Goal: Task Accomplishment & Management: Manage account settings

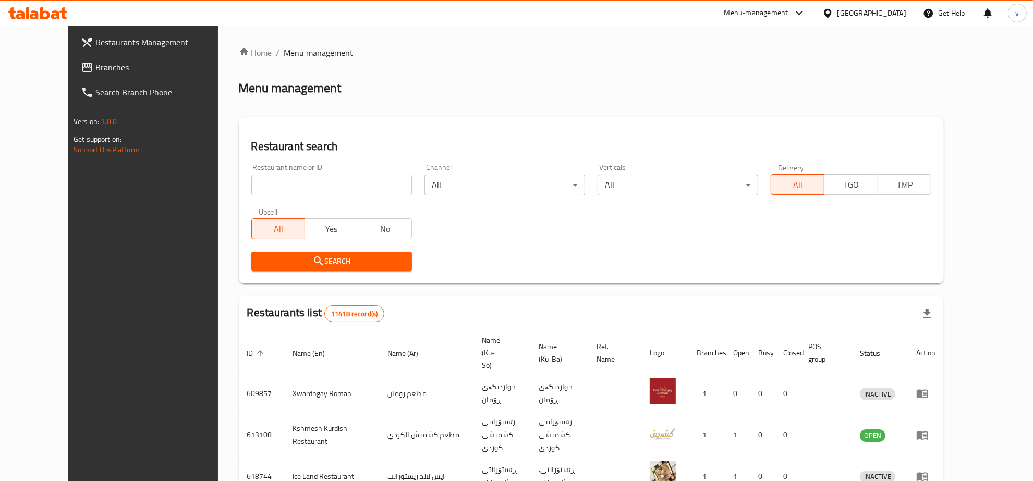
click at [77, 61] on div at bounding box center [516, 240] width 1033 height 481
drag, startPoint x: 0, startPoint y: 0, endPoint x: 77, endPoint y: 61, distance: 98.0
click at [95, 61] on span "Branches" at bounding box center [163, 67] width 137 height 13
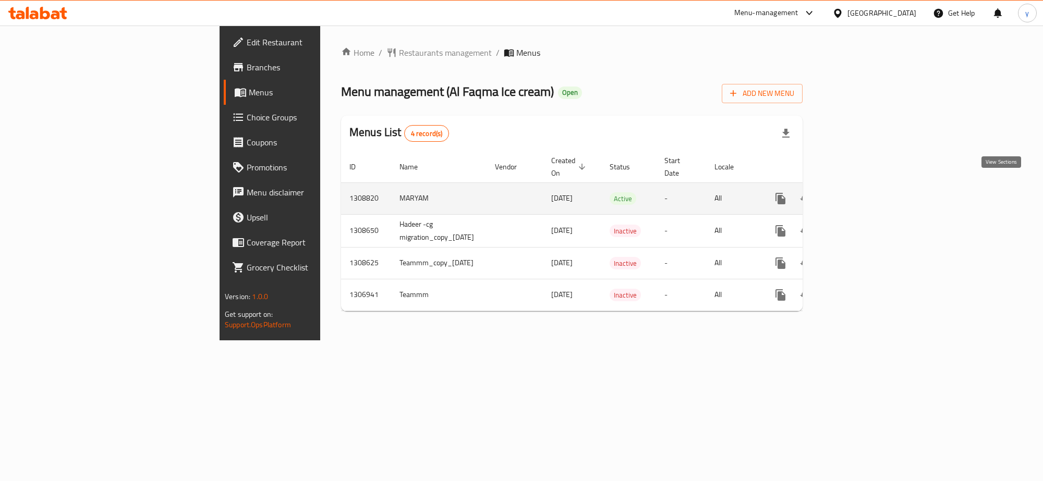
click at [868, 193] on link "enhanced table" at bounding box center [855, 198] width 25 height 25
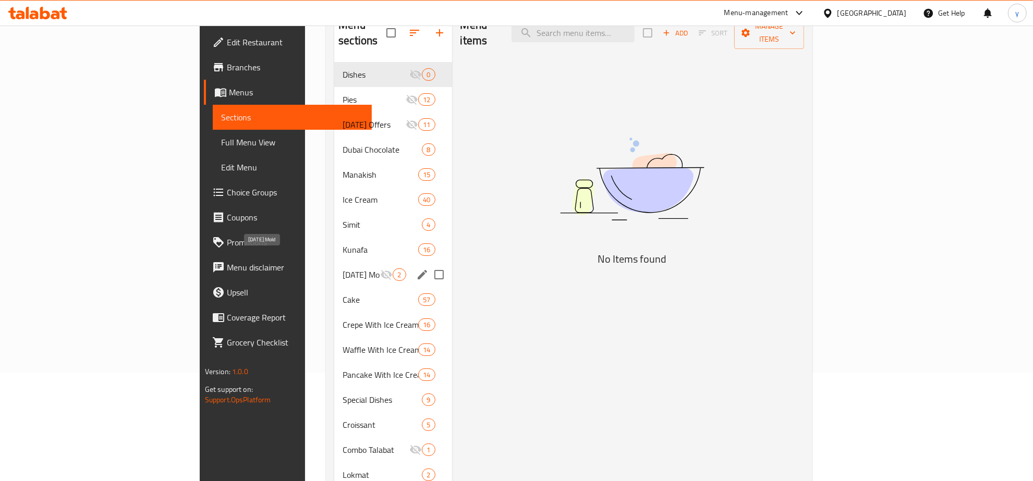
scroll to position [217, 0]
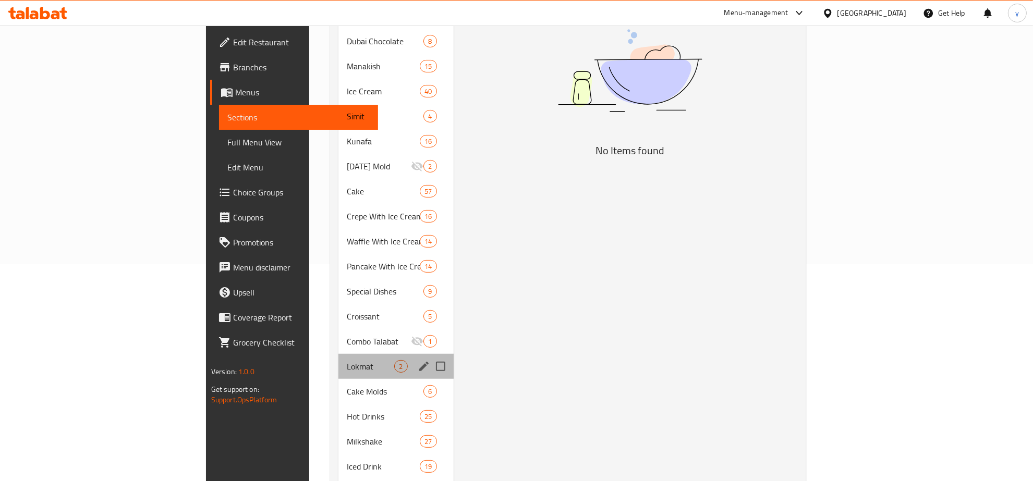
click at [338, 354] on div "Lokmat 2" at bounding box center [395, 366] width 115 height 25
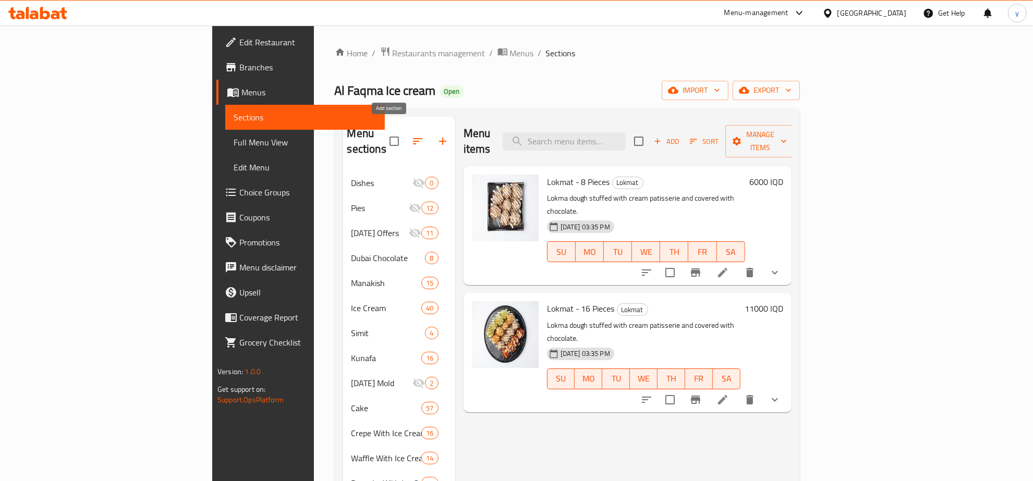
click at [436, 135] on icon "button" at bounding box center [442, 141] width 13 height 13
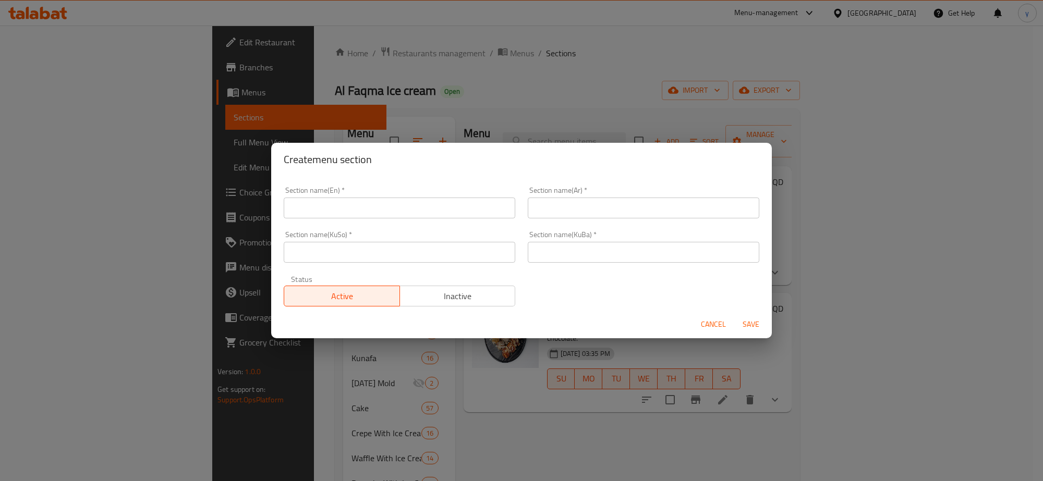
click at [607, 222] on div "Section name(Ar)   * Section name(Ar) *" at bounding box center [643, 202] width 244 height 44
click at [606, 204] on input "text" at bounding box center [644, 208] width 232 height 21
paste input "لقمة"
drag, startPoint x: 446, startPoint y: 214, endPoint x: 440, endPoint y: 217, distance: 6.8
click at [446, 214] on input "text" at bounding box center [400, 208] width 232 height 21
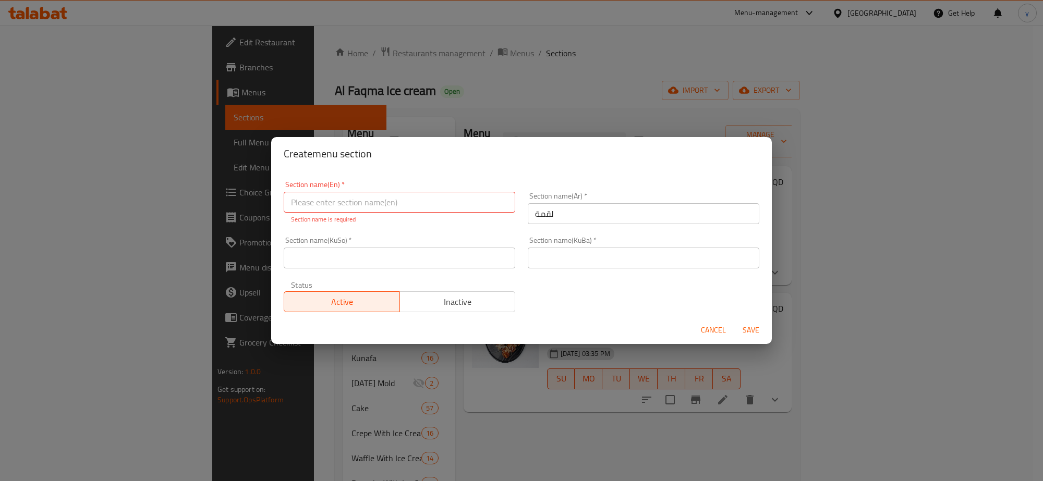
click at [647, 222] on input "لقمة" at bounding box center [644, 213] width 232 height 21
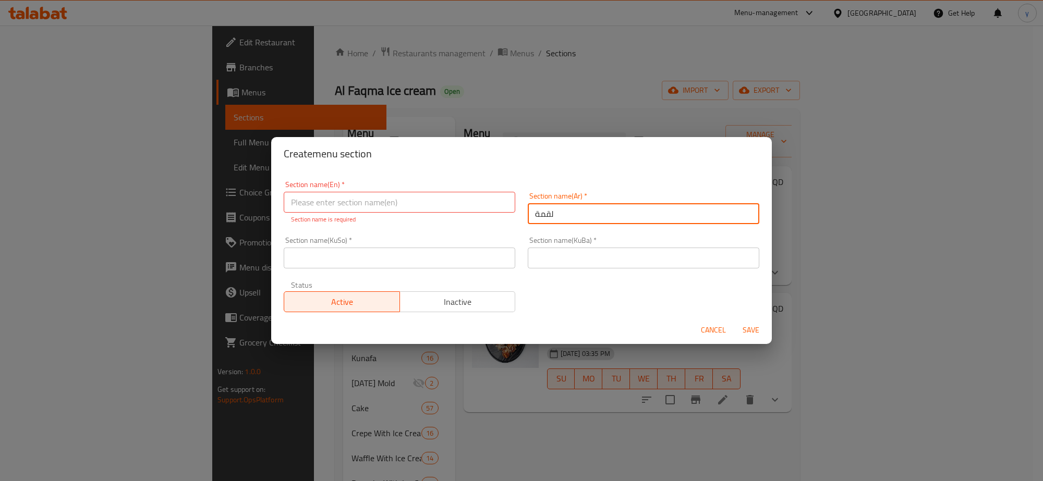
click at [650, 215] on input "لقمة" at bounding box center [644, 213] width 232 height 21
click at [749, 212] on input "لقمة" at bounding box center [644, 213] width 232 height 21
type input "اللقمة"
click at [426, 207] on input "text" at bounding box center [400, 202] width 232 height 21
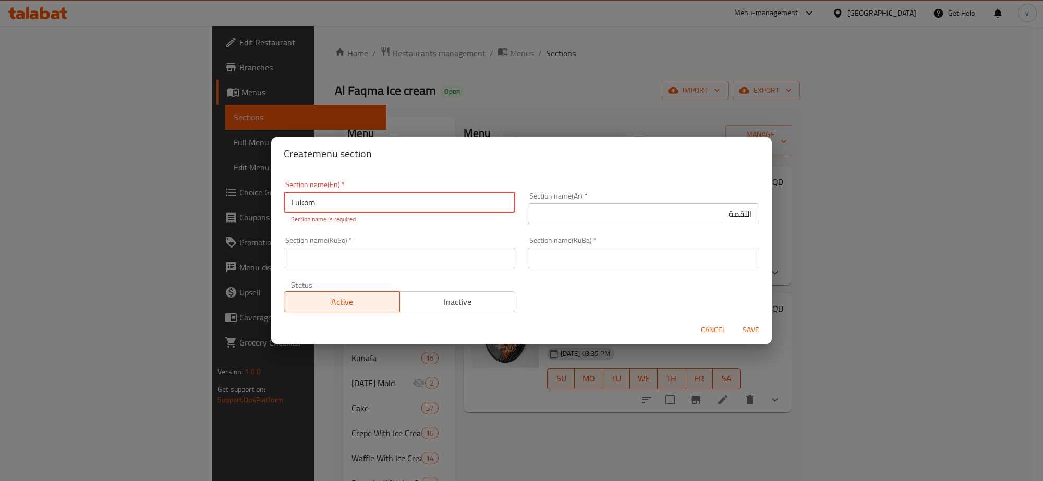
type input "Lukom"
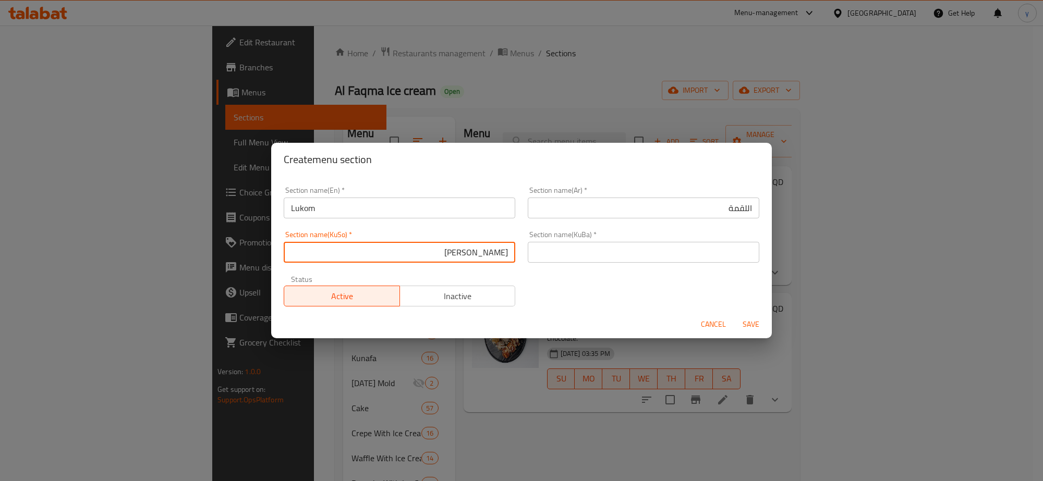
type input "لوقم"
click at [635, 264] on div "Section name(KuBa)   * Section name(KuBa) *" at bounding box center [643, 247] width 244 height 44
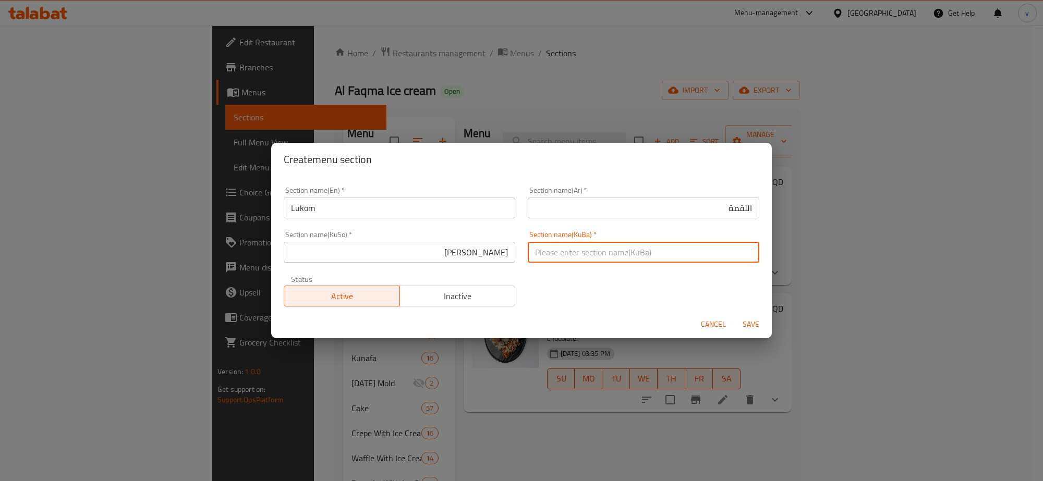
click at [635, 261] on input "text" at bounding box center [644, 252] width 232 height 21
paste input "لوقم"
type input "لوقم"
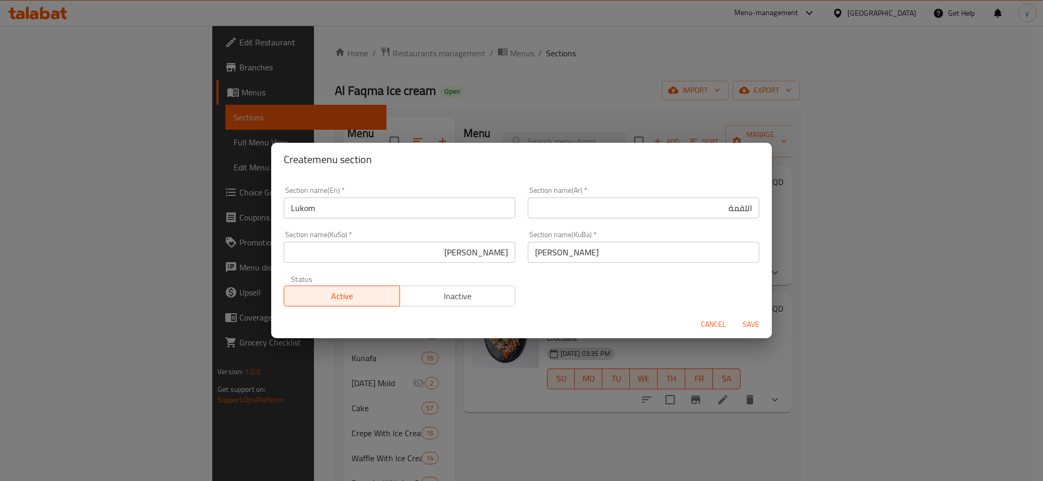
click at [700, 290] on div "Section name(En)   * Lukom Section name(En) * Section name(Ar)   * اللقمة Secti…" at bounding box center [521, 246] width 488 height 132
click at [658, 265] on div "Section name(KuBa)   * لوقم Section name(KuBa) *" at bounding box center [643, 247] width 244 height 44
click at [658, 261] on input "لوقم" at bounding box center [644, 252] width 232 height 21
click at [745, 319] on span "Save" at bounding box center [750, 324] width 25 height 13
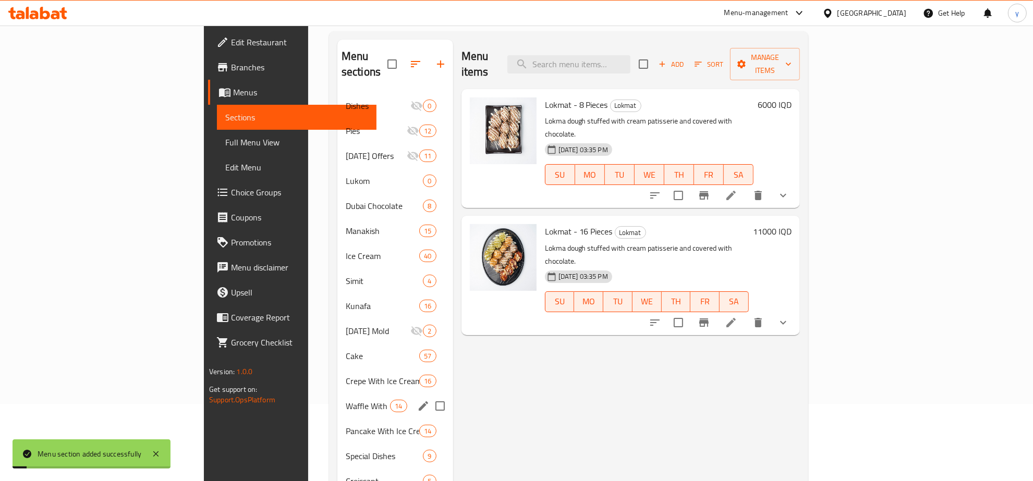
scroll to position [108, 0]
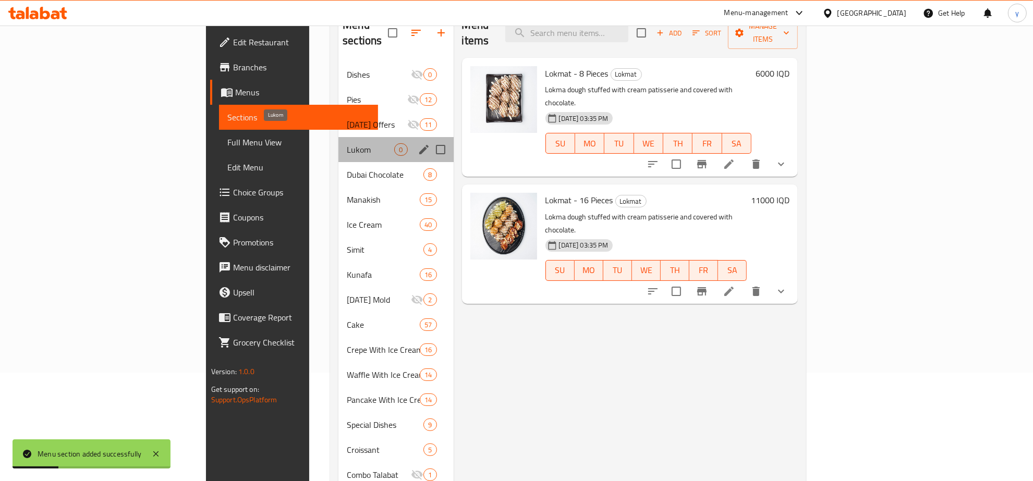
click at [347, 143] on span "Lukom" at bounding box center [370, 149] width 47 height 13
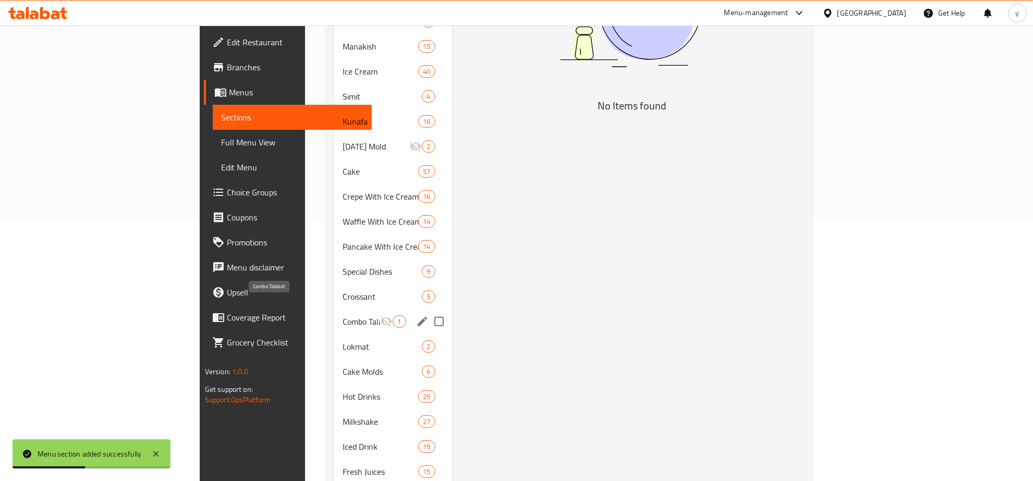
scroll to position [326, 0]
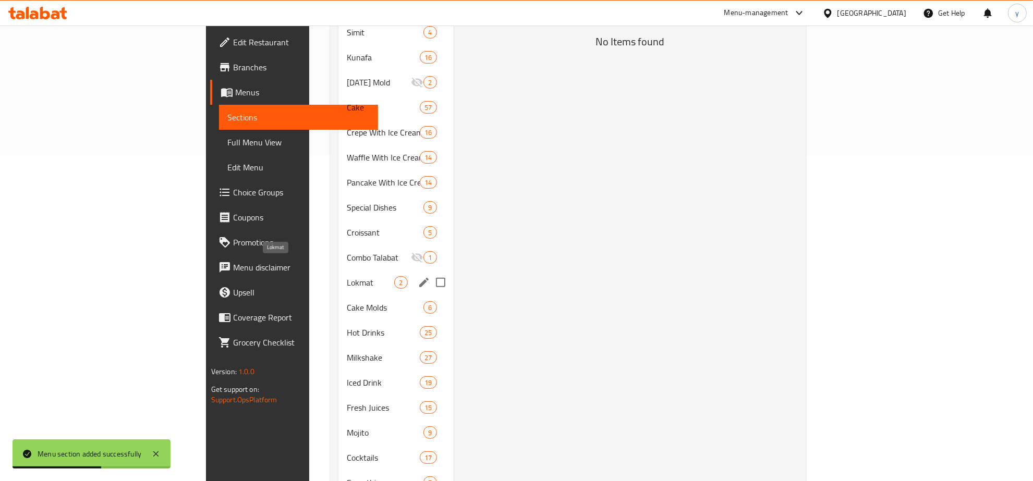
click at [338, 270] on div "Lokmat 2" at bounding box center [395, 282] width 115 height 25
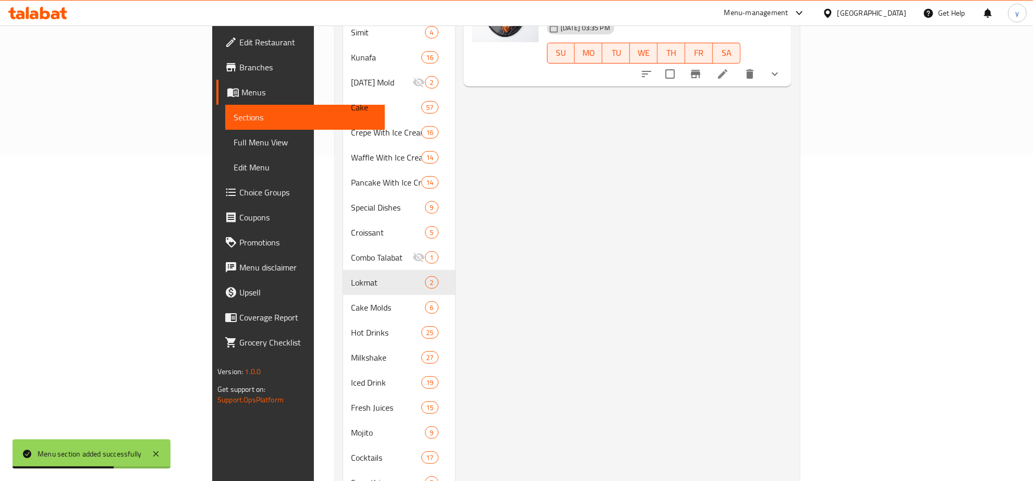
scroll to position [108, 0]
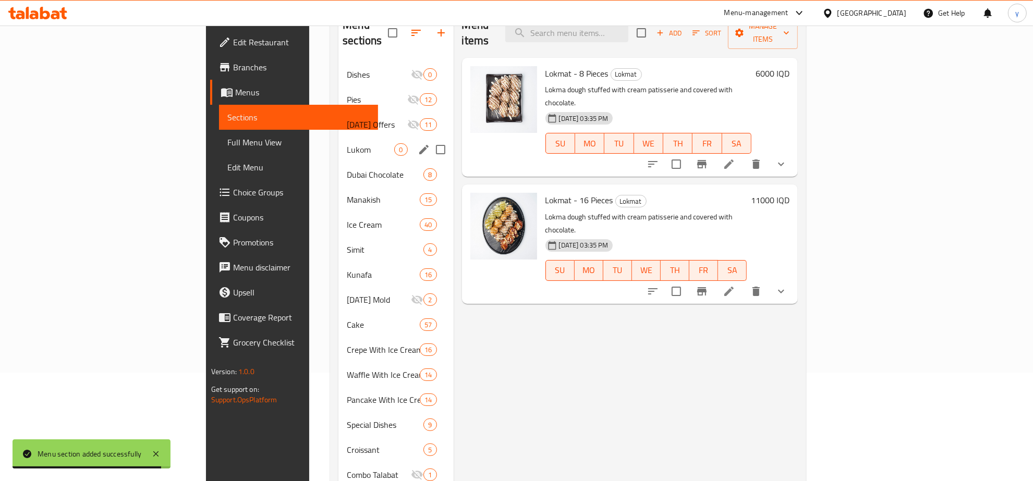
click at [347, 143] on span "Lukom" at bounding box center [370, 149] width 47 height 13
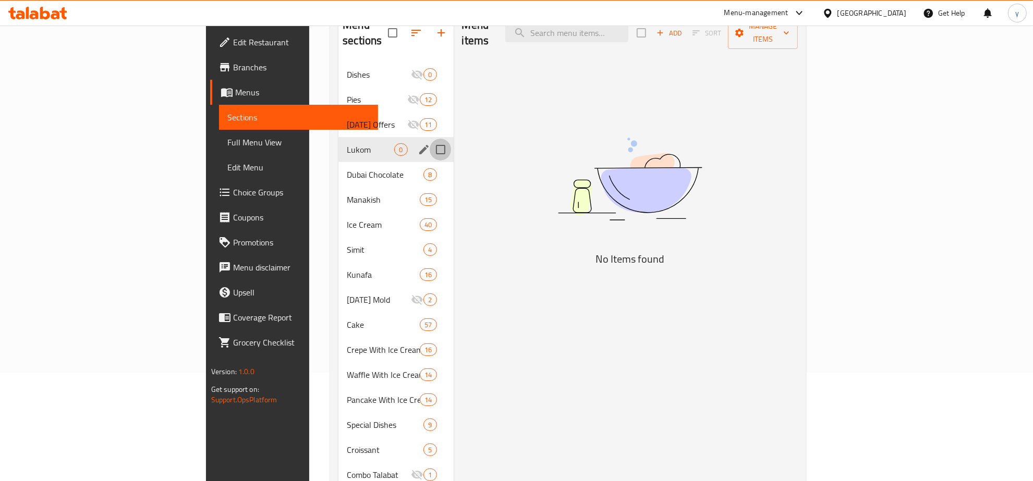
click at [430, 139] on input "Menu sections" at bounding box center [441, 150] width 22 height 22
checkbox input "true"
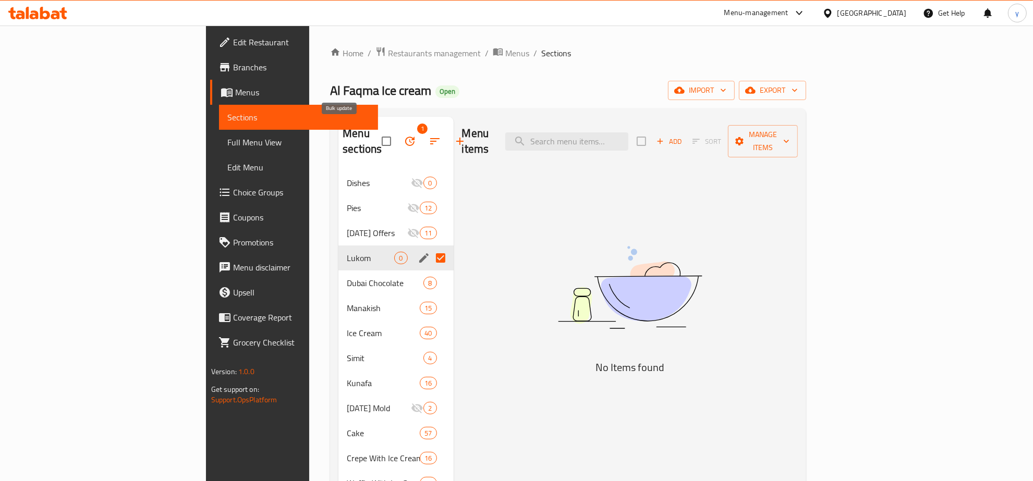
click at [404, 139] on icon "button" at bounding box center [410, 141] width 13 height 13
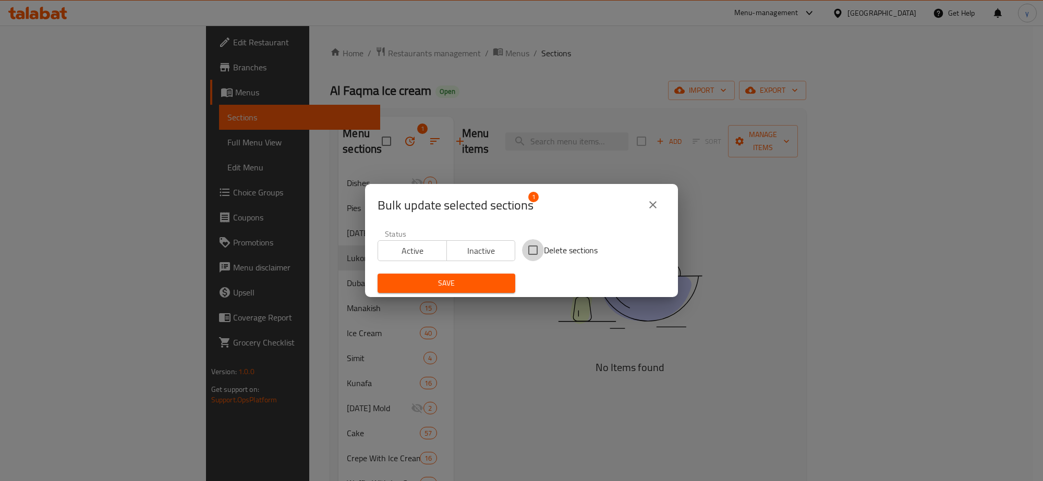
click at [525, 250] on input "Delete sections" at bounding box center [533, 250] width 22 height 22
checkbox input "true"
click at [468, 281] on span "Save" at bounding box center [446, 283] width 121 height 13
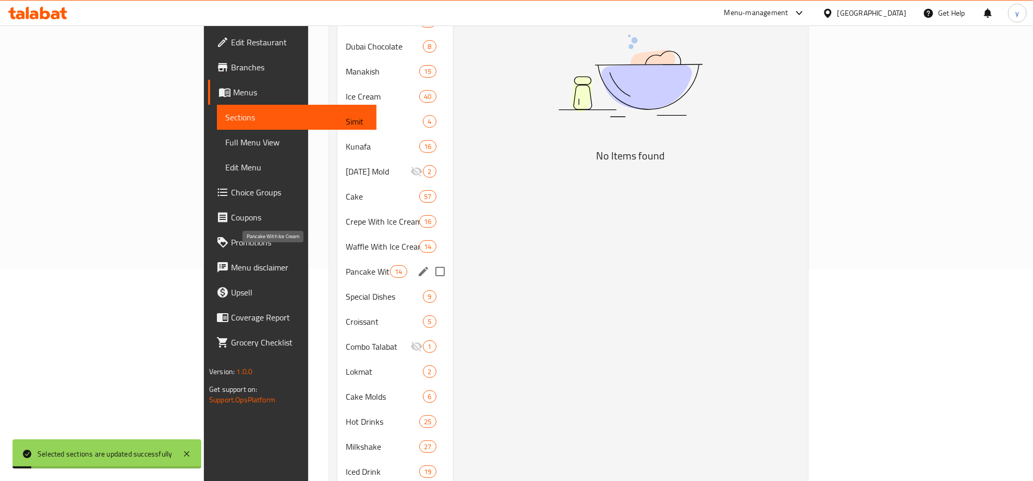
scroll to position [217, 0]
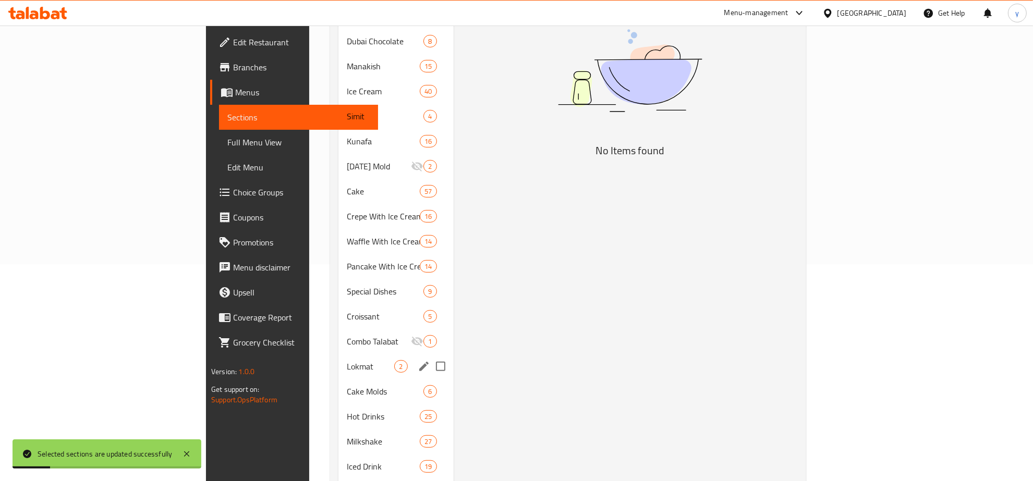
click at [338, 354] on div "Lokmat 2" at bounding box center [395, 366] width 115 height 25
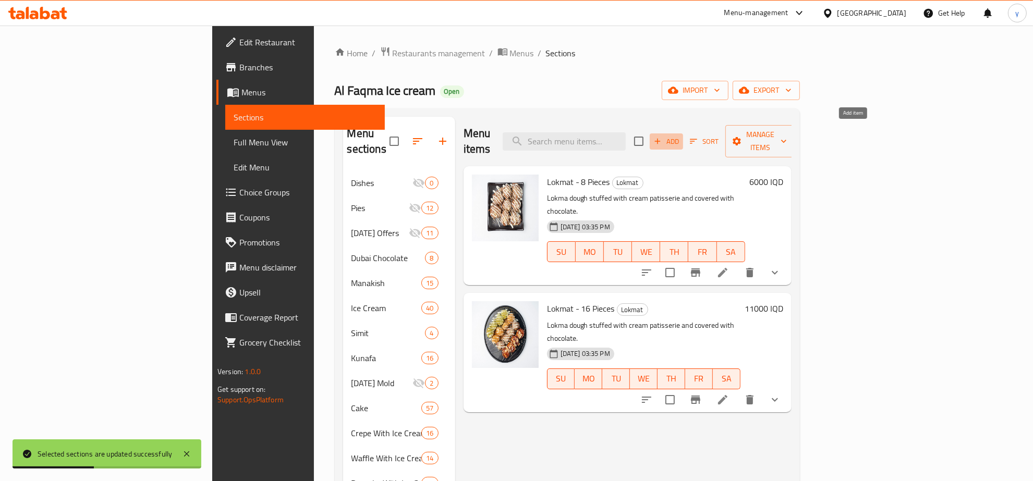
click at [681, 136] on span "Add" at bounding box center [666, 142] width 28 height 12
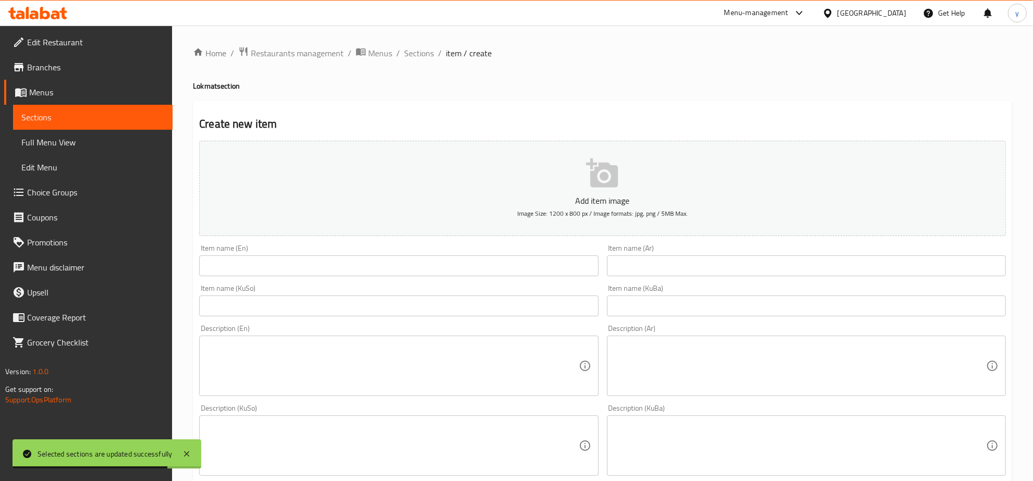
click at [671, 270] on input "text" at bounding box center [806, 266] width 399 height 21
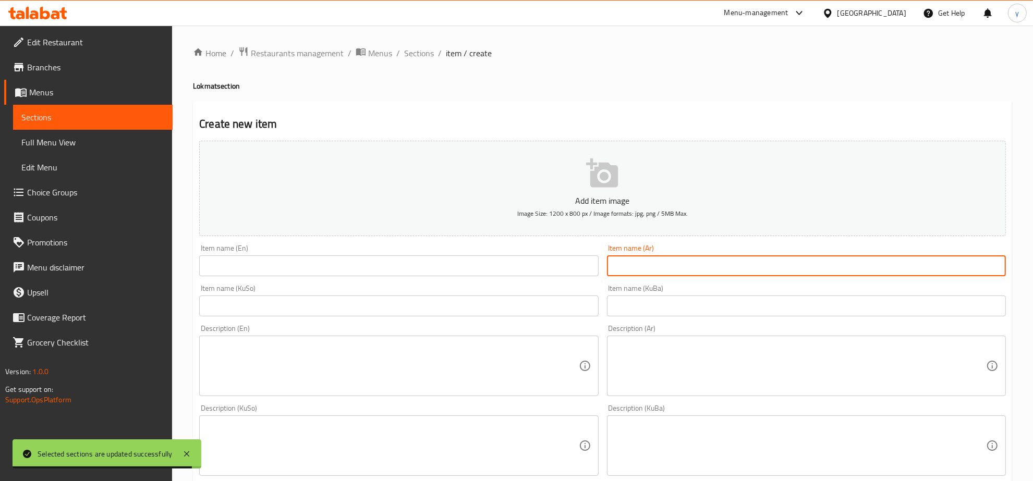
paste input "لقمة"
type input "لقمة"
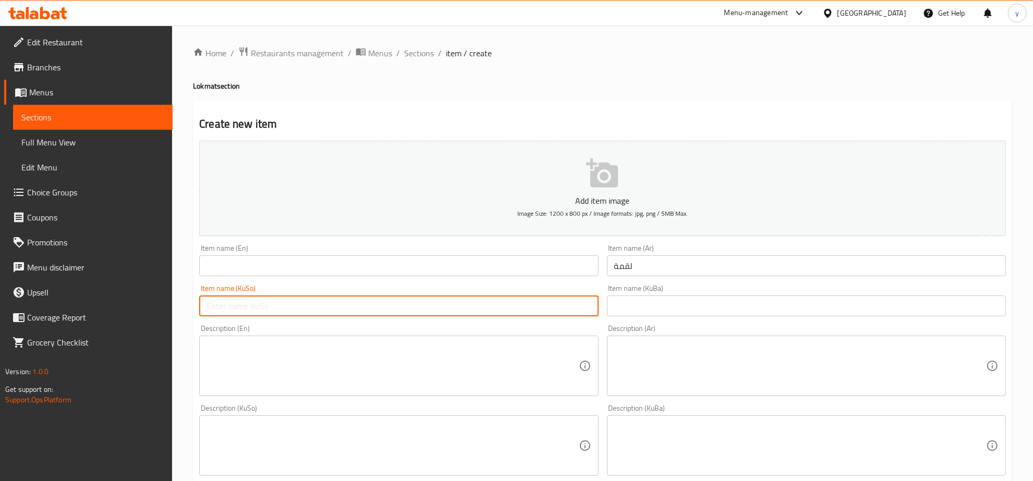
click at [573, 302] on input "text" at bounding box center [398, 306] width 399 height 21
paste input "لوقم"
type input "لوقم"
click at [515, 253] on div "Item name (En) Item name (En)" at bounding box center [398, 261] width 399 height 32
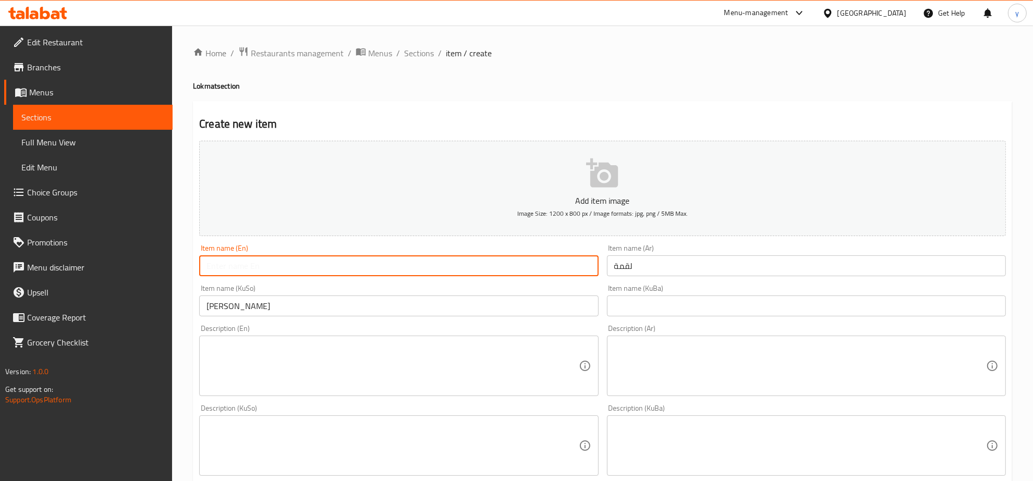
click at [508, 259] on input "text" at bounding box center [398, 266] width 399 height 21
paste input "oku"
type input "Lokum"
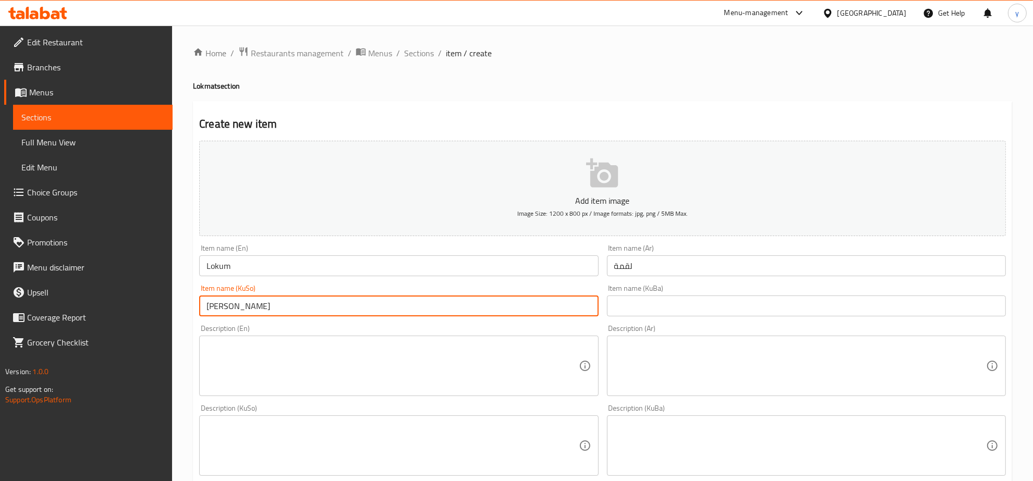
drag, startPoint x: 415, startPoint y: 306, endPoint x: 426, endPoint y: 308, distance: 11.7
click at [415, 306] on input "لوقم" at bounding box center [398, 306] width 399 height 21
click at [507, 339] on div "Description (En)" at bounding box center [398, 366] width 399 height 60
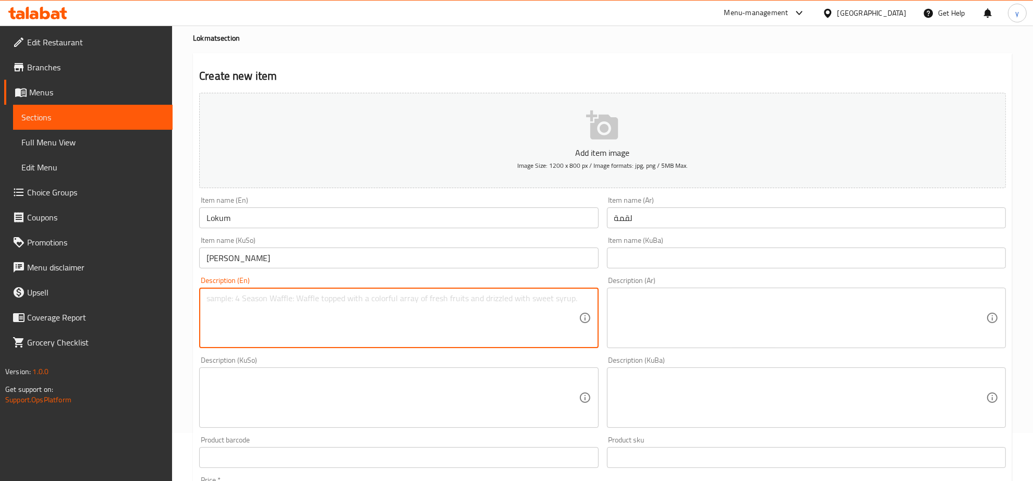
scroll to position [47, 0]
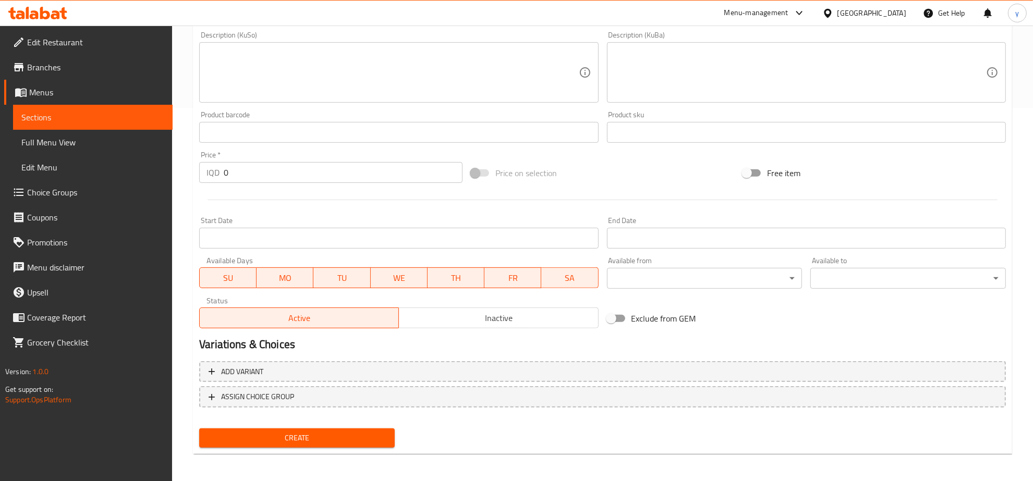
click at [313, 429] on button "Create" at bounding box center [297, 438] width 196 height 19
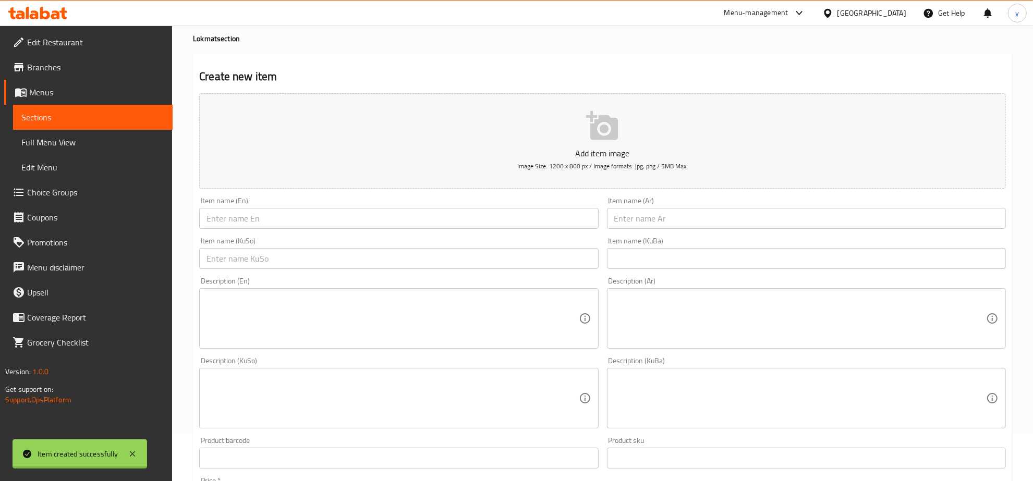
scroll to position [0, 0]
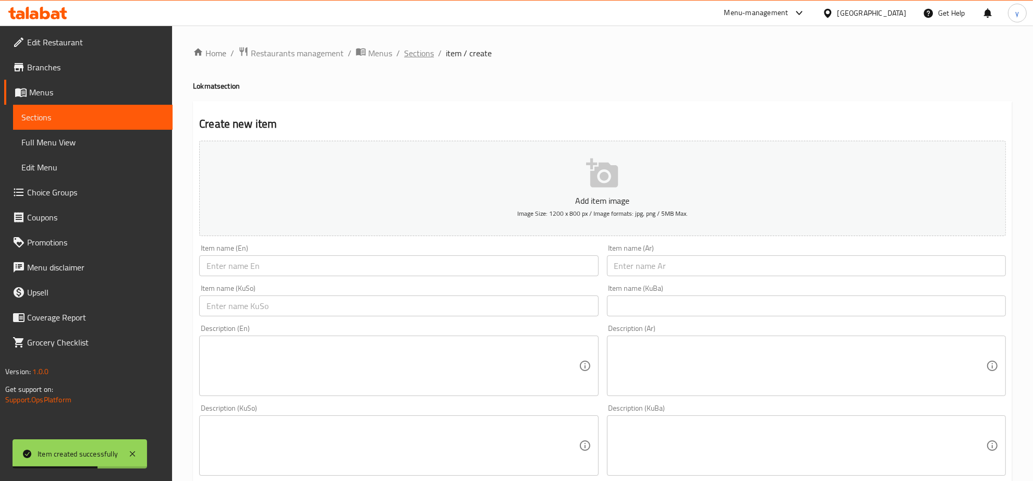
click at [416, 52] on span "Sections" at bounding box center [419, 53] width 30 height 13
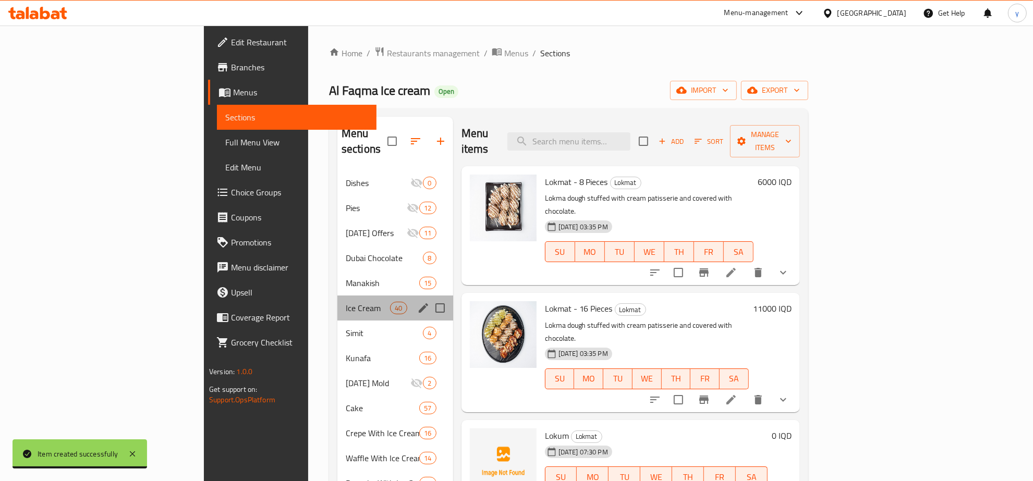
click at [337, 296] on div "Ice Cream 40" at bounding box center [395, 308] width 116 height 25
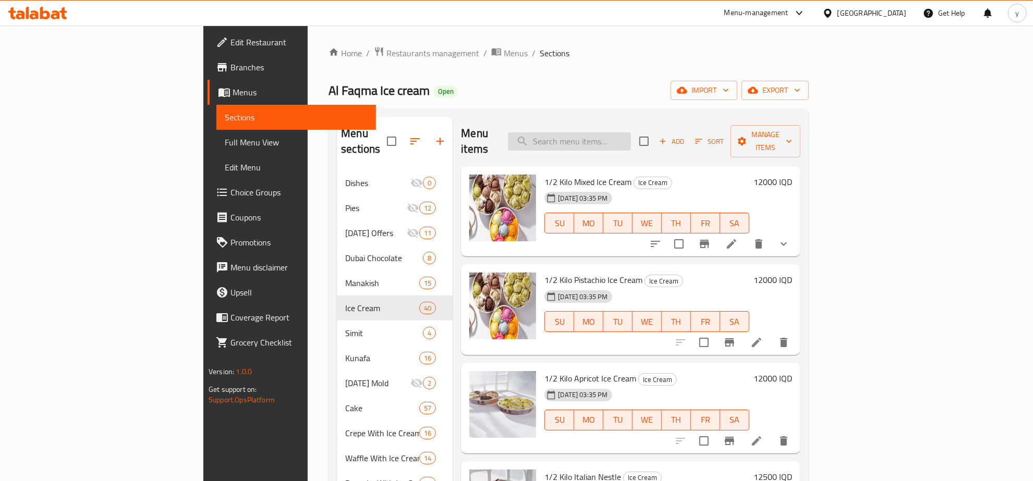
click at [631, 134] on input "search" at bounding box center [569, 141] width 123 height 18
type input "O"
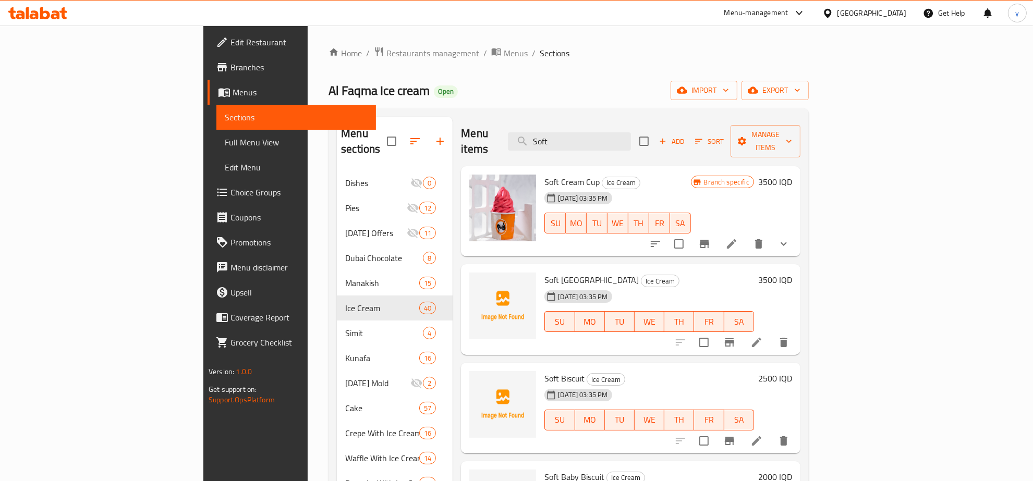
type input "Soft"
click at [796, 232] on button "show more" at bounding box center [783, 244] width 25 height 25
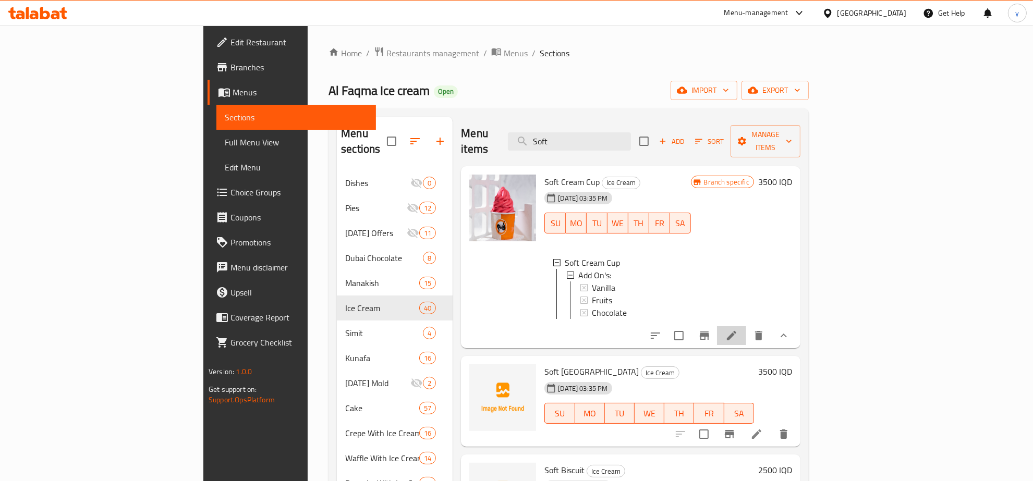
click at [746, 326] on li at bounding box center [731, 335] width 29 height 19
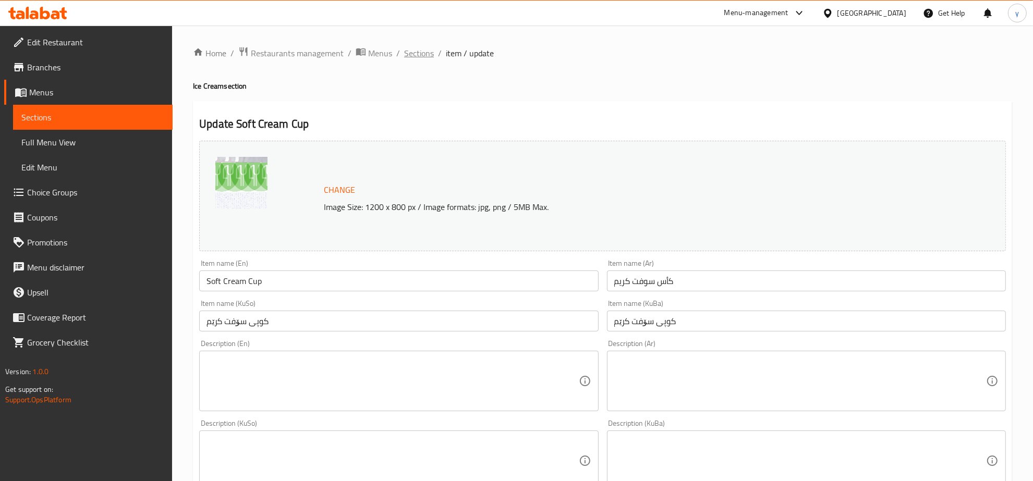
click at [423, 54] on span "Sections" at bounding box center [419, 53] width 30 height 13
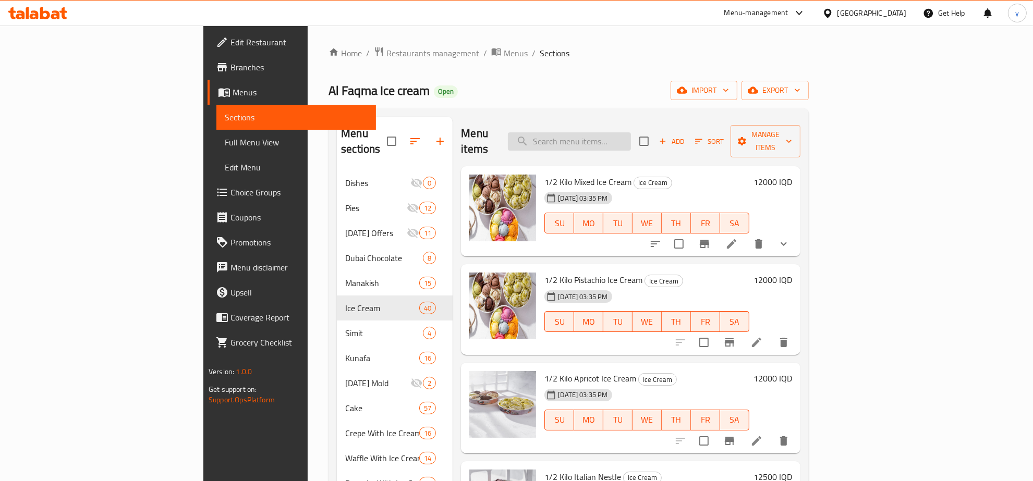
click at [631, 132] on input "search" at bounding box center [569, 141] width 123 height 18
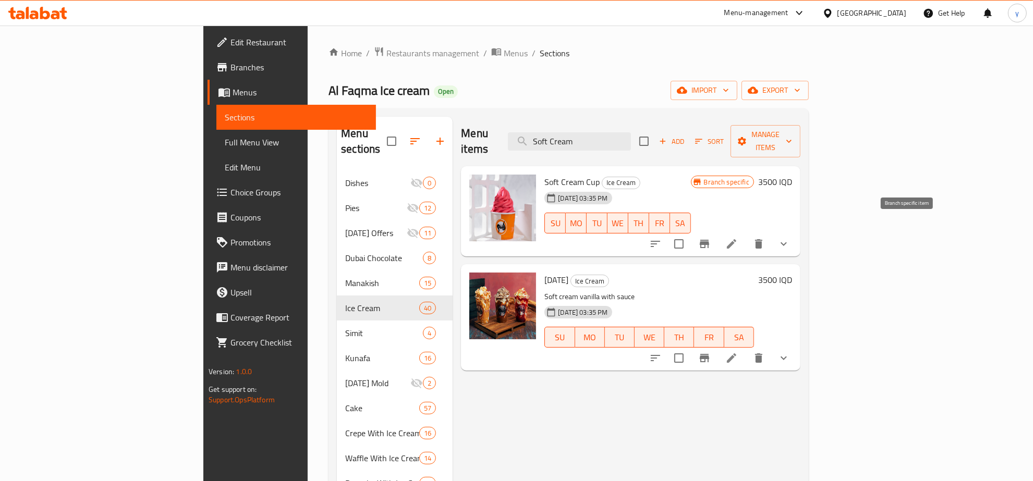
type input "Soft Cream"
click at [711, 238] on icon "Branch-specific-item" at bounding box center [704, 244] width 13 height 13
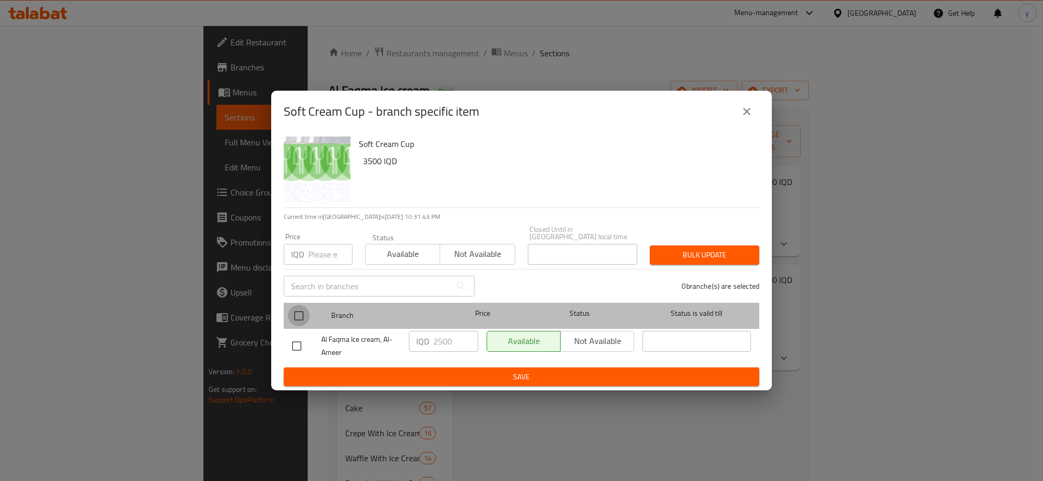
click at [304, 311] on input "checkbox" at bounding box center [299, 316] width 22 height 22
checkbox input "true"
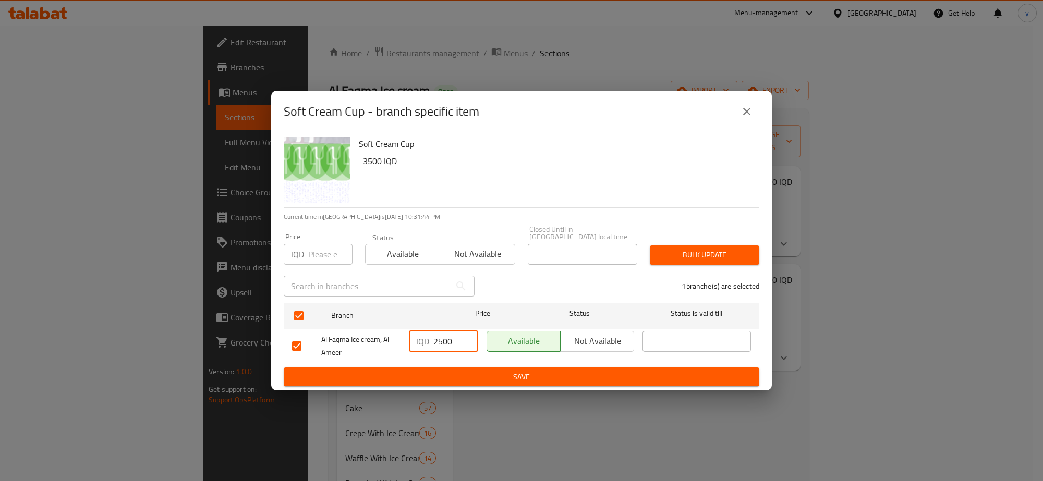
click at [441, 339] on input "2500" at bounding box center [455, 341] width 45 height 21
drag, startPoint x: 439, startPoint y: 337, endPoint x: 429, endPoint y: 343, distance: 11.2
click at [429, 343] on div "IQD 2500 ​" at bounding box center [443, 341] width 69 height 21
type input "3500"
click at [457, 374] on span "Save" at bounding box center [521, 377] width 459 height 13
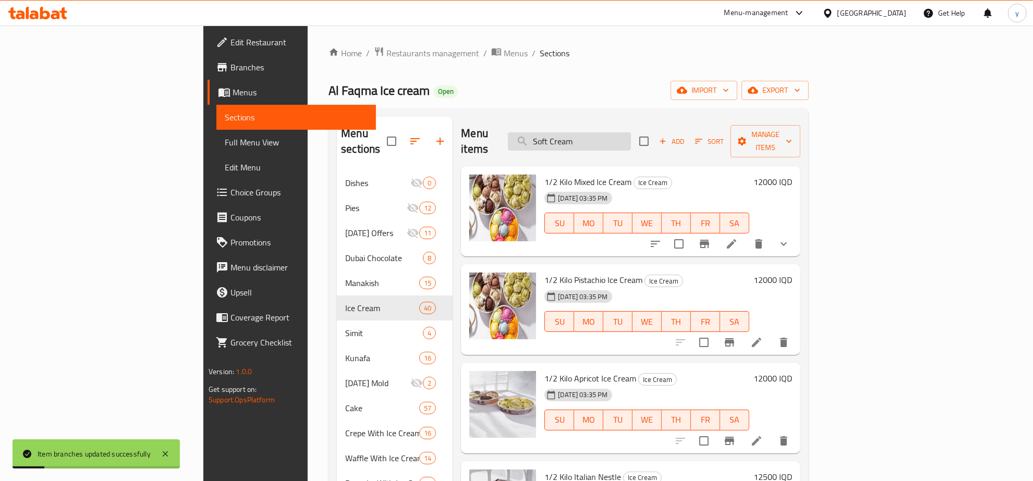
click at [610, 133] on input "Soft Cream" at bounding box center [569, 141] width 123 height 18
click at [627, 132] on input "Soft Cream" at bounding box center [569, 141] width 123 height 18
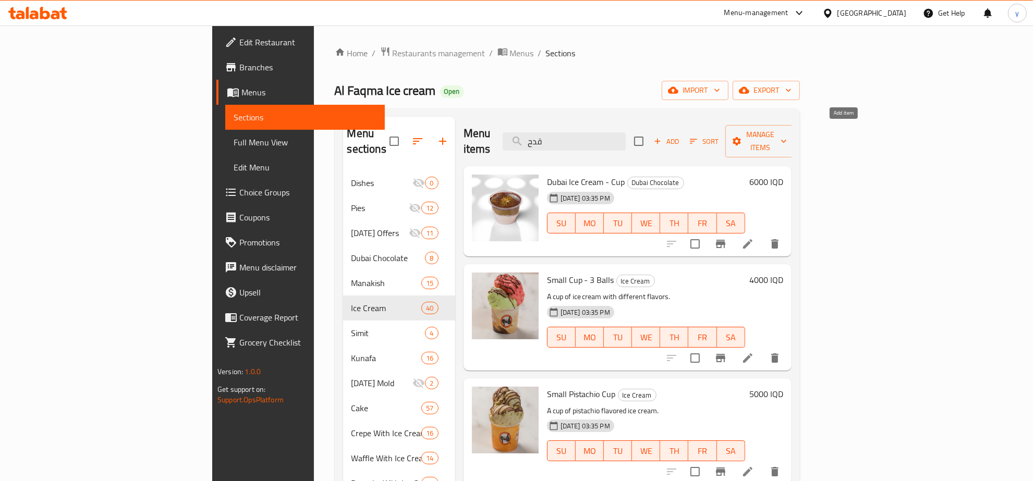
type input "قدح"
click at [681, 136] on span "Add" at bounding box center [666, 142] width 28 height 12
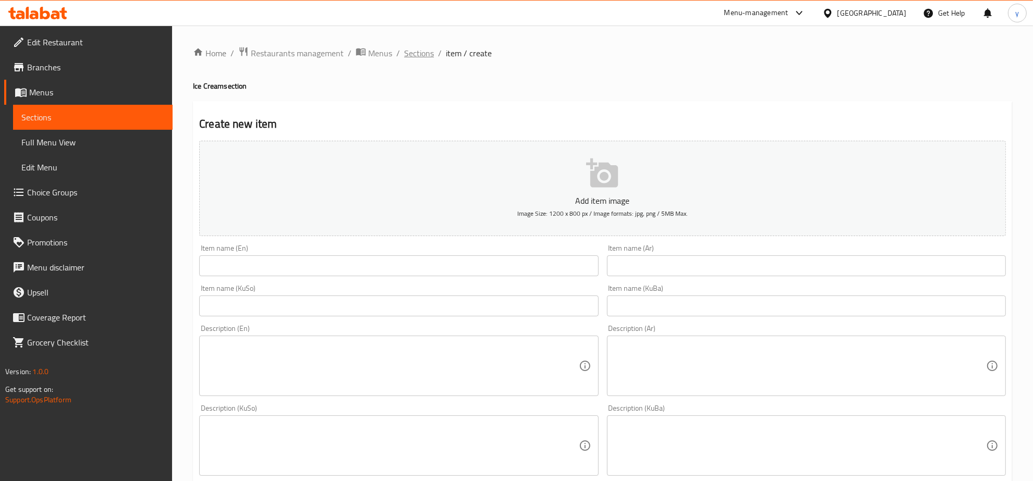
click at [428, 56] on span "Sections" at bounding box center [419, 53] width 30 height 13
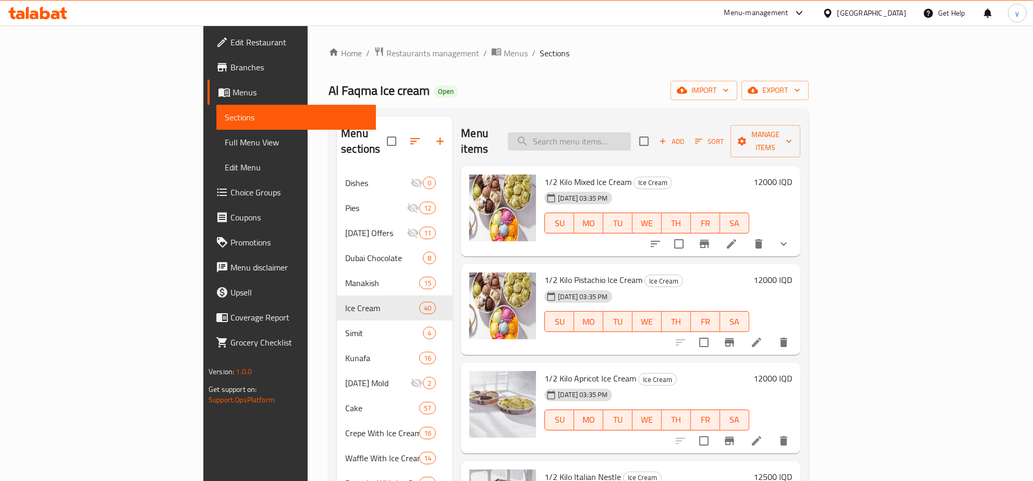
click at [618, 141] on input "search" at bounding box center [569, 141] width 123 height 18
type input "ٍ"
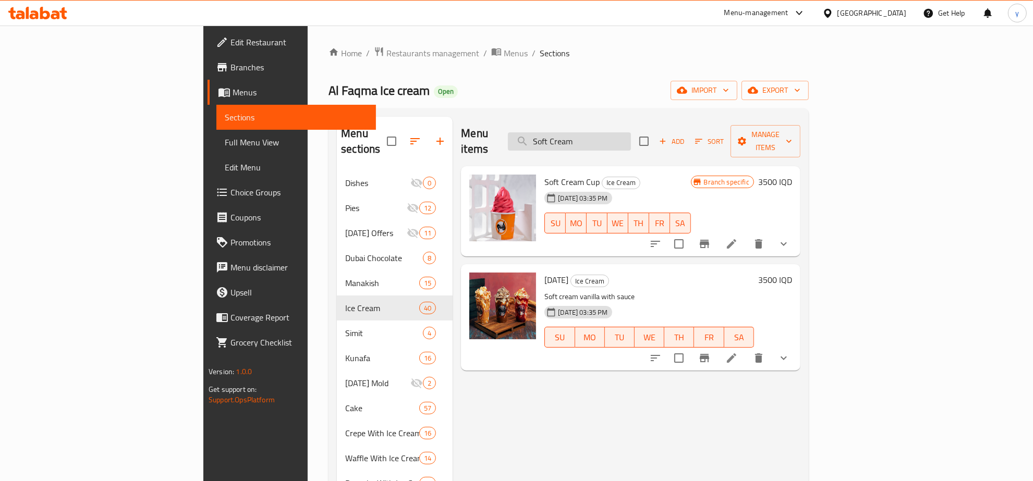
click at [631, 132] on input "Soft Cream" at bounding box center [569, 141] width 123 height 18
type input "Soft Cream"
click at [746, 235] on li at bounding box center [731, 244] width 29 height 19
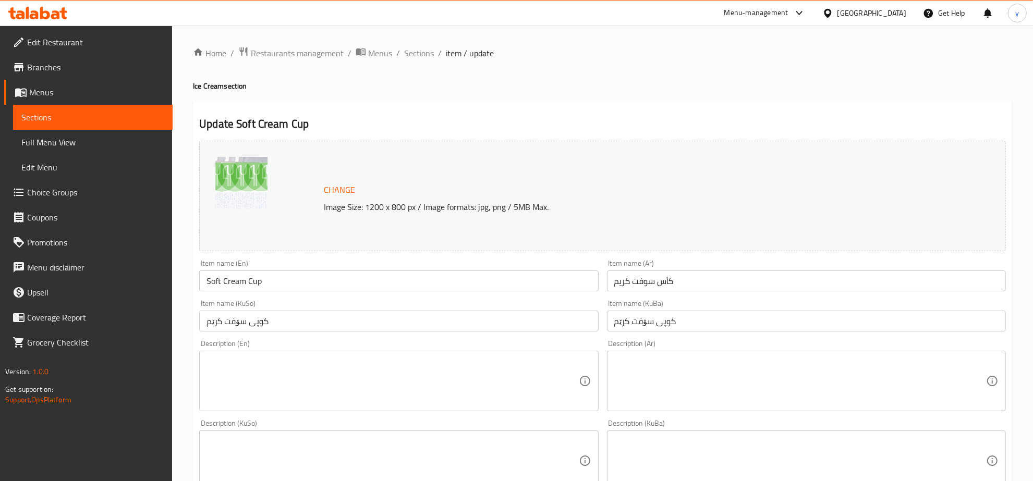
click at [384, 275] on input "Soft Cream Cup" at bounding box center [398, 281] width 399 height 21
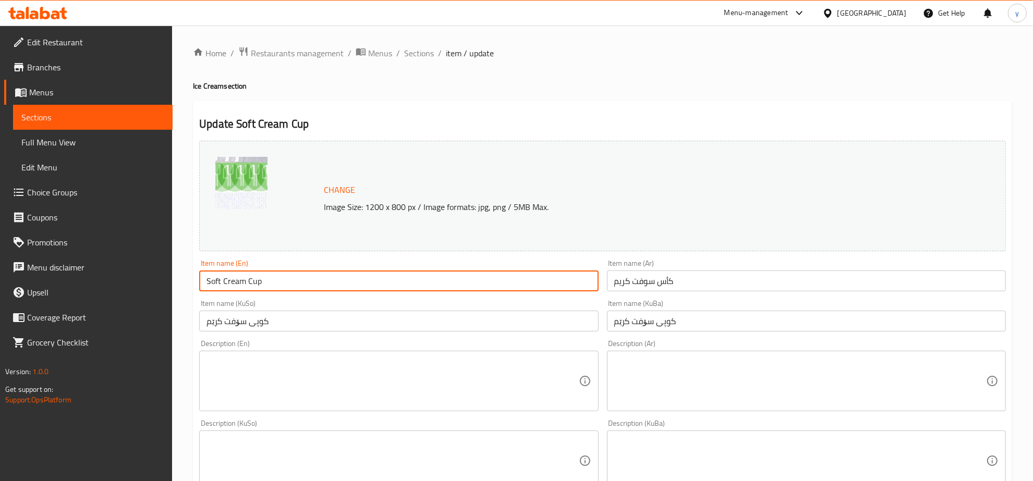
click at [384, 275] on input "Soft Cream Cup" at bounding box center [398, 281] width 399 height 21
click at [639, 285] on input "كأس سوفت كريم" at bounding box center [806, 281] width 399 height 21
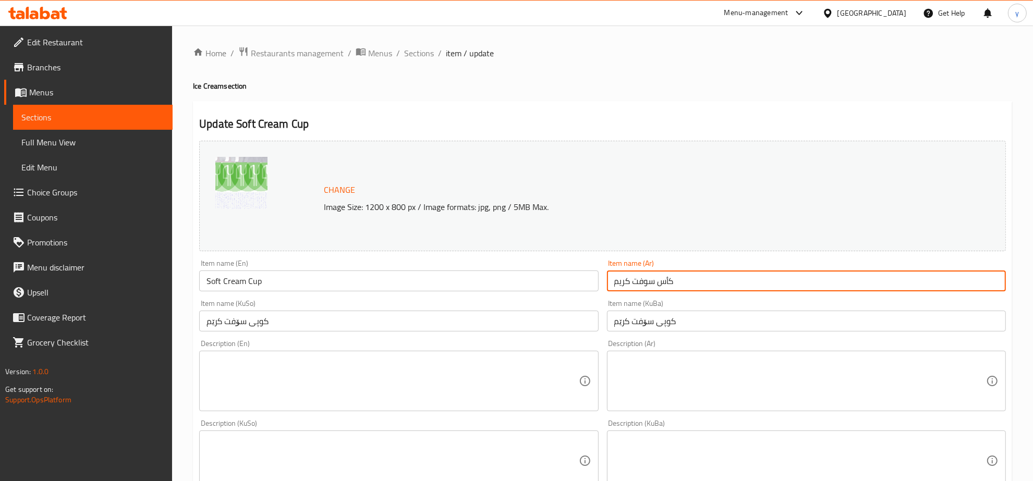
click at [639, 285] on input "كأس سوفت كريم" at bounding box center [806, 281] width 399 height 21
click at [475, 332] on input "کوپی سۆفت کرێم" at bounding box center [398, 321] width 399 height 21
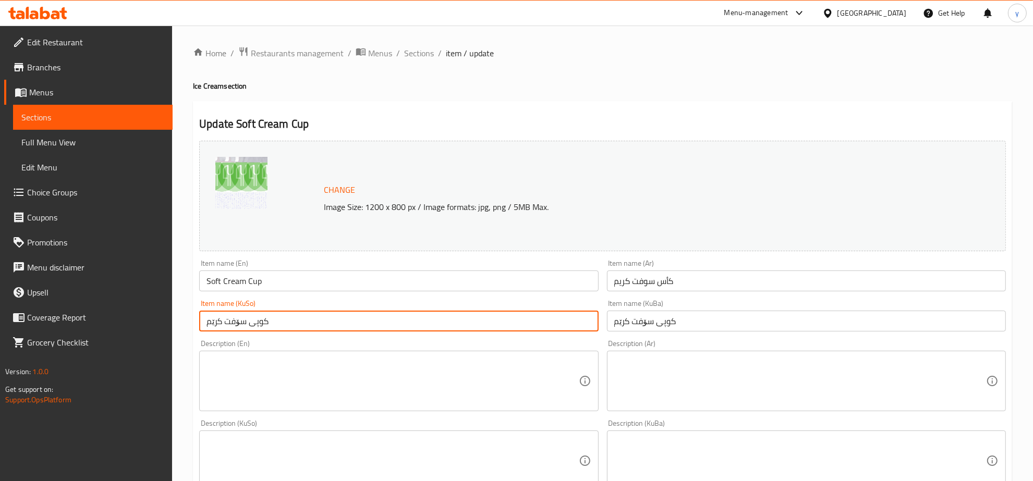
click at [475, 332] on input "کوپی سۆفت کرێم" at bounding box center [398, 321] width 399 height 21
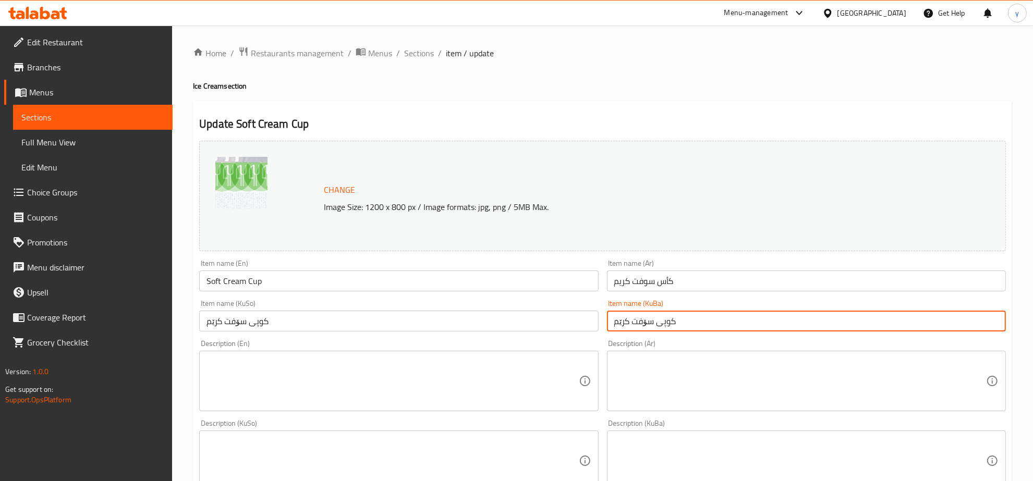
click at [679, 329] on input "کوپی سۆفت کرێم" at bounding box center [806, 321] width 399 height 21
click at [423, 55] on span "Sections" at bounding box center [419, 53] width 30 height 13
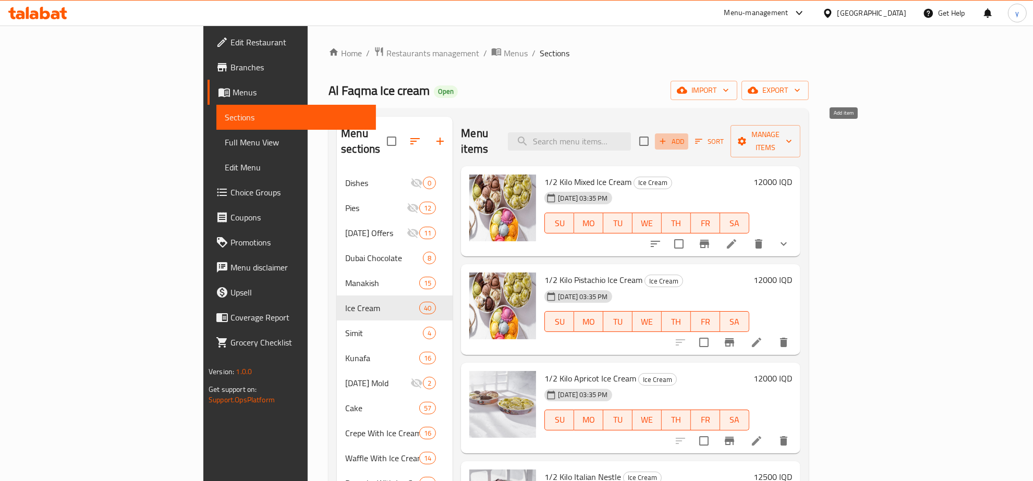
click at [686, 137] on span "Add" at bounding box center [672, 142] width 28 height 12
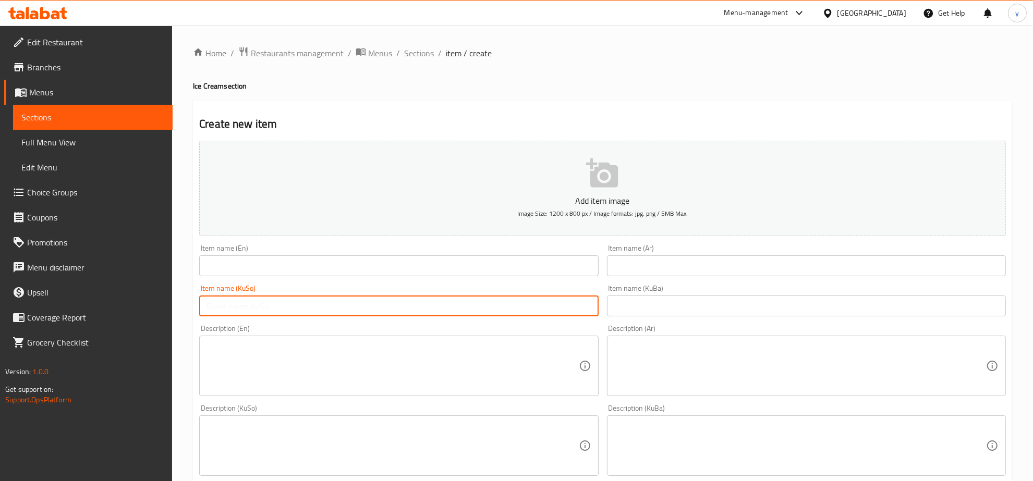
click at [491, 309] on input "text" at bounding box center [398, 306] width 399 height 21
paste input "کوپی سۆفت کرێم"
type input "کوپی سۆفت کرێم"
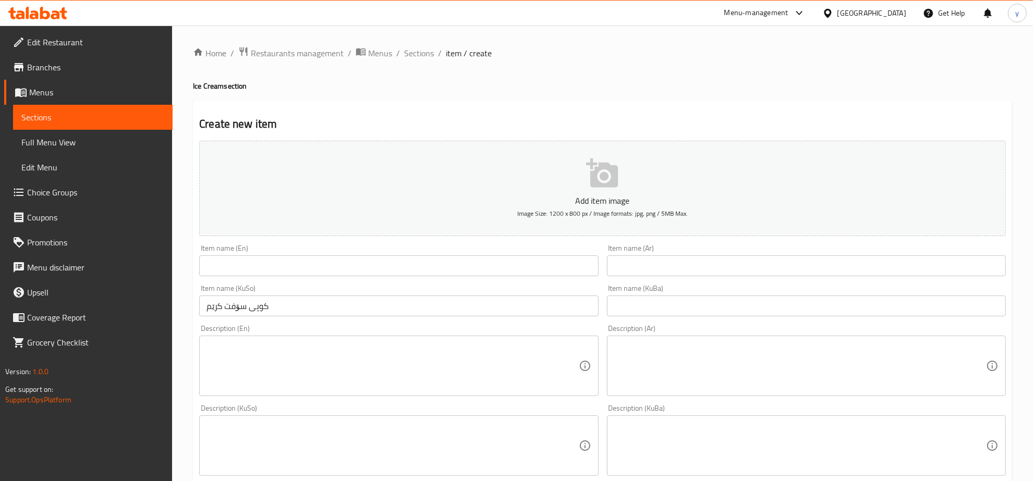
click at [660, 280] on div "Item name (Ar) Item name (Ar)" at bounding box center [806, 260] width 407 height 40
click at [670, 264] on input "text" at bounding box center [806, 266] width 399 height 21
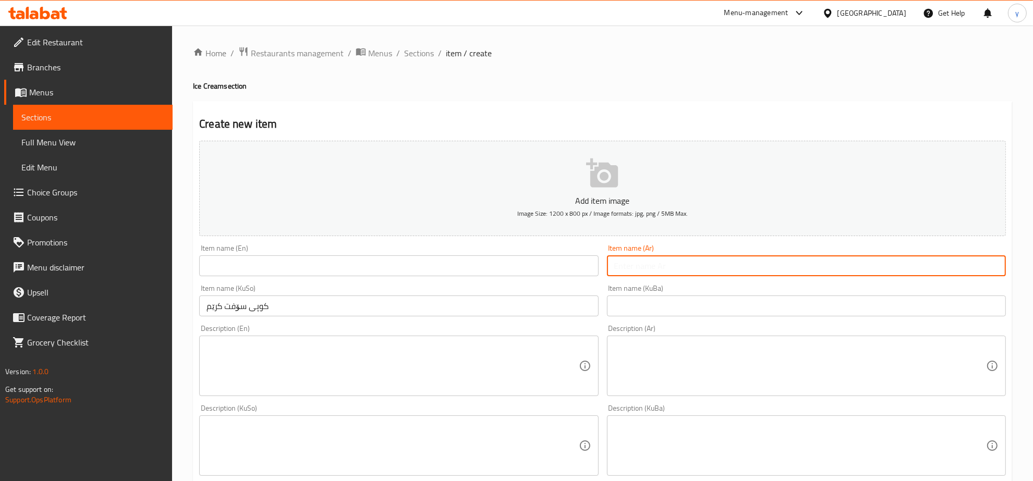
paste input "كأس سوفت كريم"
type input "كأس سوفت كريم"
click at [564, 263] on input "text" at bounding box center [398, 266] width 399 height 21
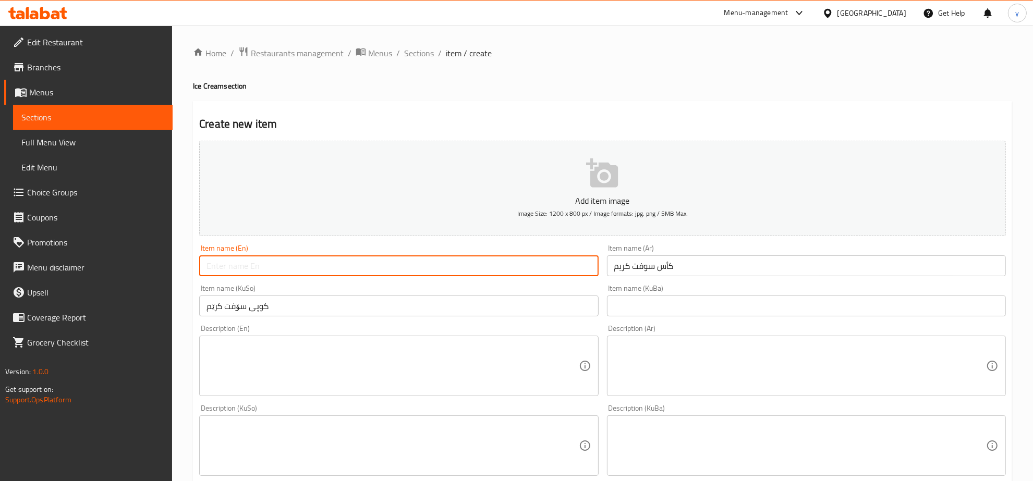
paste input "Soft Cream Cup"
type input "Soft Cream Cup"
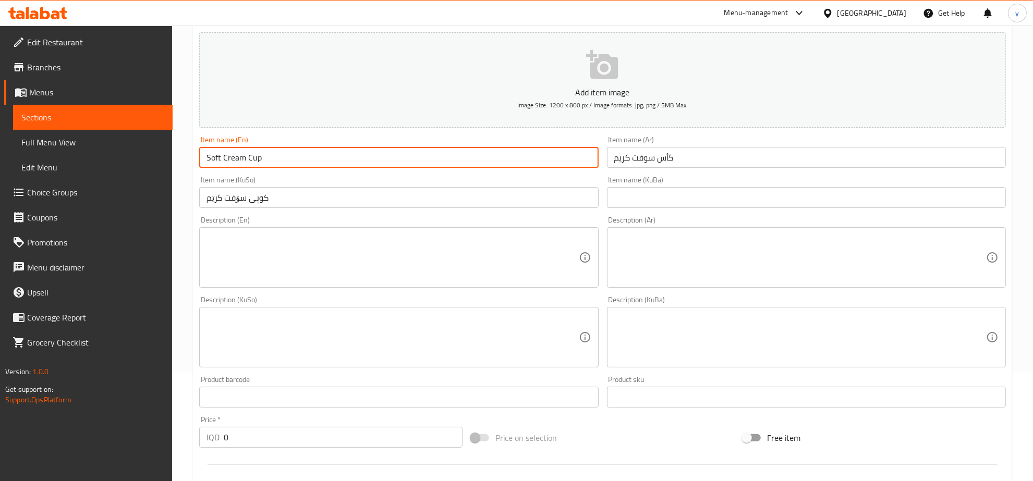
scroll to position [326, 0]
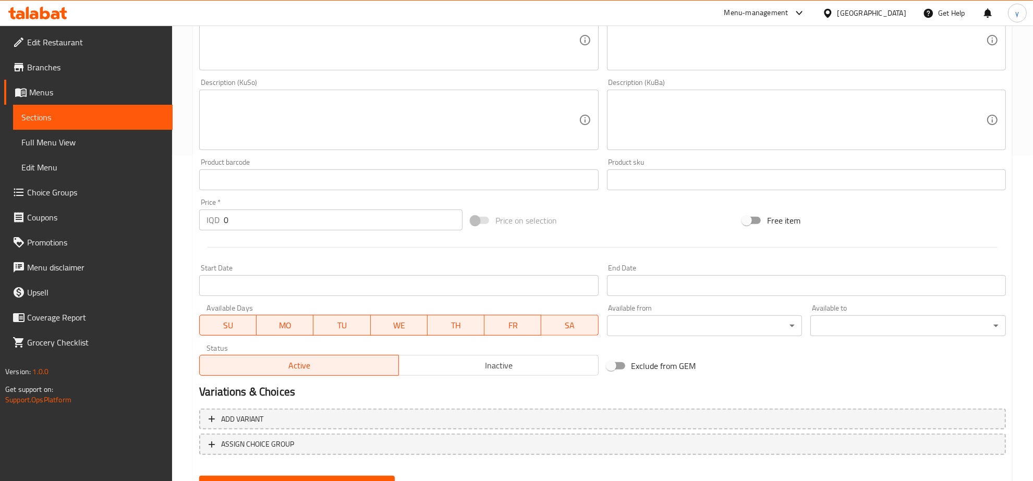
click at [238, 234] on div "Price   * IQD 0 Price *" at bounding box center [331, 215] width 272 height 40
click at [238, 223] on input "0" at bounding box center [343, 220] width 239 height 21
paste input "250"
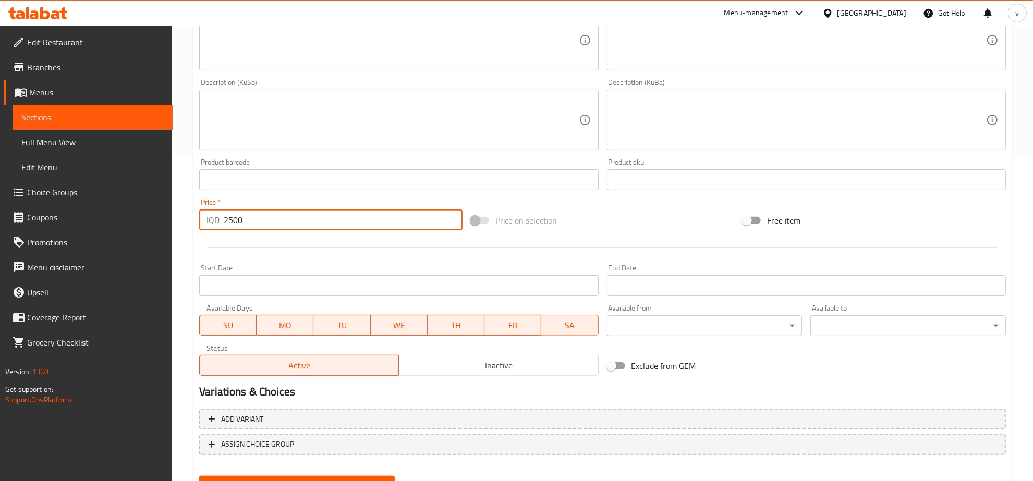
type input "2500"
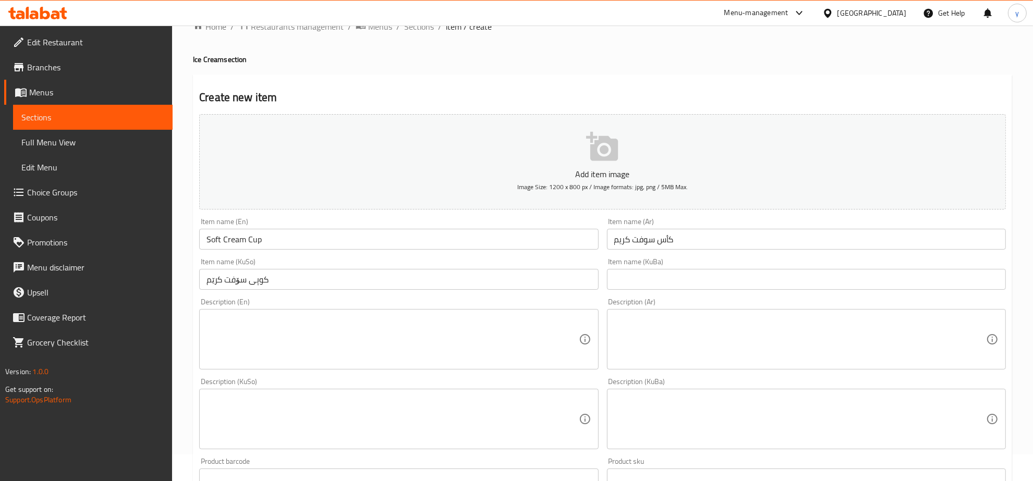
scroll to position [0, 0]
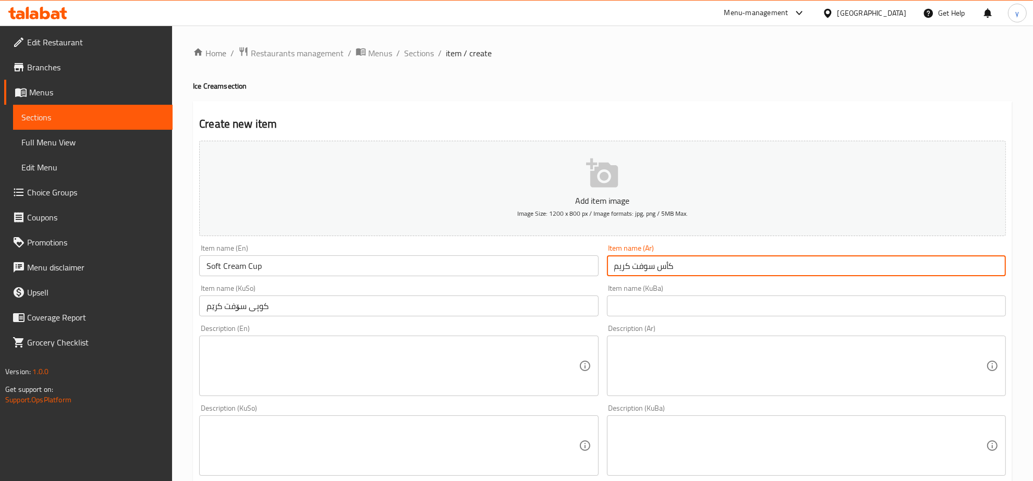
click at [665, 266] on input "كأس سوفت كريم" at bounding box center [806, 266] width 399 height 21
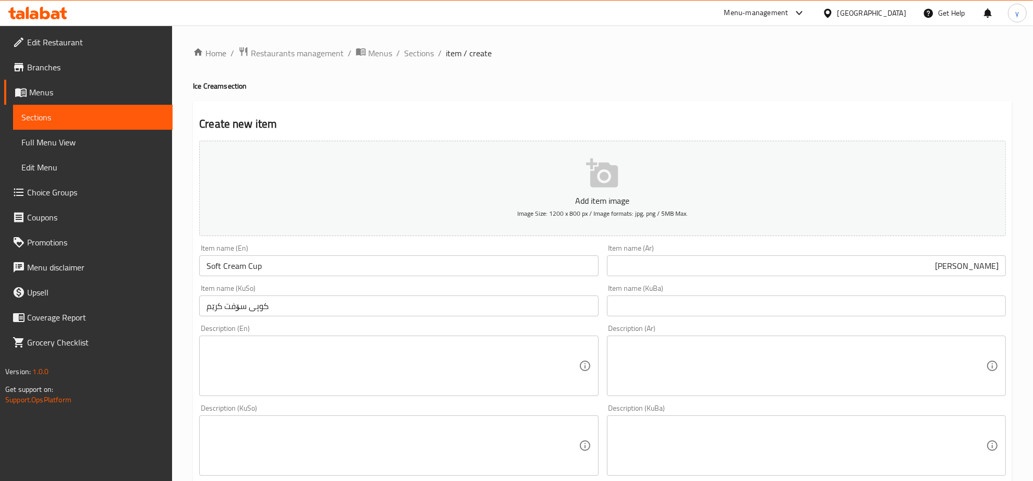
drag, startPoint x: 949, startPoint y: 298, endPoint x: 992, endPoint y: 285, distance: 44.7
click at [949, 298] on input "text" at bounding box center [806, 306] width 399 height 21
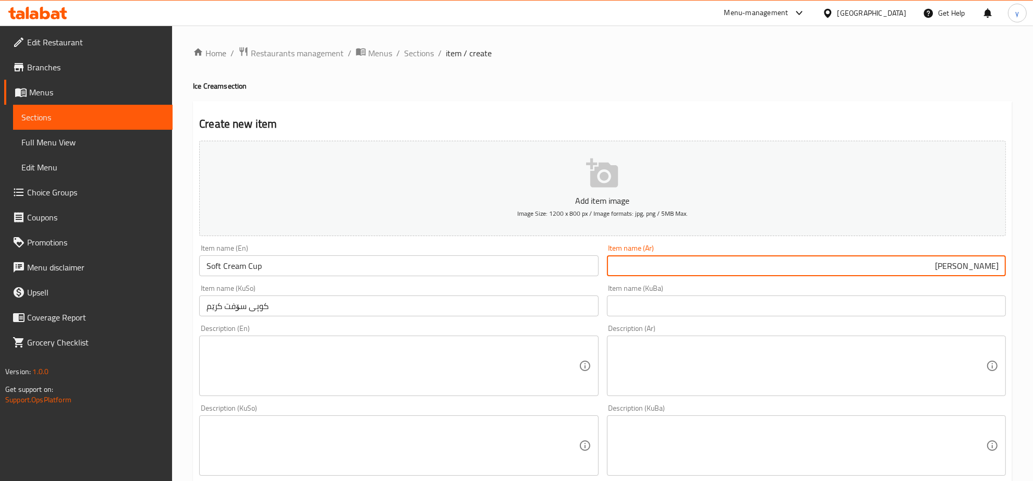
click at [1003, 267] on input "سوفت كريم" at bounding box center [806, 266] width 399 height 21
click at [997, 264] on input "قدح سوفت كريم" at bounding box center [806, 266] width 399 height 21
click at [983, 268] on input "قدح سوفت كريم" at bounding box center [806, 266] width 399 height 21
click at [915, 269] on input "قدح سوفت كريم" at bounding box center [806, 266] width 399 height 21
type input "قدح سوفت كريم"
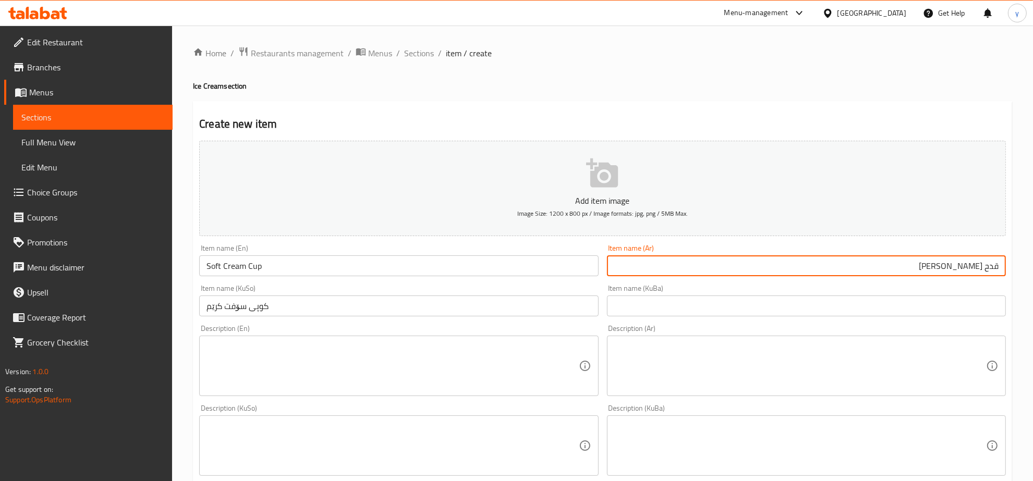
click at [412, 274] on input "Soft Cream Cup" at bounding box center [398, 266] width 399 height 21
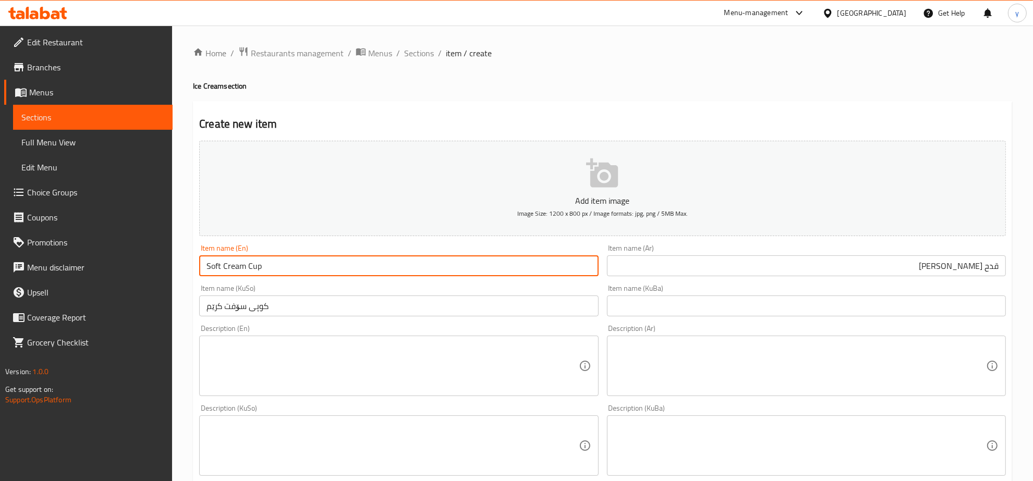
click at [252, 269] on input "Soft Cream Cup" at bounding box center [398, 266] width 399 height 21
type input "Soft Cream Glass"
click at [313, 310] on input "کوپی سۆفت کرێم" at bounding box center [398, 306] width 399 height 21
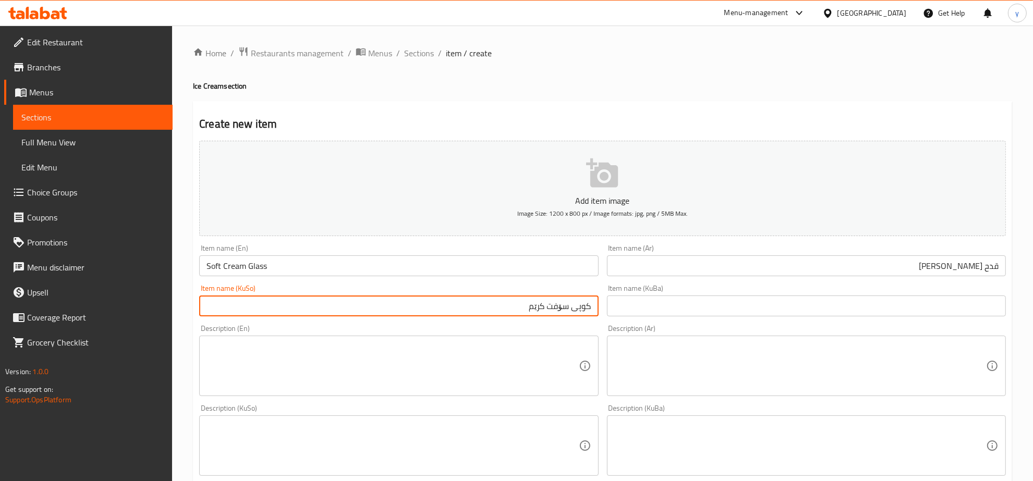
click at [580, 310] on input "کوپی سۆفت کرێم" at bounding box center [398, 306] width 399 height 21
click at [582, 306] on input "گ؛لاسی سۆفت کرێم" at bounding box center [398, 306] width 399 height 21
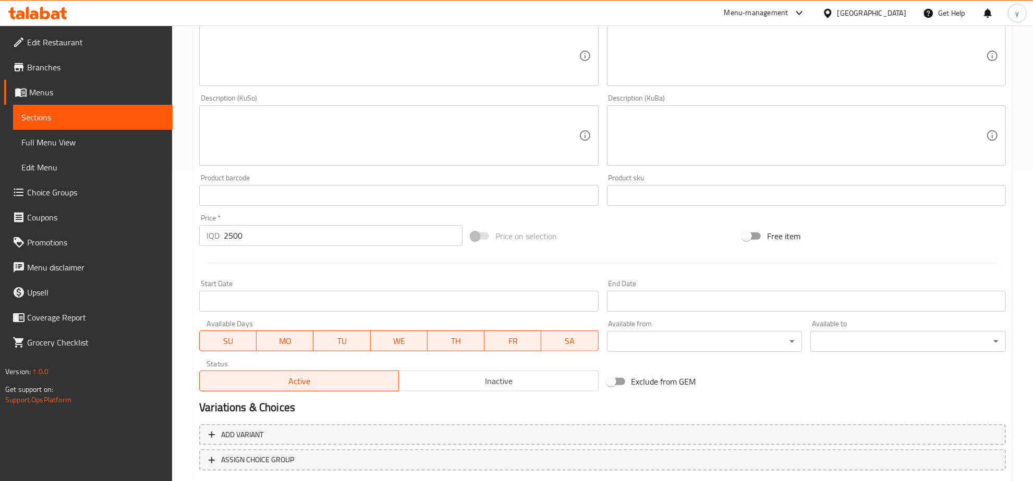
scroll to position [326, 0]
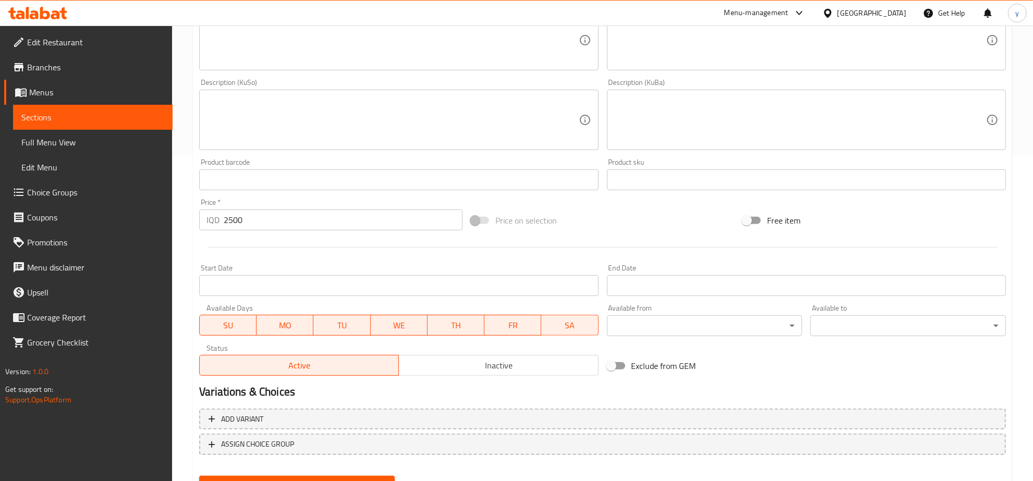
type input "گلاسی سۆفت کرێم"
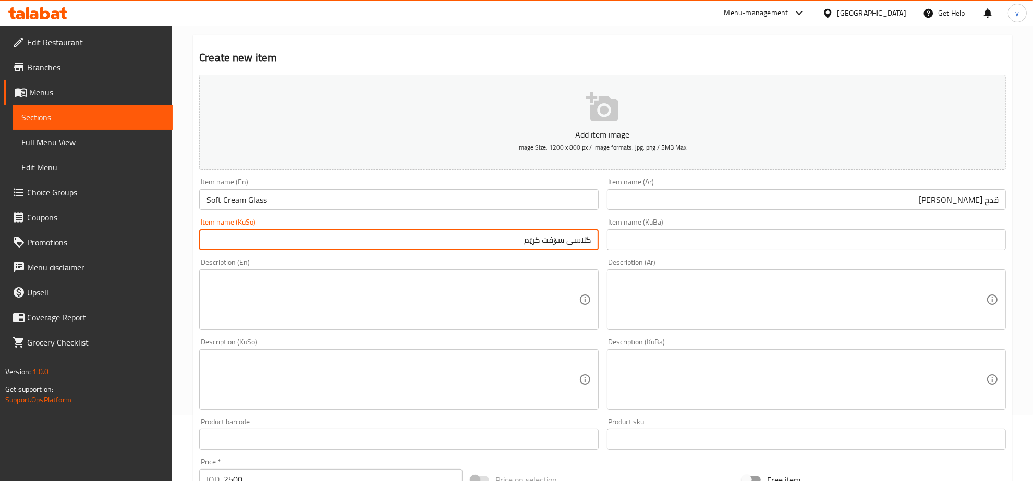
scroll to position [108, 0]
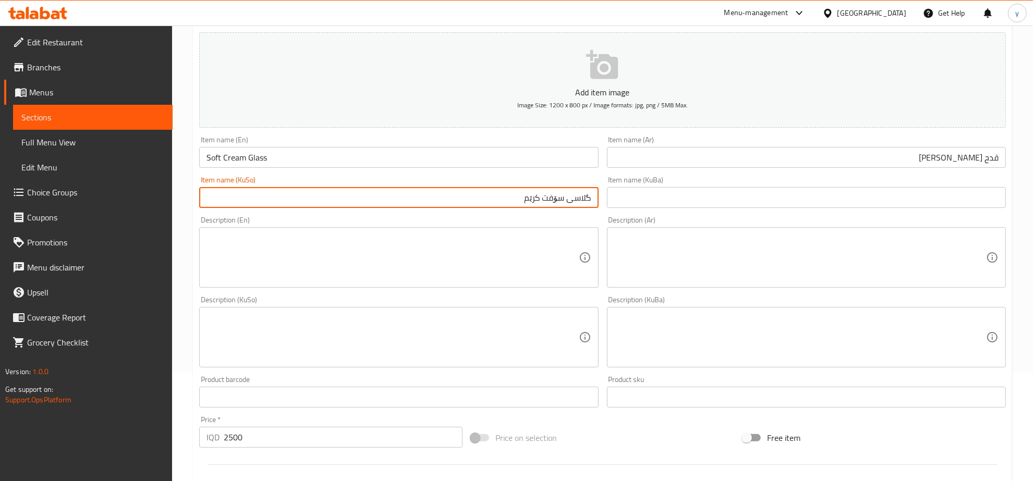
click at [523, 215] on div "Description (En) Description (En)" at bounding box center [398, 252] width 407 height 80
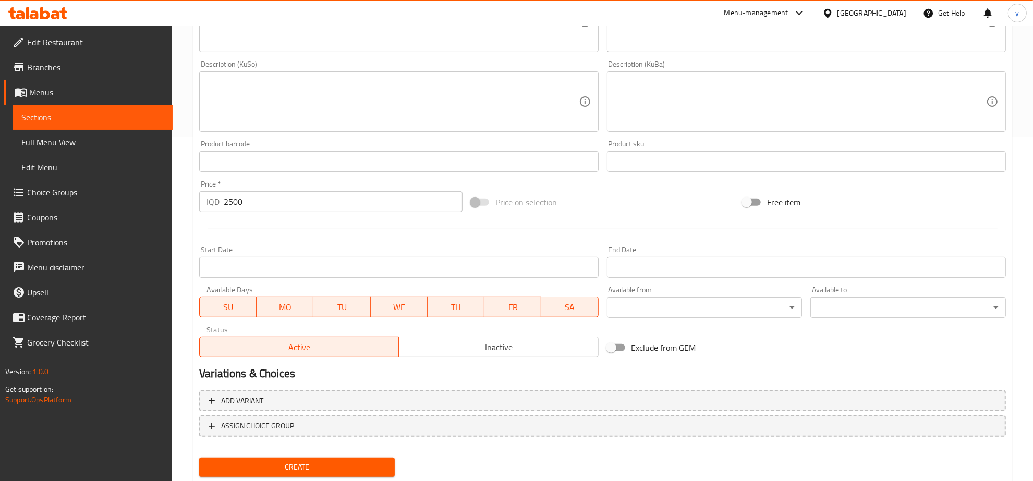
scroll to position [373, 0]
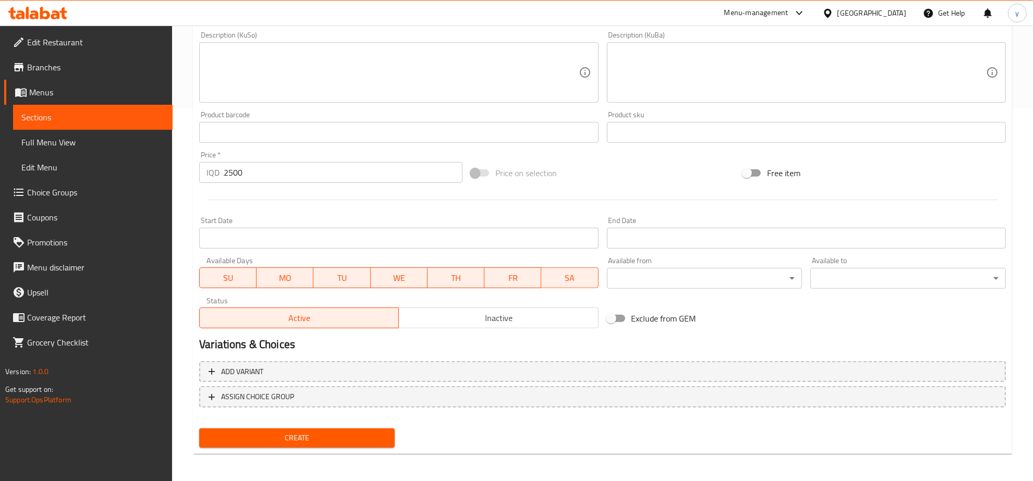
click at [314, 432] on span "Create" at bounding box center [297, 438] width 179 height 13
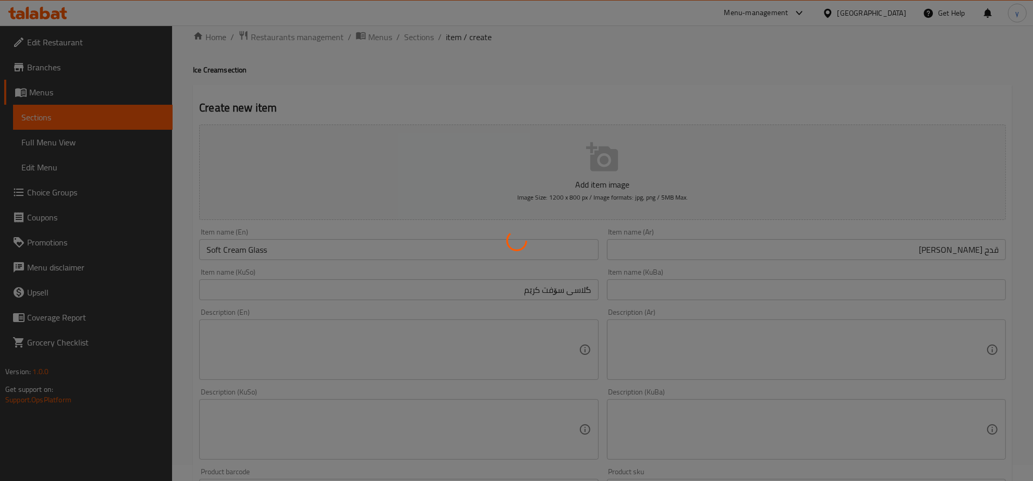
scroll to position [0, 0]
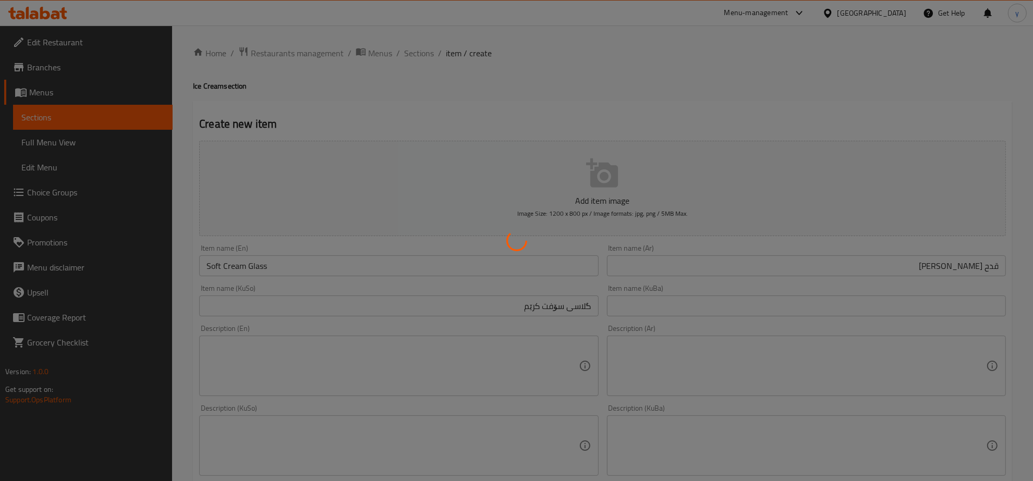
type input "0"
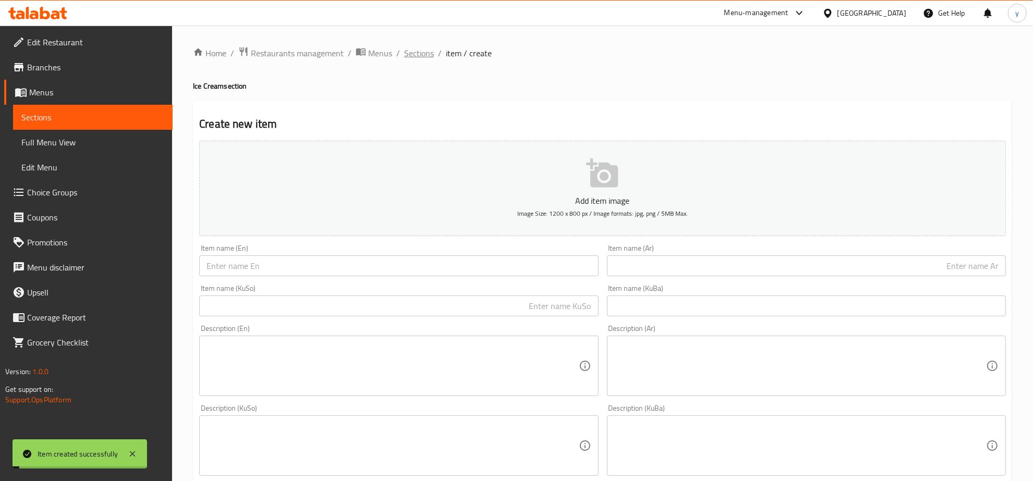
click at [411, 56] on span "Sections" at bounding box center [419, 53] width 30 height 13
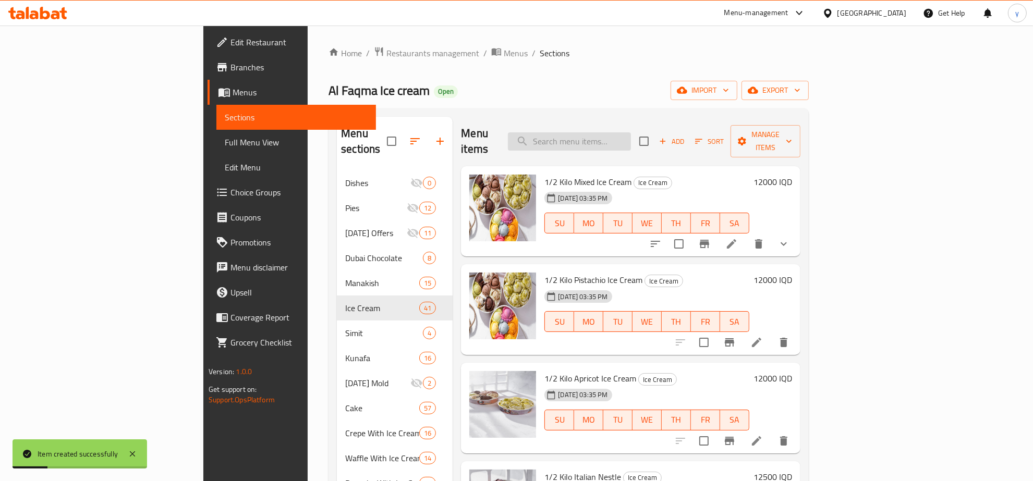
click at [631, 138] on input "search" at bounding box center [569, 141] width 123 height 18
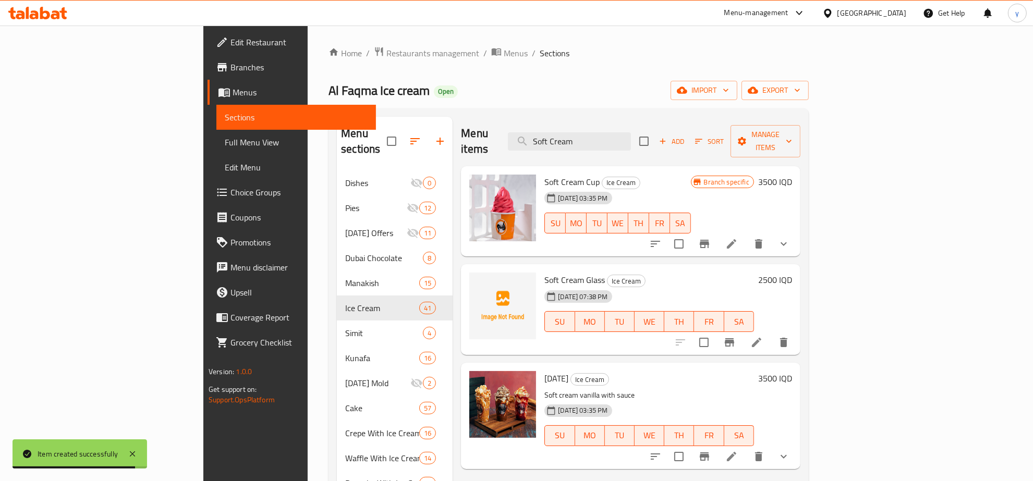
type input "Soft Cream"
click at [544, 272] on span "Soft Cream Glass" at bounding box center [574, 280] width 60 height 16
copy h6 "Soft Cream Glass"
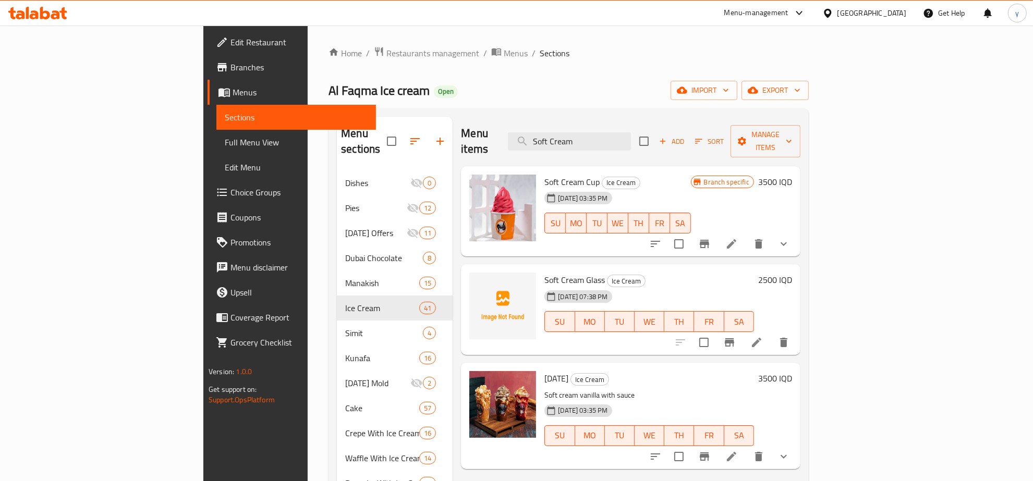
click at [544, 174] on span "Soft Cream Cup" at bounding box center [571, 182] width 55 height 16
copy h6 "Soft Cream Cup"
click at [225, 142] on span "Full Menu View" at bounding box center [296, 142] width 143 height 13
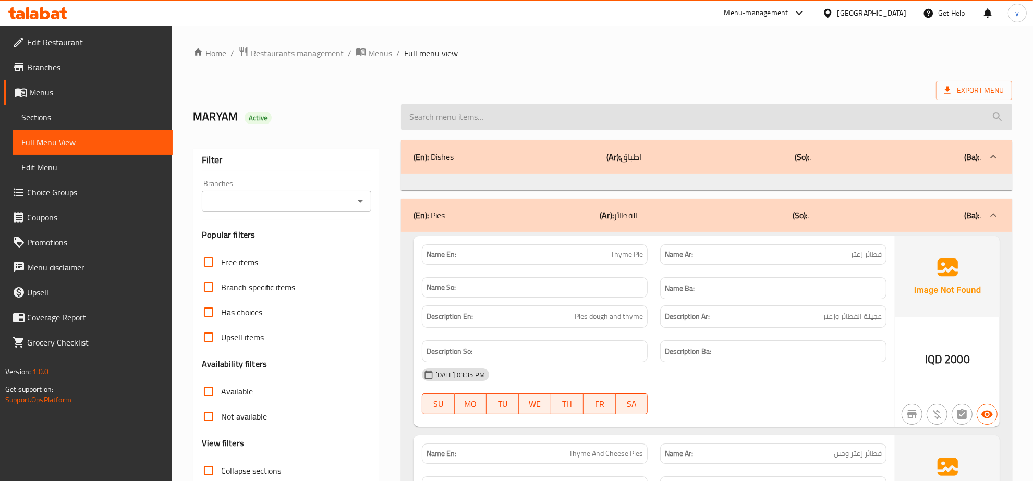
click at [501, 118] on input "search" at bounding box center [706, 117] width 611 height 27
paste input "Soft Cream Cup"
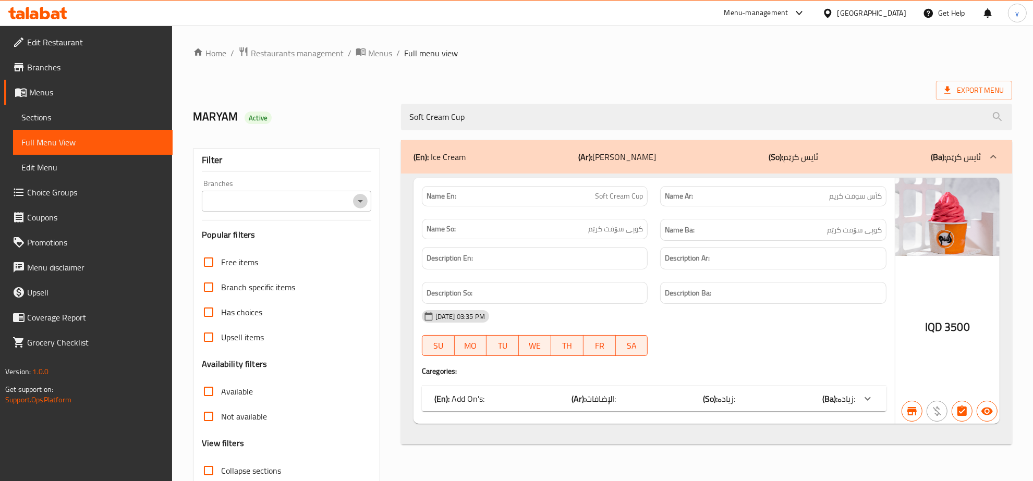
click at [360, 199] on icon "Open" at bounding box center [360, 201] width 13 height 13
type input "Soft Cream Cup"
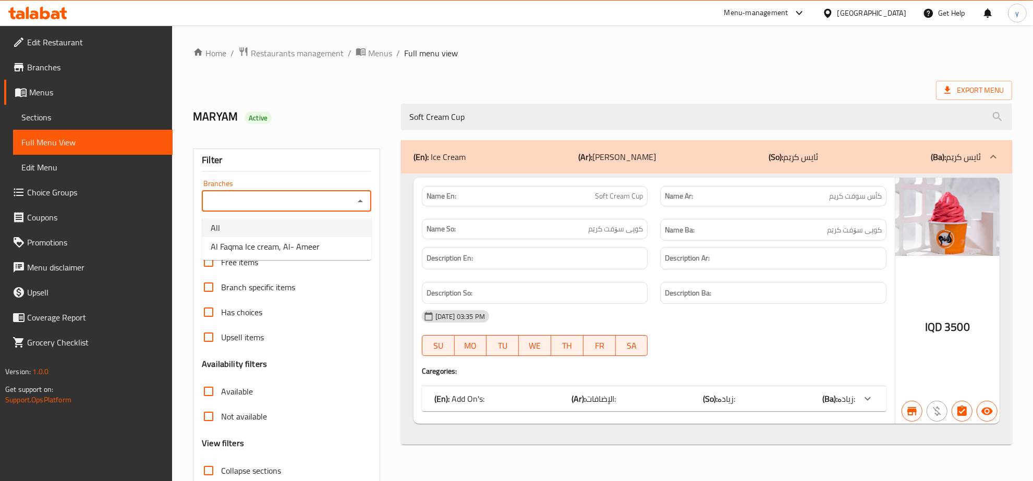
click at [321, 247] on li "Al Faqma Ice cream, Al- Ameer" at bounding box center [286, 246] width 169 height 19
type input "Al Faqma Ice cream, Al- Ameer"
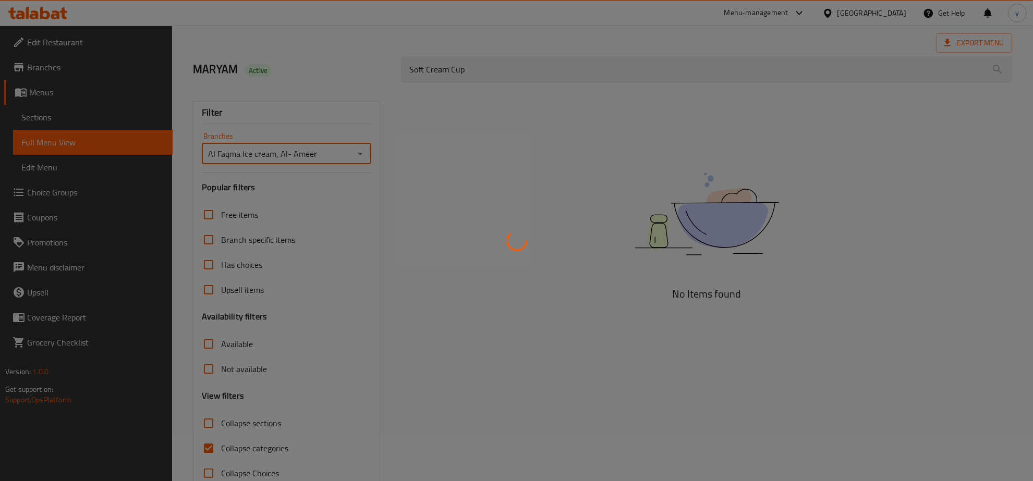
scroll to position [74, 0]
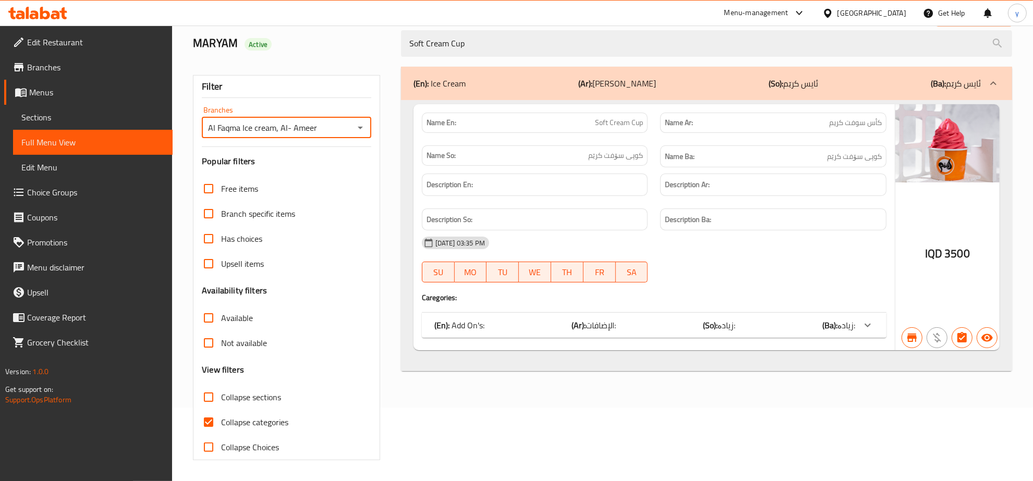
drag, startPoint x: 202, startPoint y: 425, endPoint x: 209, endPoint y: 423, distance: 6.5
click at [204, 425] on input "Collapse categories" at bounding box center [208, 422] width 25 height 25
checkbox input "false"
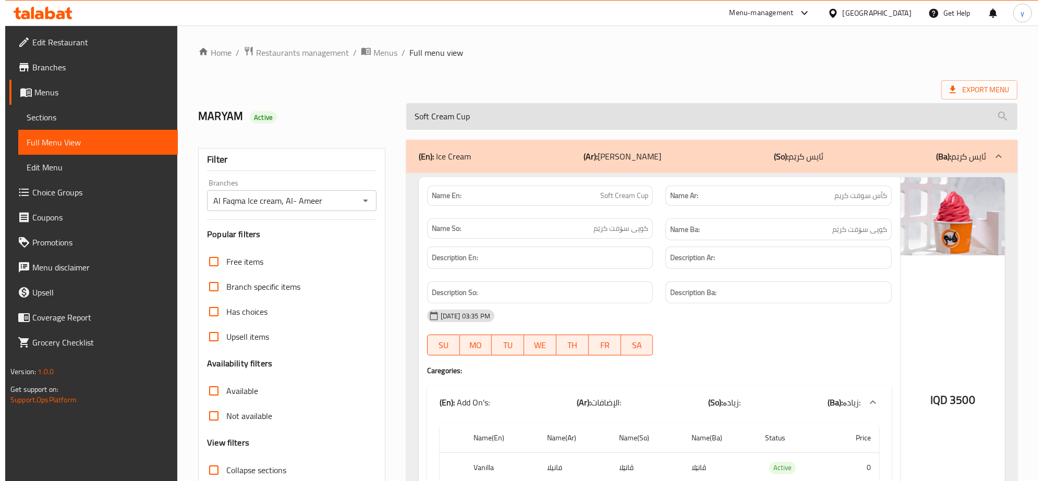
scroll to position [0, 0]
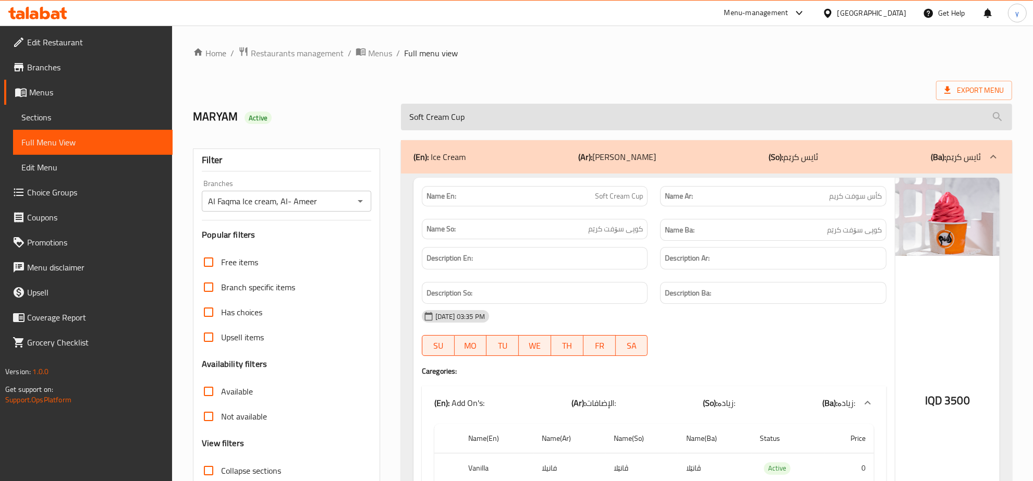
click at [519, 111] on input "Soft Cream Cup" at bounding box center [706, 117] width 611 height 27
paste input "Glass"
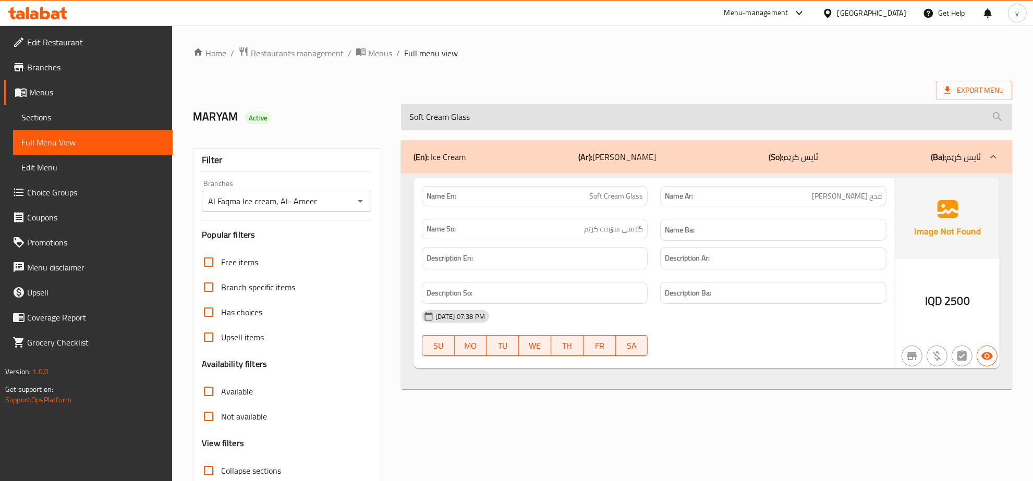
click at [490, 107] on input "Soft Cream Glass" at bounding box center [706, 117] width 611 height 27
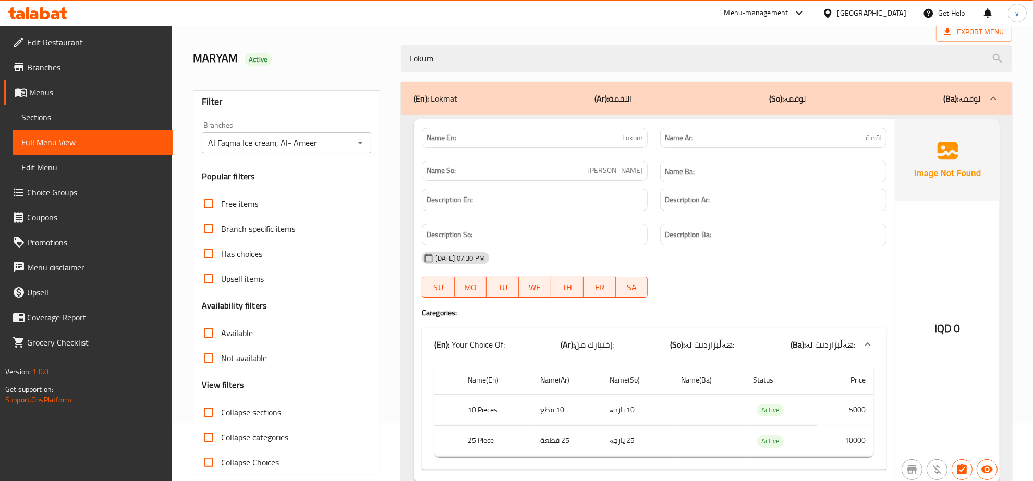
scroll to position [103, 0]
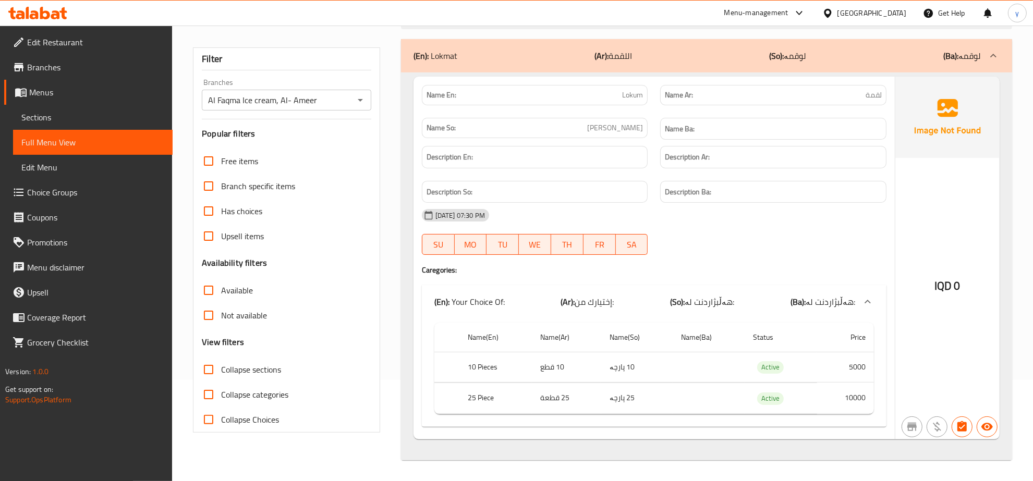
type input "Lokum"
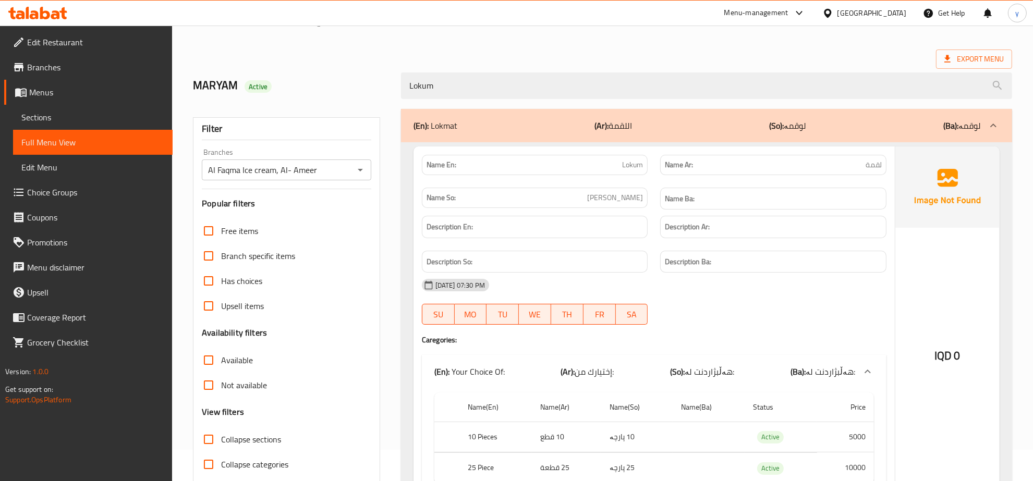
scroll to position [0, 0]
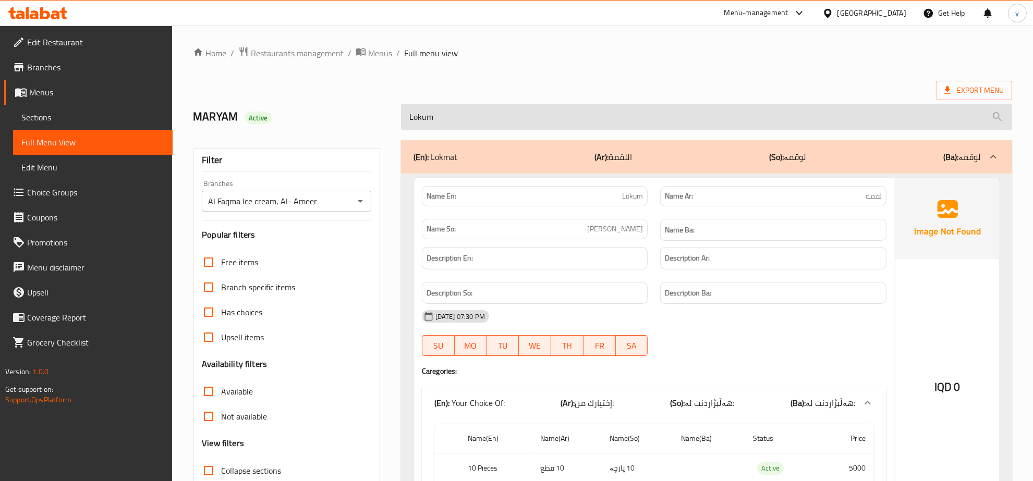
click at [427, 115] on input "Lokum" at bounding box center [706, 117] width 611 height 27
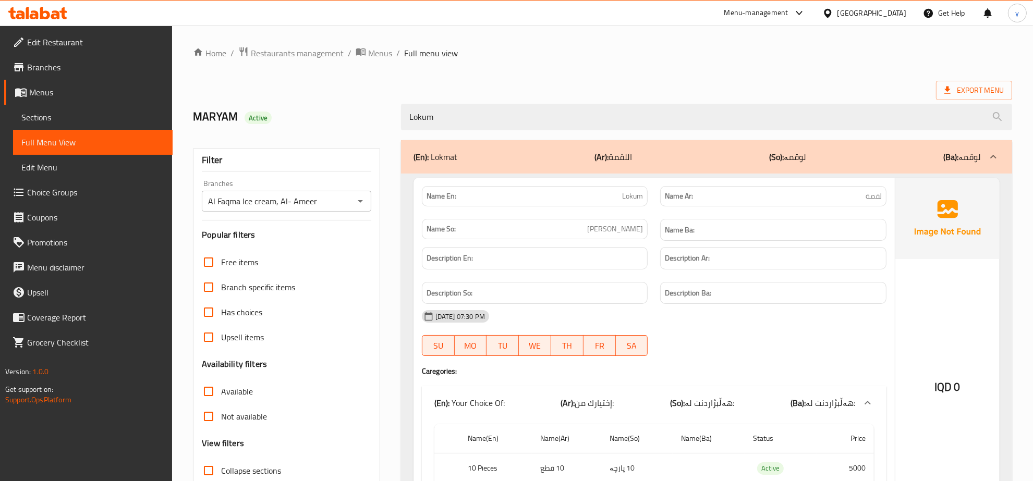
click at [113, 107] on link "Sections" at bounding box center [93, 117] width 160 height 25
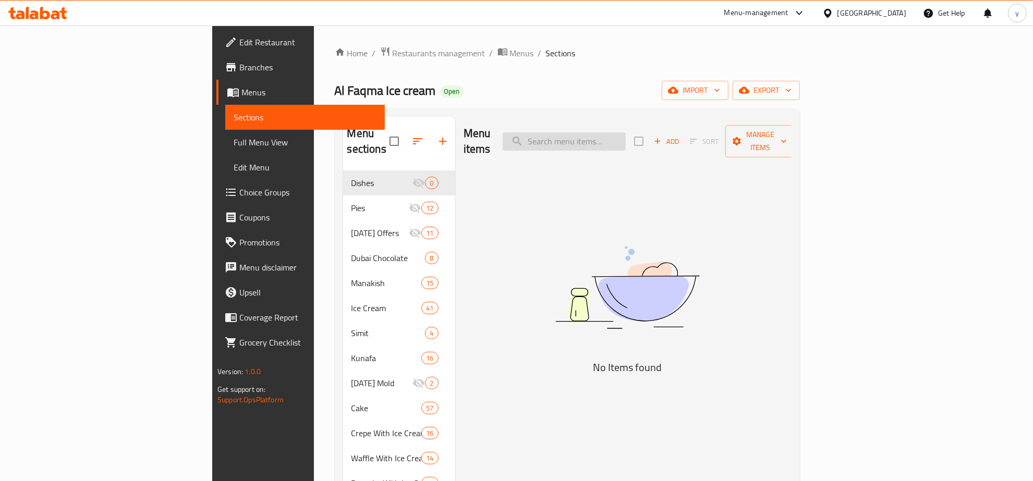
click at [626, 137] on input "search" at bounding box center [564, 141] width 123 height 18
paste input "Lokum"
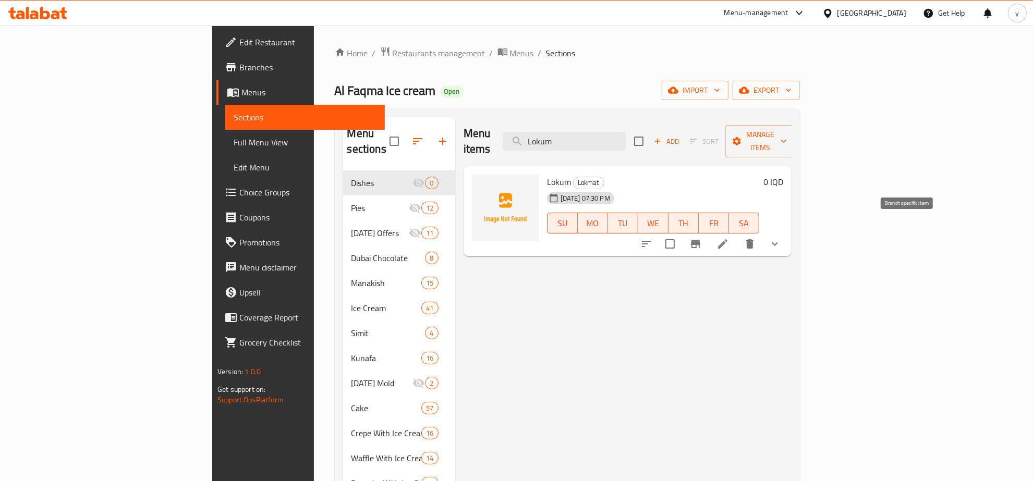
type input "Lokum"
click at [729, 238] on icon at bounding box center [722, 244] width 13 height 13
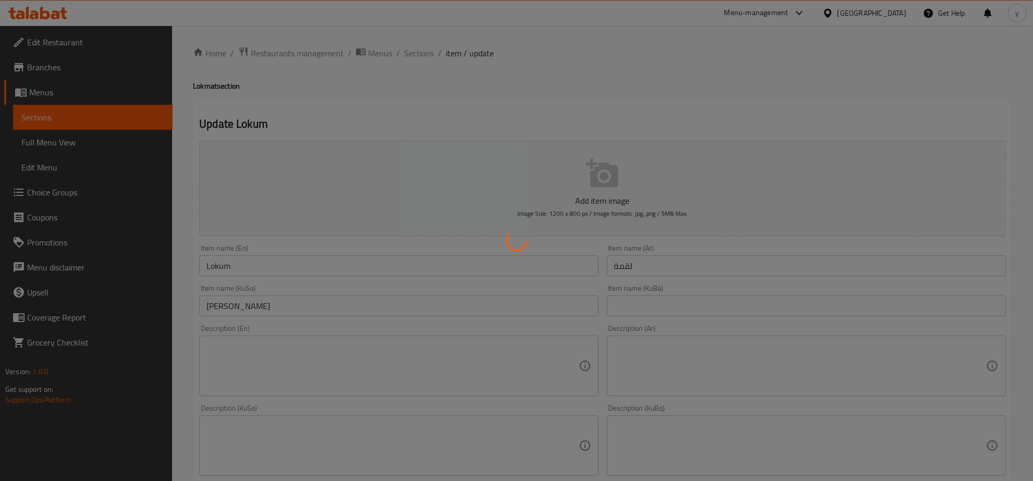
type input "إختيارك من:"
type input "هەڵبژاردنت لە:"
type input "1"
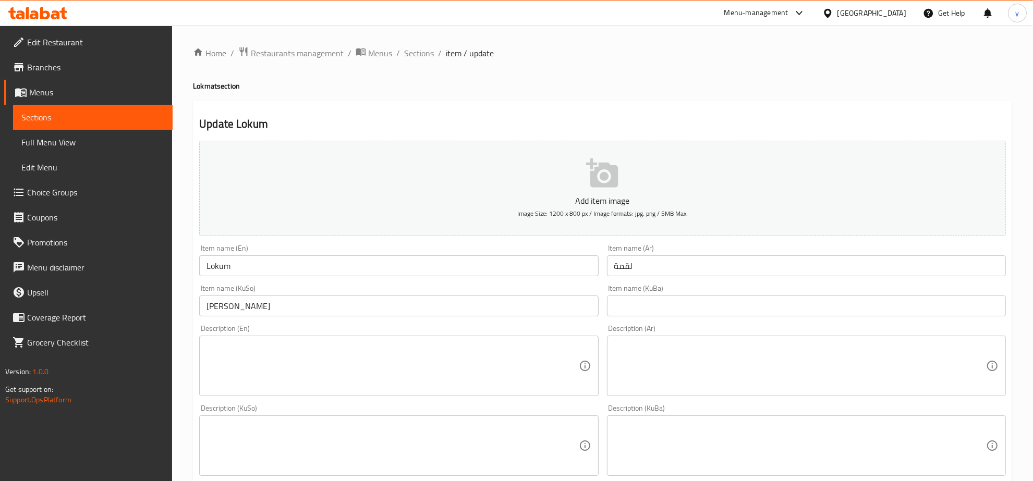
drag, startPoint x: 356, startPoint y: 267, endPoint x: 342, endPoint y: 260, distance: 16.3
click at [356, 267] on input "Lokum" at bounding box center [398, 266] width 399 height 21
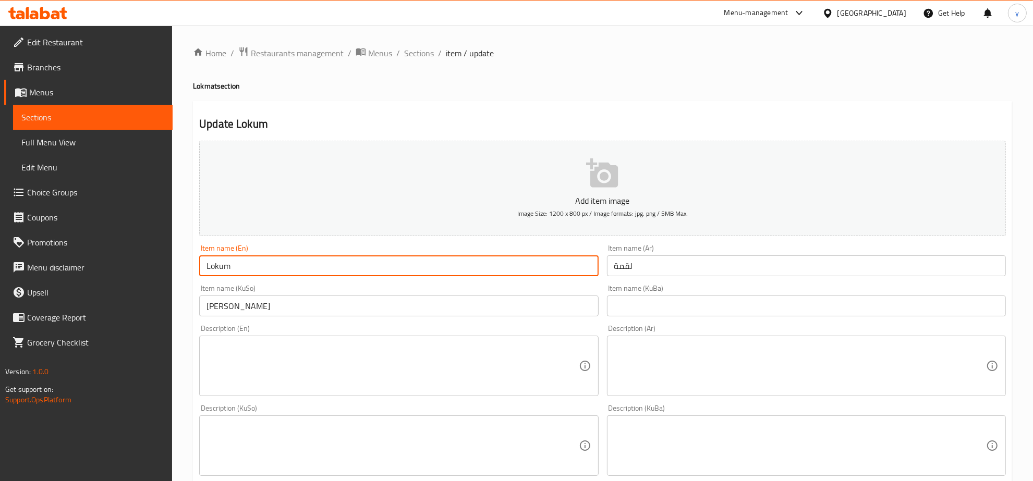
click at [684, 266] on input "لقمة" at bounding box center [806, 266] width 399 height 21
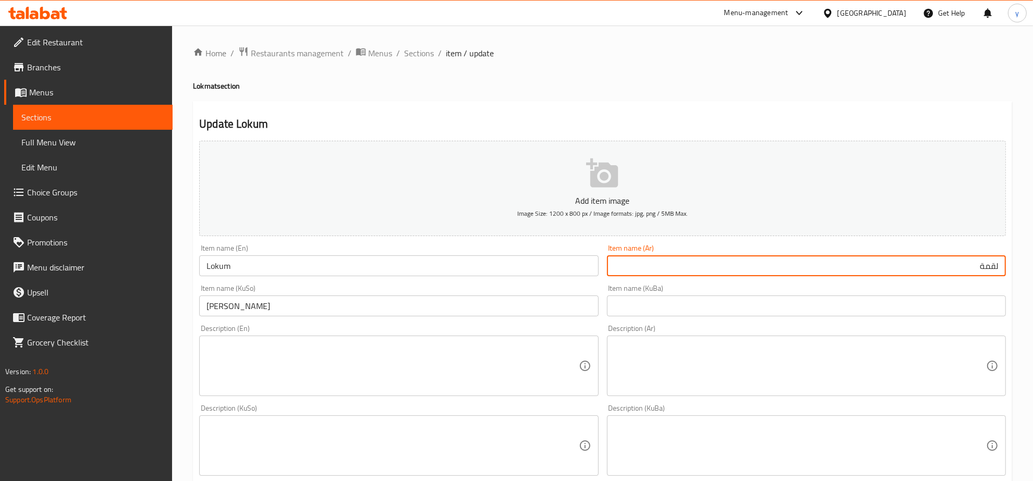
paste input "مع صوص والحشوة"
click at [933, 266] on input "لقمة مع صوص والحشوة" at bounding box center [806, 266] width 399 height 21
type input "لقمة مع صوص وحشوة"
click at [509, 263] on input "Lokum" at bounding box center [398, 266] width 399 height 21
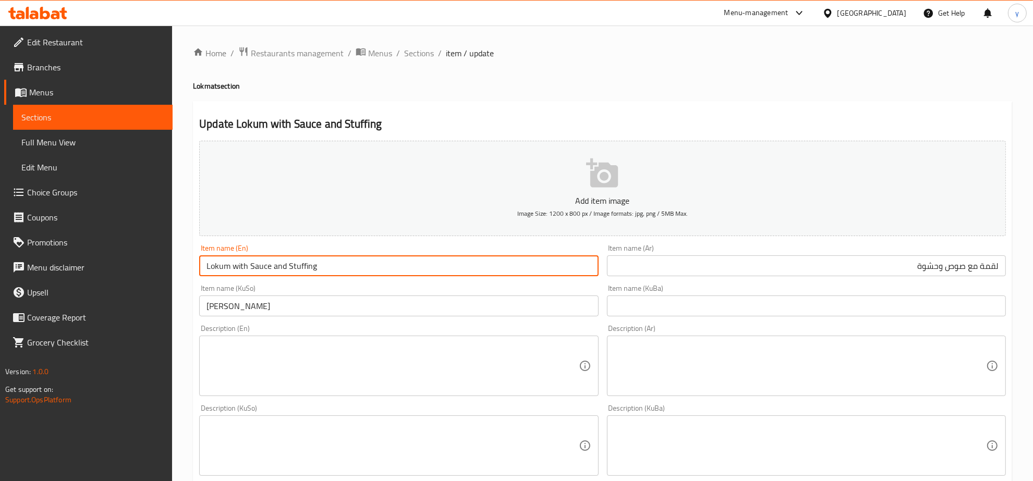
type input "Lokum with Sauce and Stuffing"
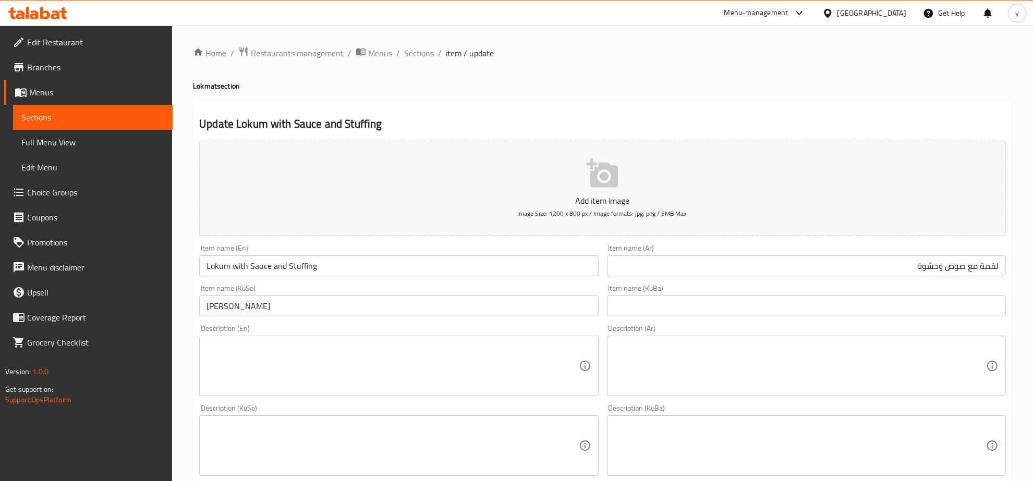
click at [528, 287] on div "Item name (KuSo) لوقم Item name (KuSo)" at bounding box center [398, 301] width 399 height 32
click at [530, 301] on input "لوقم" at bounding box center [398, 306] width 399 height 21
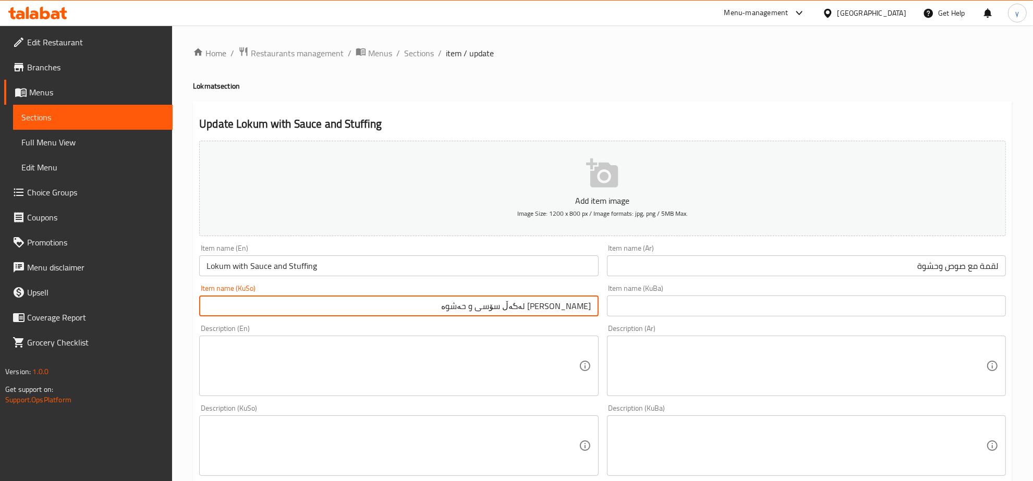
click at [527, 311] on input "لوقم لەگەڵ سۆسی و حەشوە" at bounding box center [398, 306] width 399 height 21
type input "لوقم لەگەڵ سۆس و حەشوە"
click at [533, 327] on div "Description (En) Description (En)" at bounding box center [398, 360] width 399 height 71
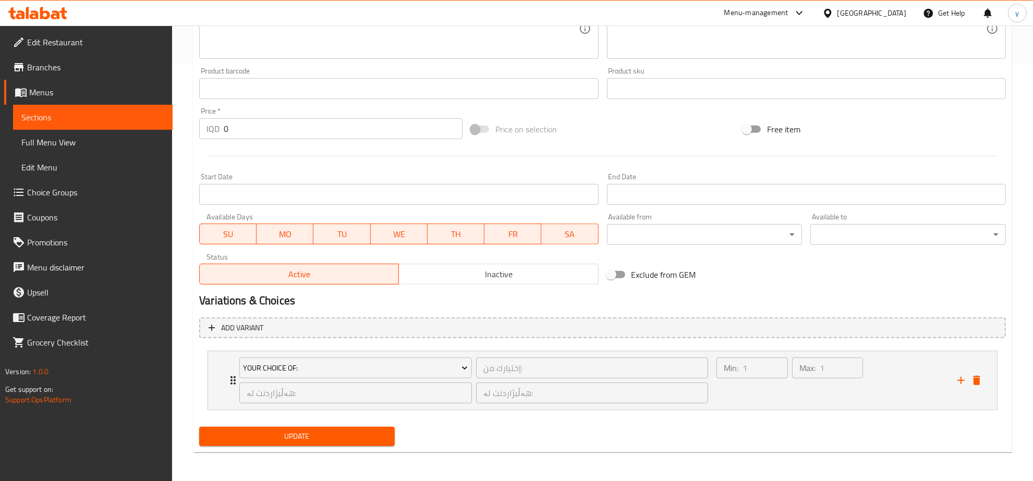
click at [309, 440] on span "Update" at bounding box center [297, 436] width 179 height 13
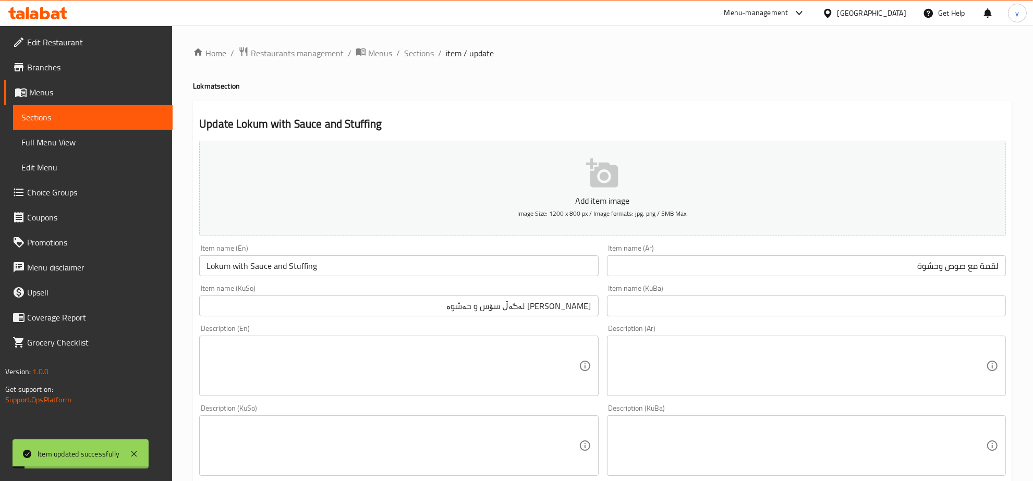
click at [308, 270] on input "Lokum with Sauce and Stuffing" at bounding box center [398, 266] width 399 height 21
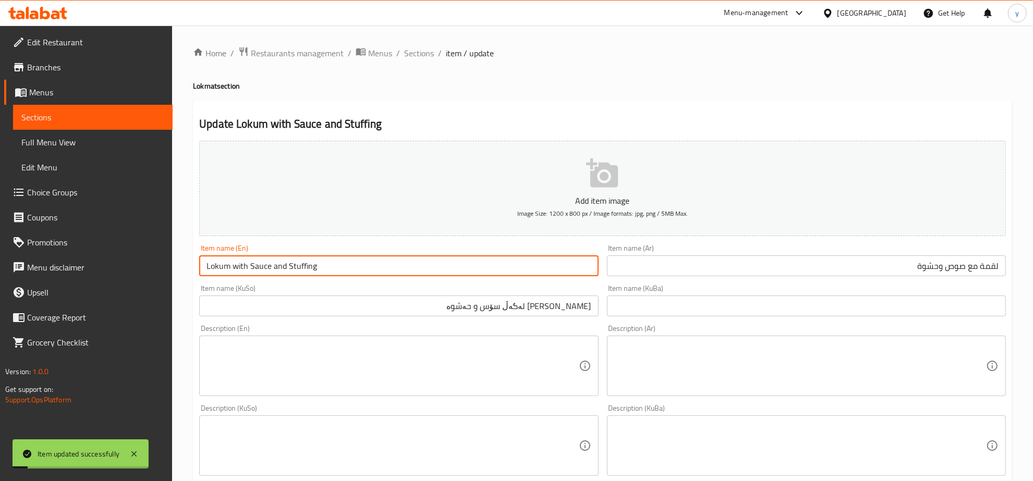
click at [308, 270] on input "Lokum with Sauce and Stuffing" at bounding box center [398, 266] width 399 height 21
click at [113, 138] on span "Full Menu View" at bounding box center [92, 142] width 143 height 13
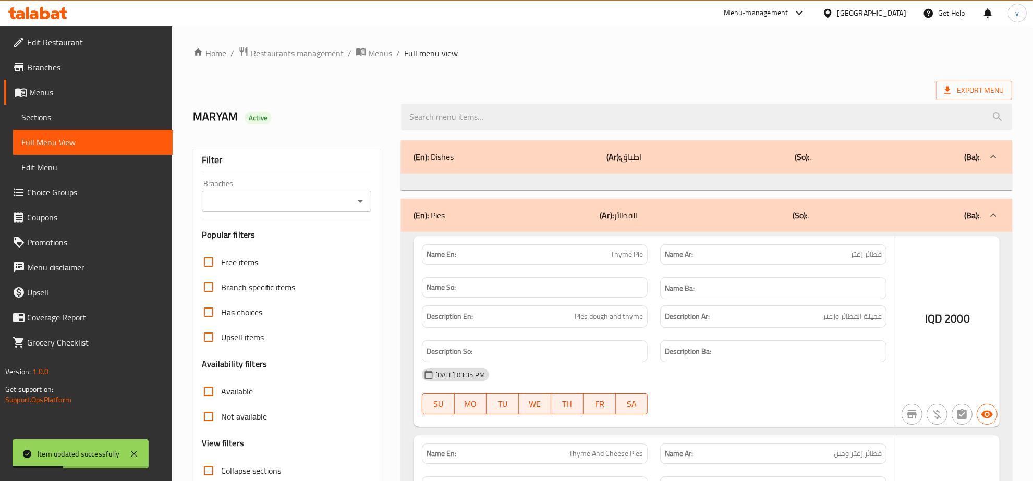
click at [467, 105] on input "search" at bounding box center [706, 117] width 611 height 27
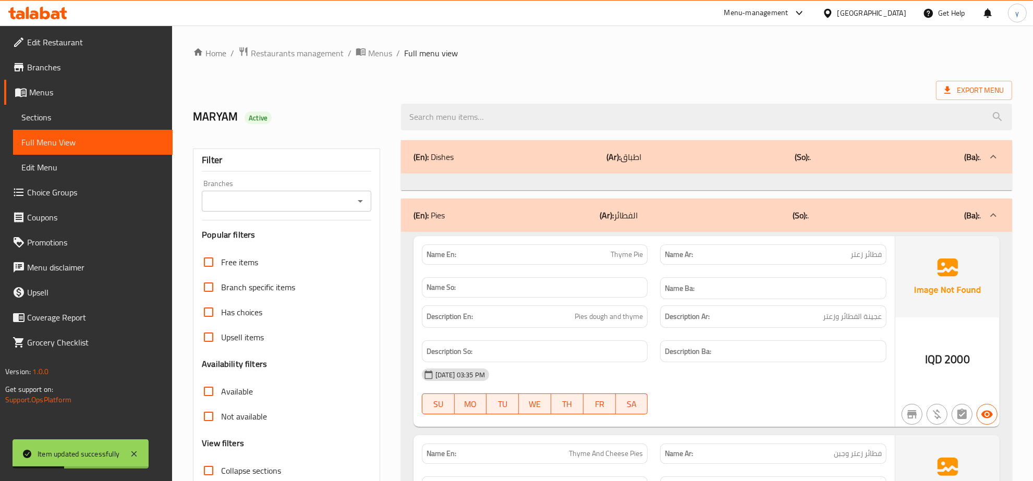
paste input "Lokum with Sauce and Stuffing"
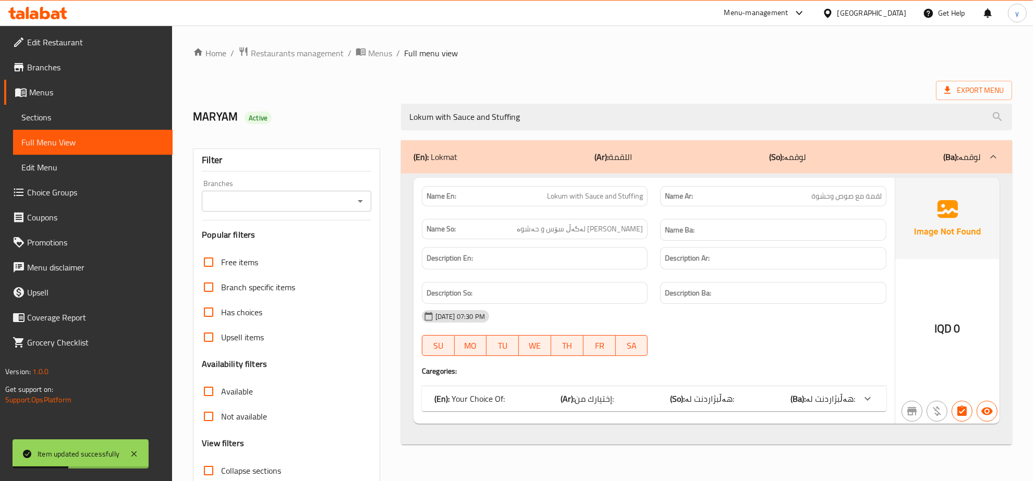
click at [363, 203] on icon "Open" at bounding box center [360, 201] width 13 height 13
type input "Lokum with Sauce and Stuffing"
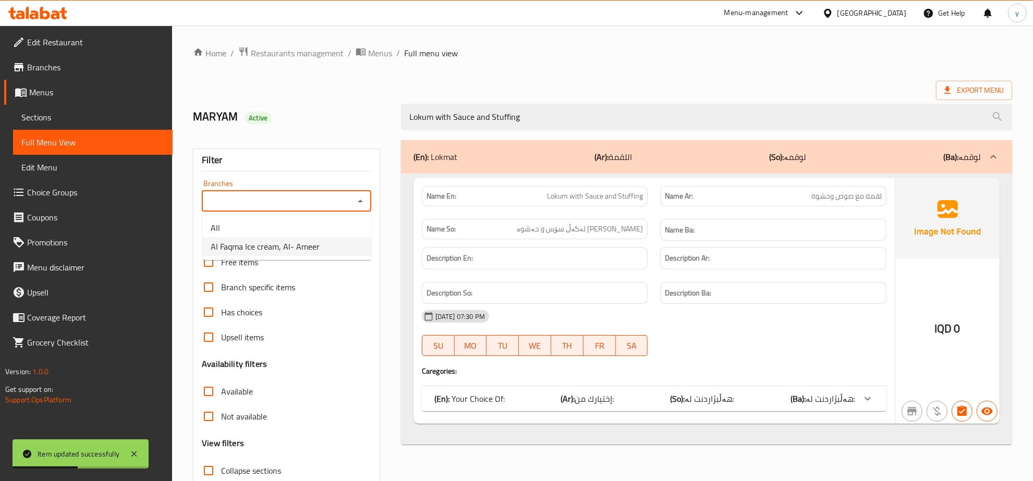
click at [323, 248] on li "Al Faqma Ice cream, Al- Ameer" at bounding box center [286, 246] width 169 height 19
type input "Al Faqma Ice cream, Al- Ameer"
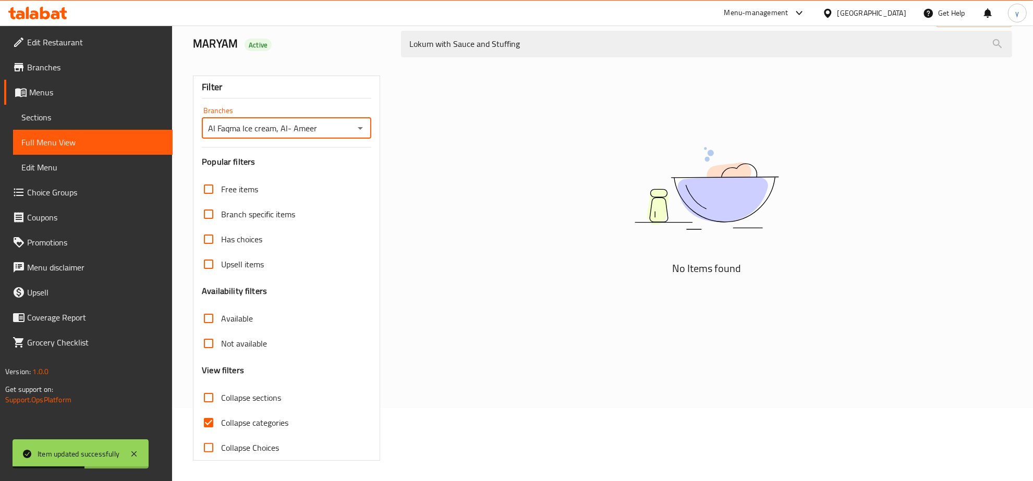
scroll to position [74, 0]
click at [206, 428] on input "Collapse categories" at bounding box center [208, 422] width 25 height 25
checkbox input "false"
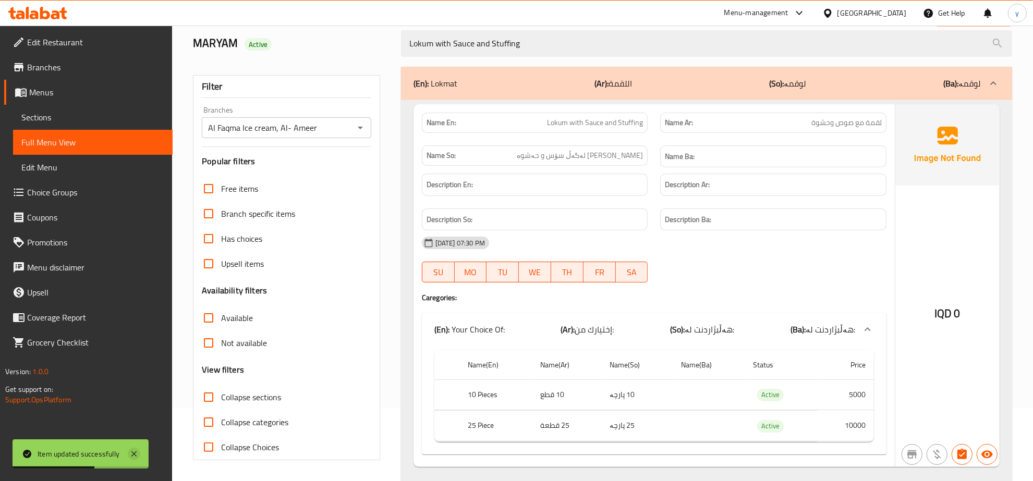
click at [137, 452] on icon at bounding box center [134, 454] width 13 height 13
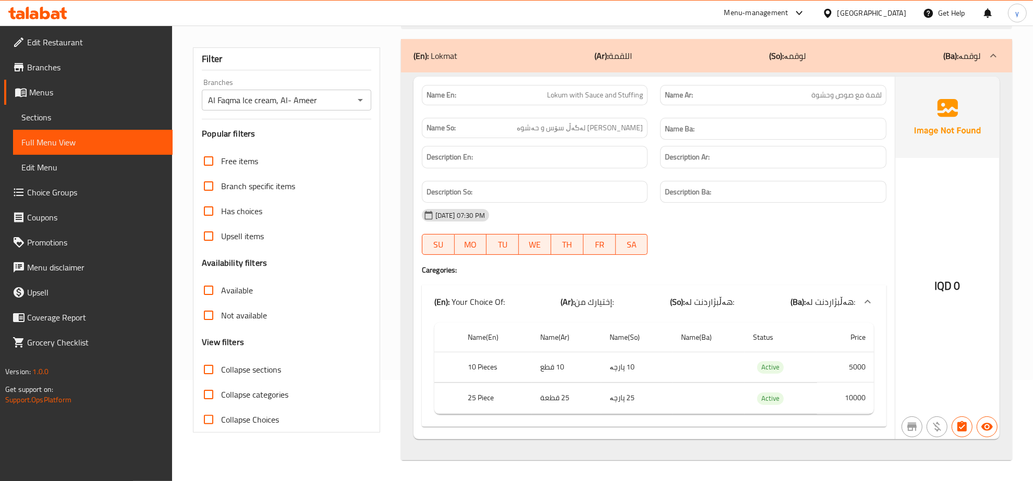
scroll to position [0, 0]
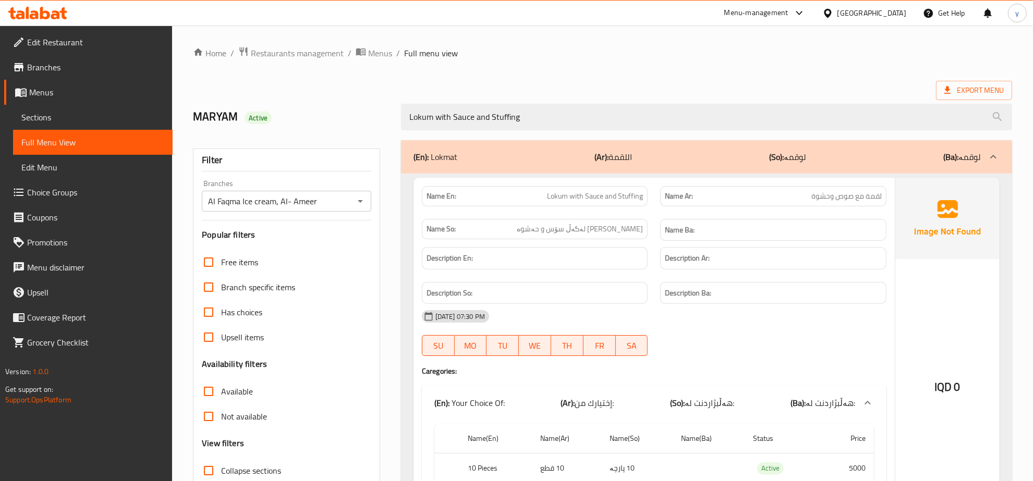
click at [522, 277] on div "Description So:" at bounding box center [535, 293] width 239 height 35
click at [563, 196] on span "Lokum with Sauce and Stuffing" at bounding box center [595, 196] width 96 height 11
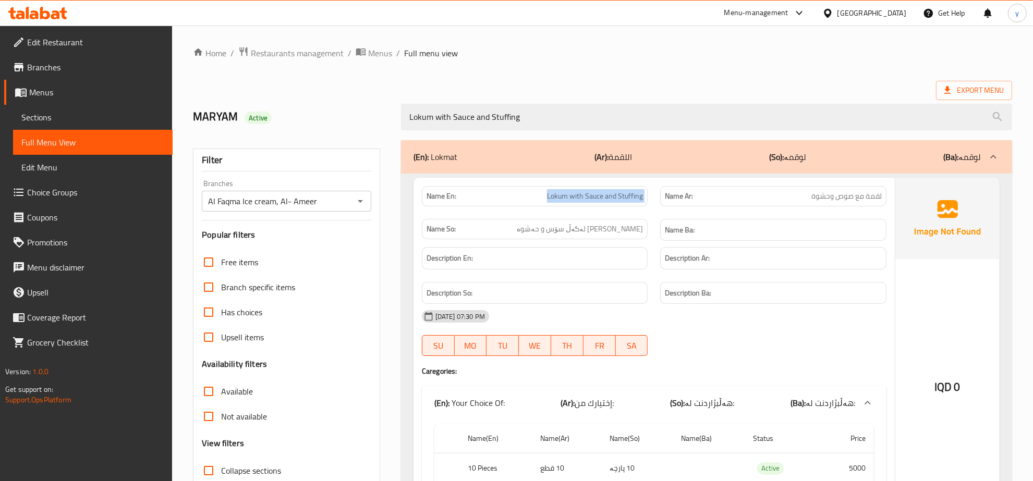
copy span "Lokum with Sauce and Stuffing"
click at [46, 120] on span "Sections" at bounding box center [92, 117] width 143 height 13
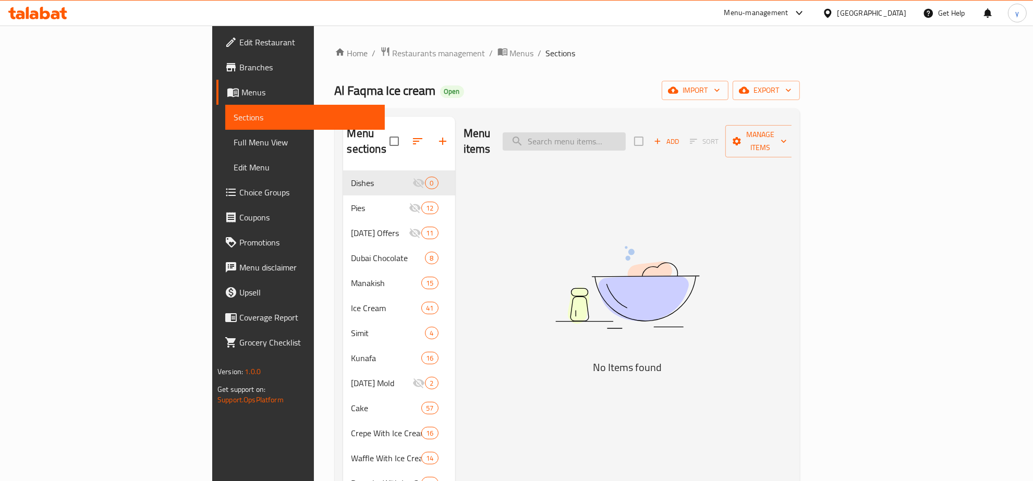
click at [626, 142] on input "search" at bounding box center [564, 141] width 123 height 18
paste input "Lokum with Sauce and Stuffing"
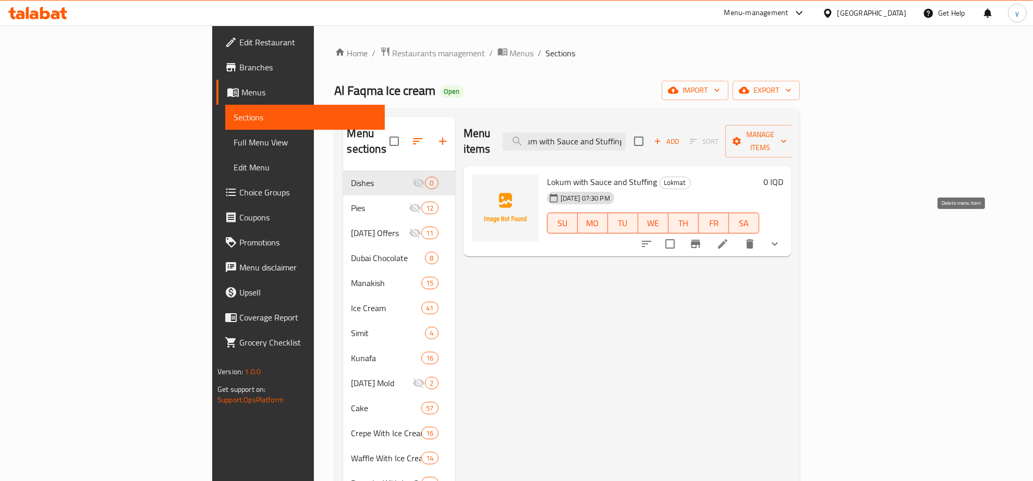
type input "Lokum with Sauce and Stuffing"
click at [754, 239] on icon "delete" at bounding box center [749, 243] width 7 height 9
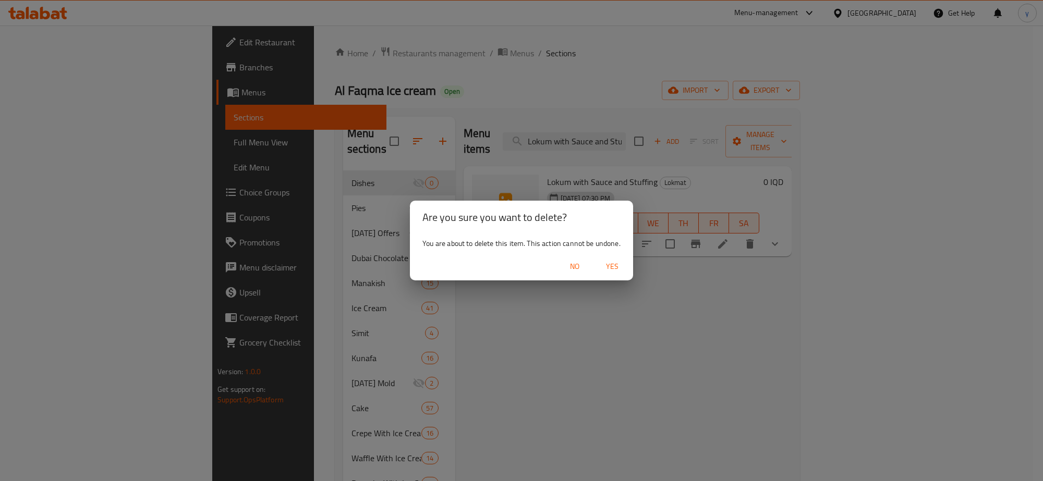
click at [611, 268] on span "Yes" at bounding box center [612, 266] width 25 height 13
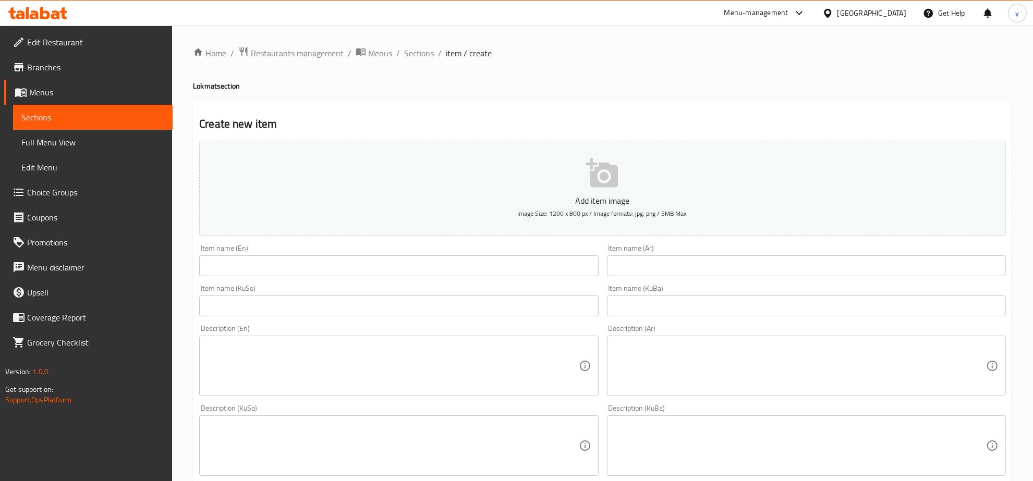
click at [105, 200] on link "Choice Groups" at bounding box center [88, 192] width 168 height 25
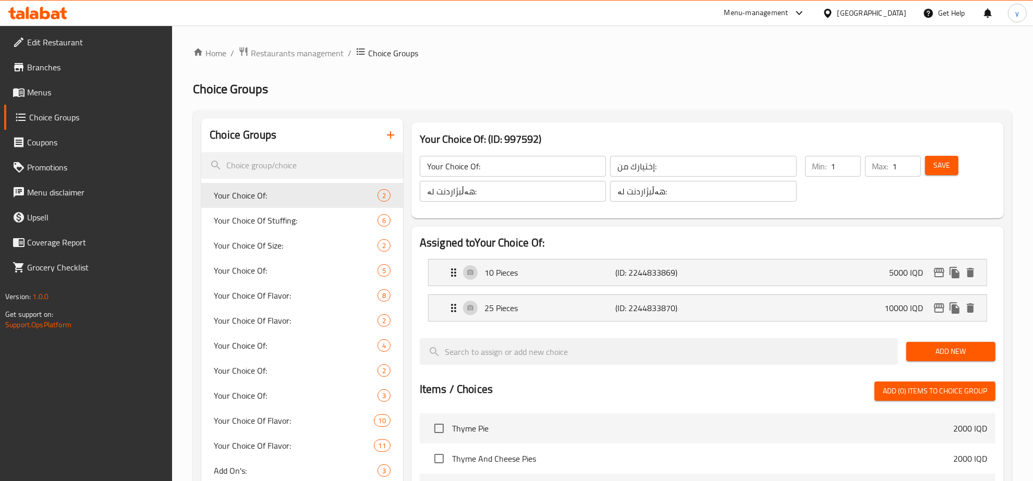
click at [483, 196] on input "هەڵبژاردنت لە:" at bounding box center [513, 191] width 186 height 21
click at [504, 167] on input "Your Choice Of:" at bounding box center [513, 166] width 186 height 21
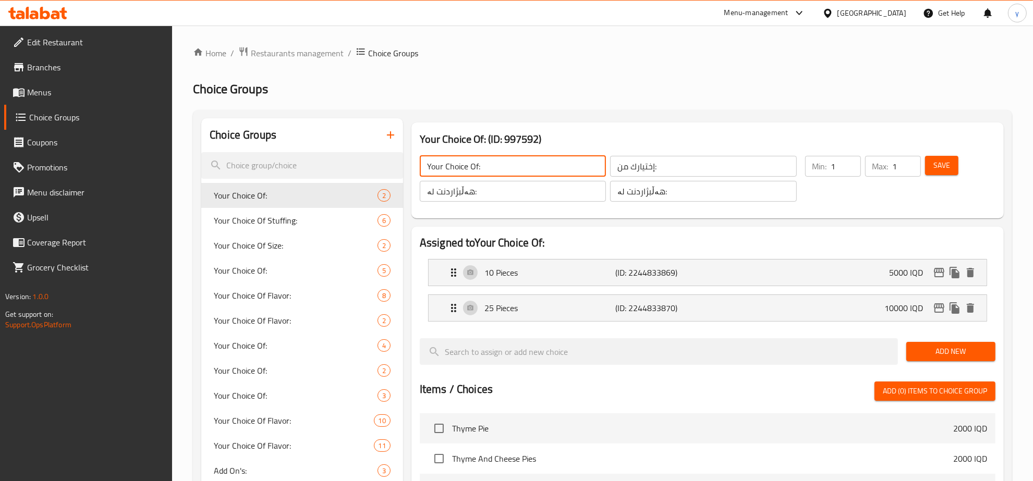
click at [504, 167] on input "Your Choice Of:" at bounding box center [513, 166] width 186 height 21
click at [630, 167] on input "إختيارك من:" at bounding box center [703, 166] width 186 height 21
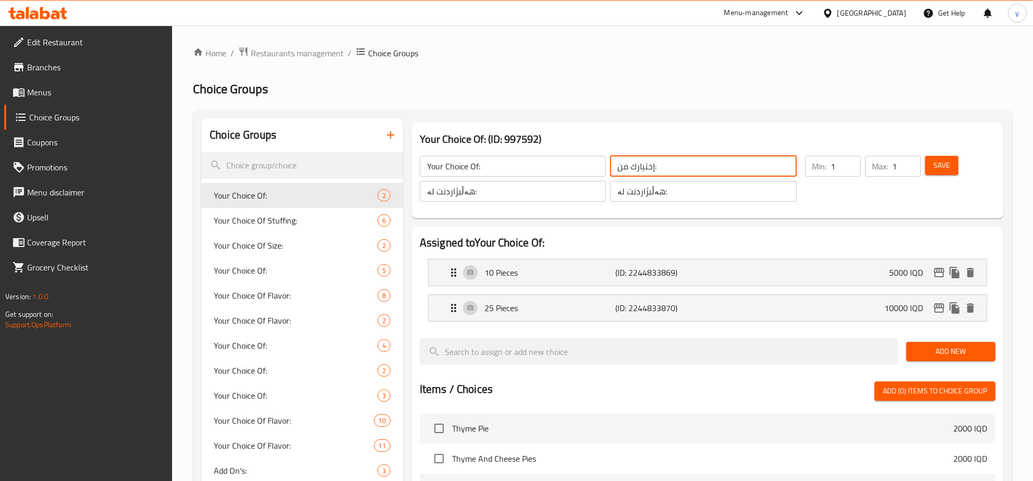
click at [630, 167] on input "إختيارك من:" at bounding box center [703, 166] width 186 height 21
click at [384, 137] on icon "button" at bounding box center [390, 135] width 13 height 13
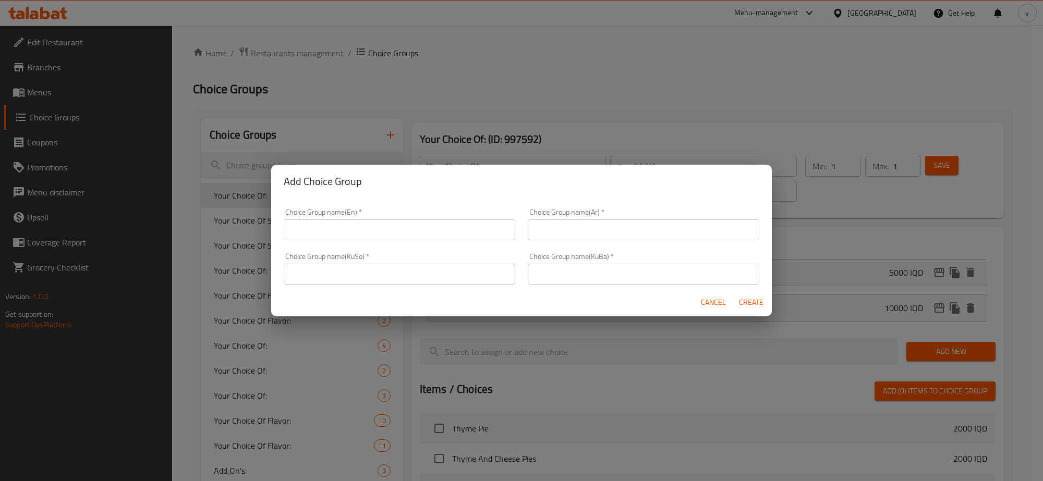
click at [603, 228] on input "text" at bounding box center [644, 230] width 232 height 21
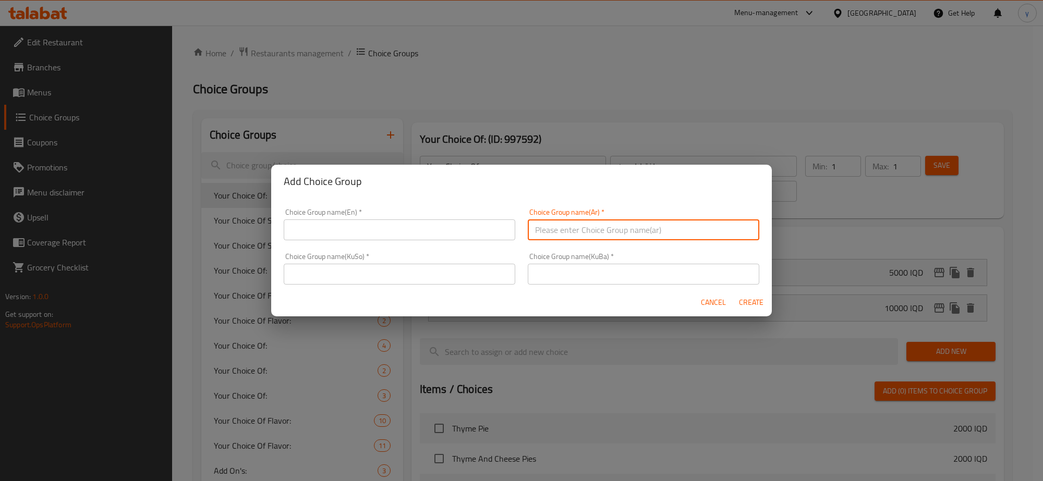
paste input "إختيارك من:"
type input "إختيارك من:"
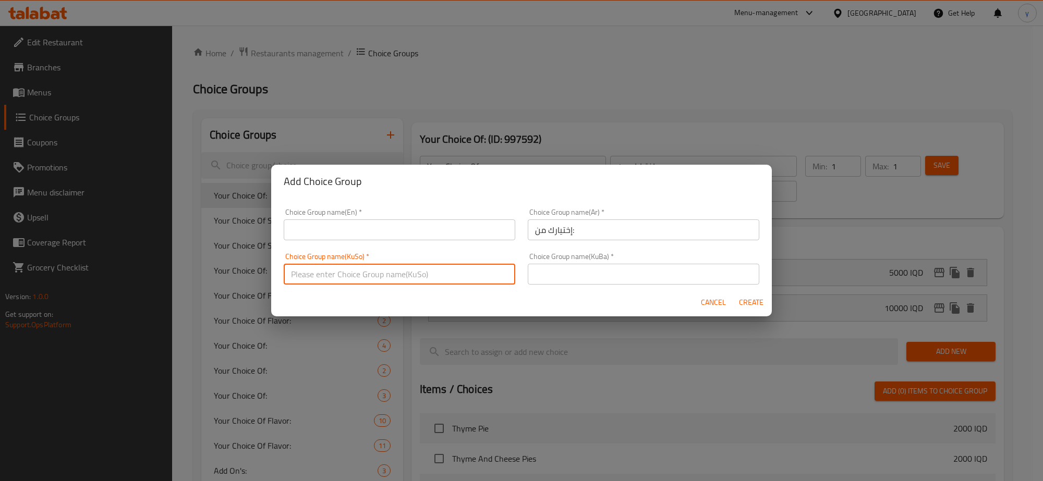
click at [465, 272] on input "text" at bounding box center [400, 274] width 232 height 21
paste input "هەڵبژاردنت لە:"
type input "هەڵبژاردنت لە:"
click at [579, 269] on input "text" at bounding box center [644, 274] width 232 height 21
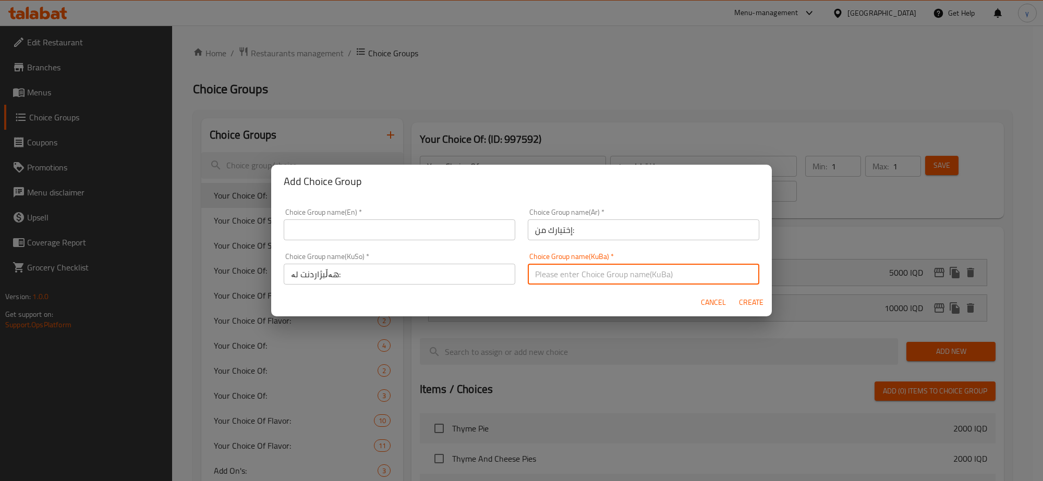
paste input "هەڵبژاردنت لە:"
type input "هەڵبژاردنت لە:"
click at [453, 227] on input "text" at bounding box center [400, 230] width 232 height 21
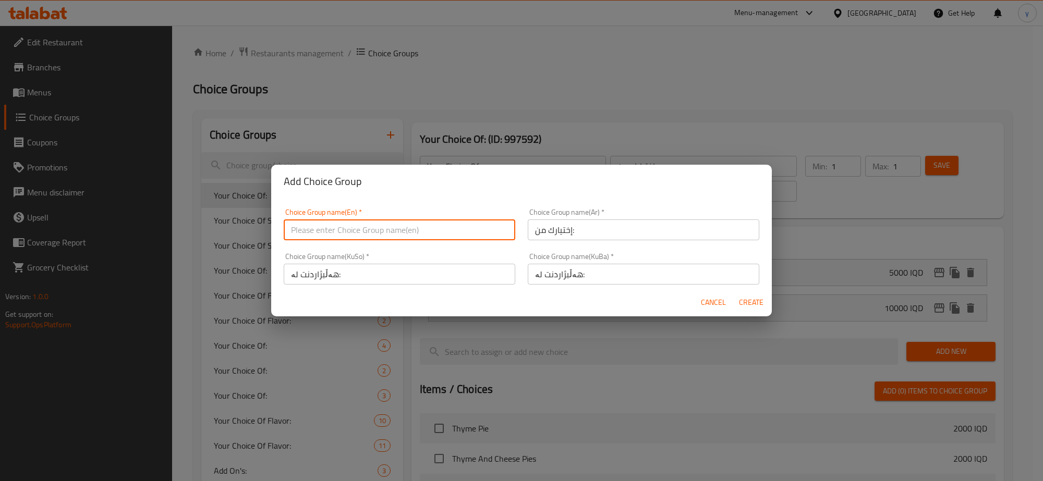
paste input "Your Choice Of:"
type input "Your Choice Of:"
click at [742, 299] on span "Create" at bounding box center [750, 302] width 25 height 13
type input "Your Choice Of:"
type input "0"
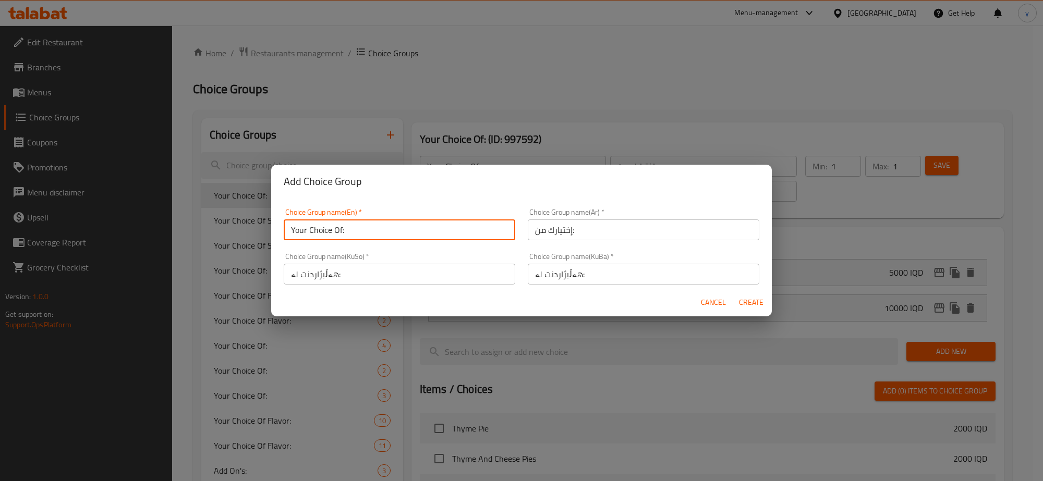
type input "0"
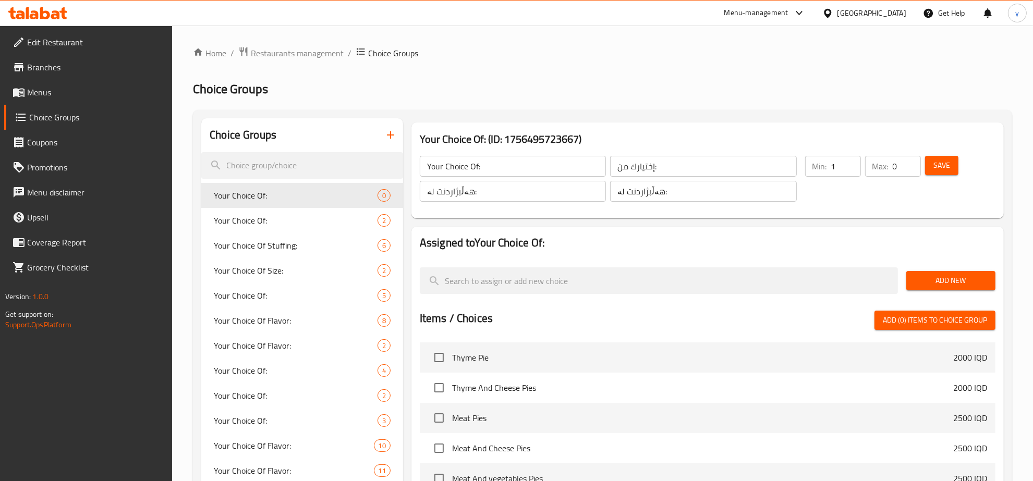
type input "1"
click at [848, 163] on input "1" at bounding box center [846, 166] width 30 height 21
type input "1"
click at [913, 163] on input "1" at bounding box center [907, 166] width 28 height 21
click at [946, 274] on span "Add New" at bounding box center [951, 280] width 72 height 13
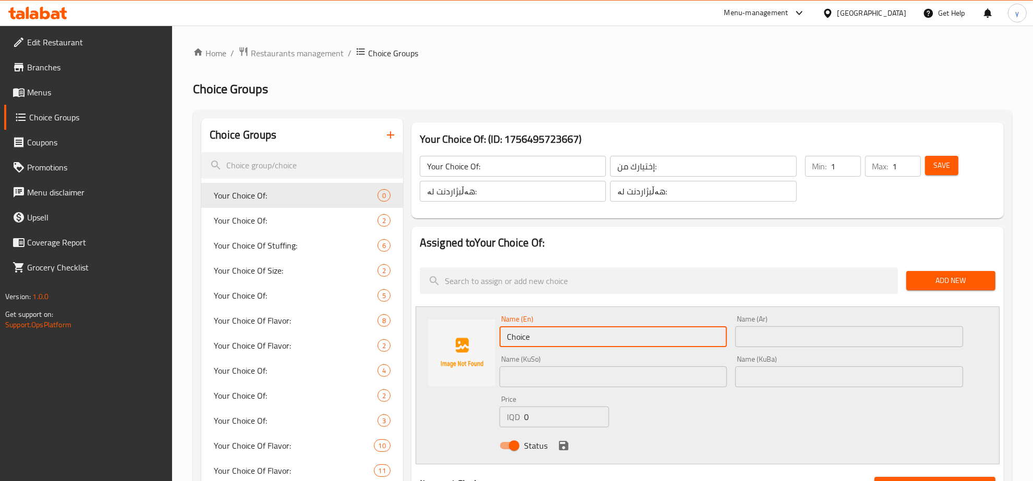
click at [570, 339] on input "Choice" at bounding box center [614, 336] width 228 height 21
paste input "10"
type input "10"
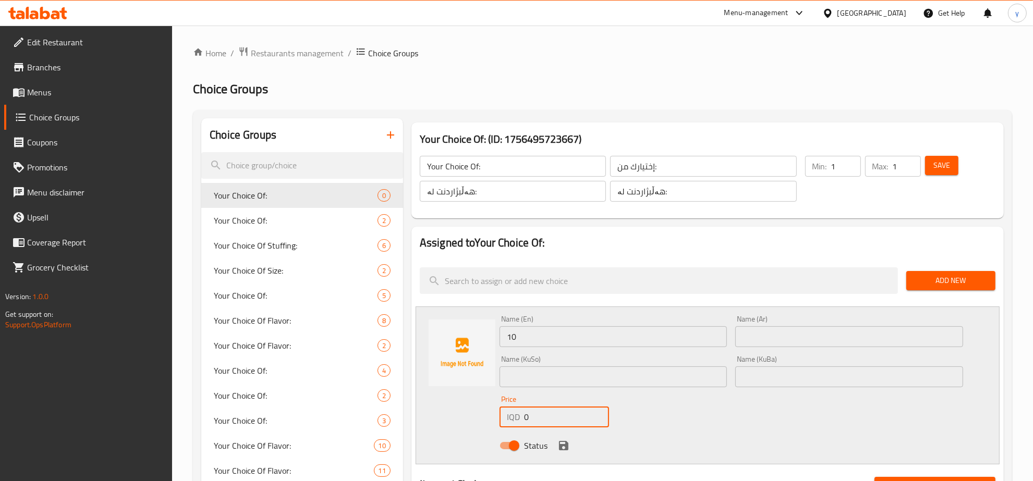
click at [560, 418] on input "0" at bounding box center [566, 417] width 85 height 21
paste input "500"
type input "5000"
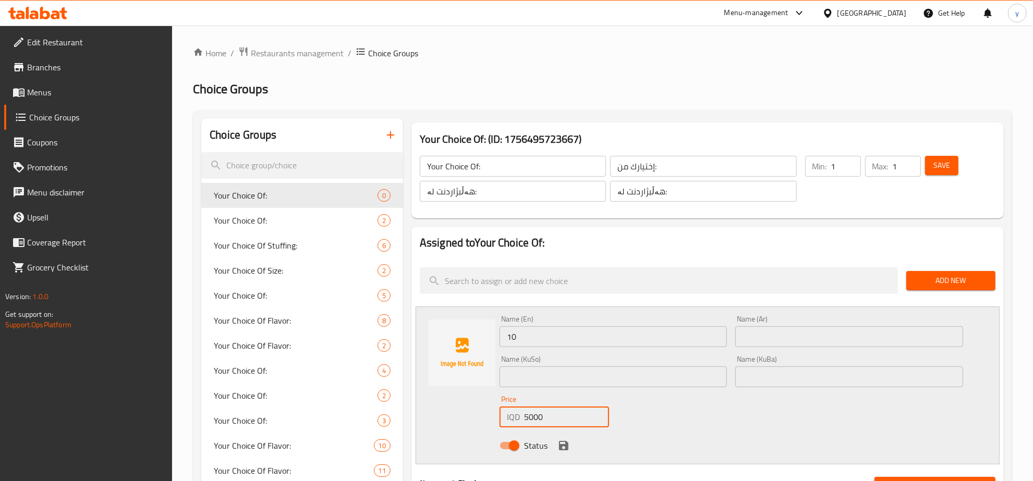
click at [654, 337] on input "10" at bounding box center [614, 336] width 228 height 21
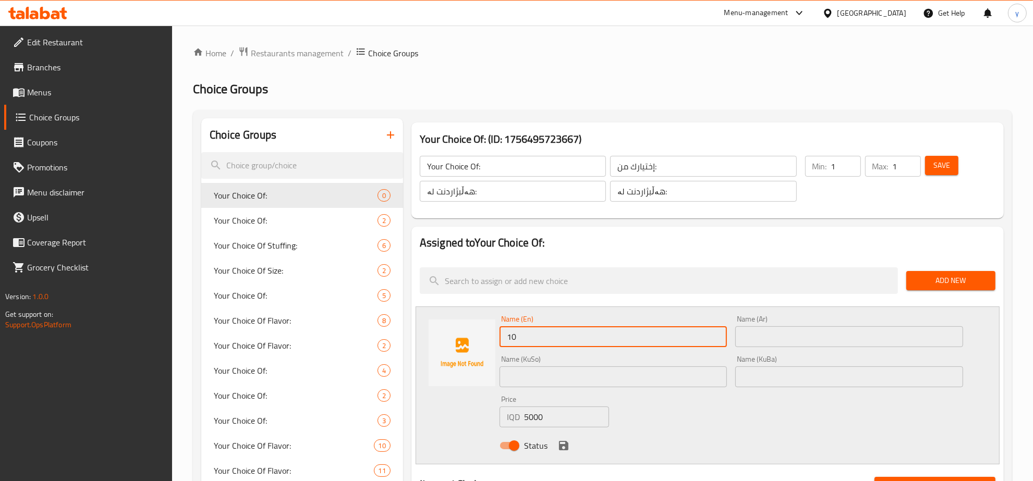
click at [509, 336] on input "10" at bounding box center [614, 336] width 228 height 21
click at [530, 341] on input "10" at bounding box center [614, 336] width 228 height 21
click at [523, 337] on input "10" at bounding box center [614, 336] width 228 height 21
type input "10 Pieces"
click at [777, 335] on input "text" at bounding box center [849, 336] width 228 height 21
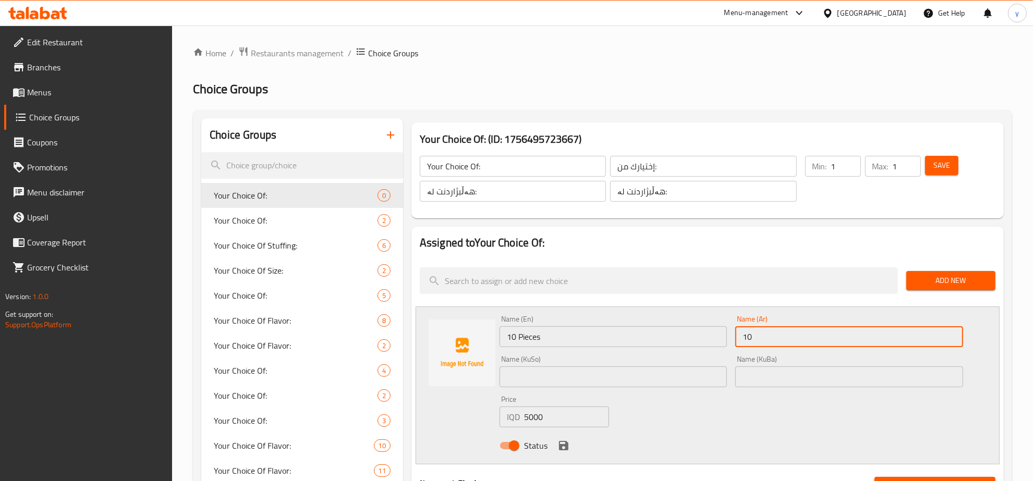
type input "10 قطع"
click at [673, 377] on input "text" at bounding box center [614, 377] width 228 height 21
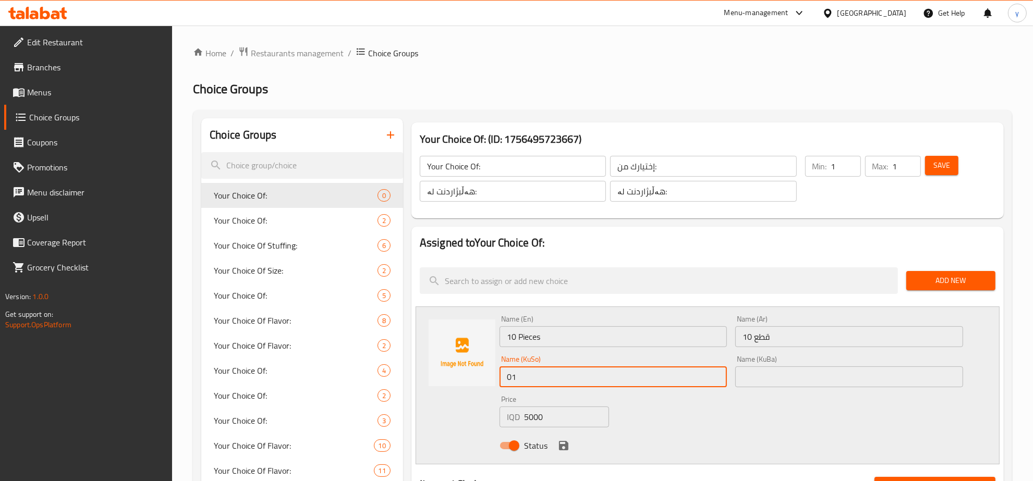
type input "0"
type input "10 پارچە"
click at [564, 442] on icon "save" at bounding box center [563, 446] width 13 height 13
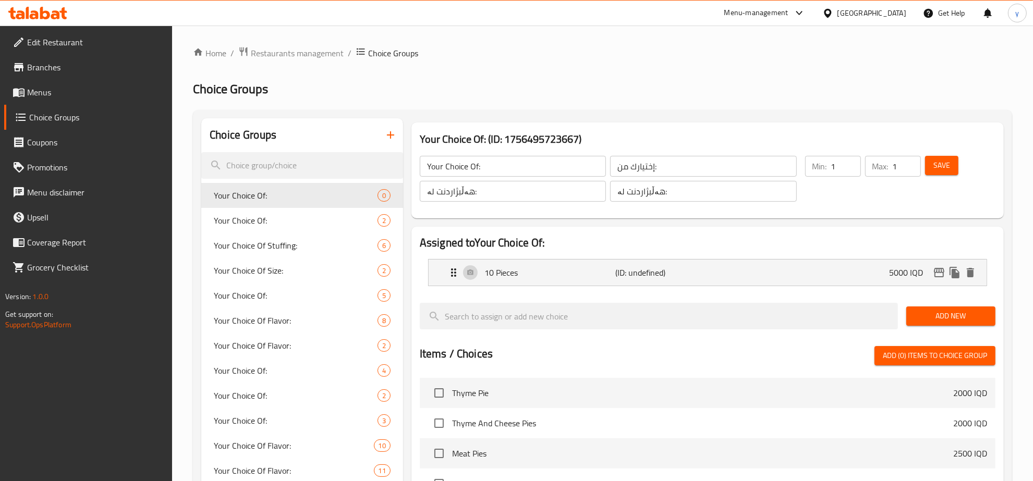
click at [926, 326] on div "Add New" at bounding box center [951, 316] width 98 height 35
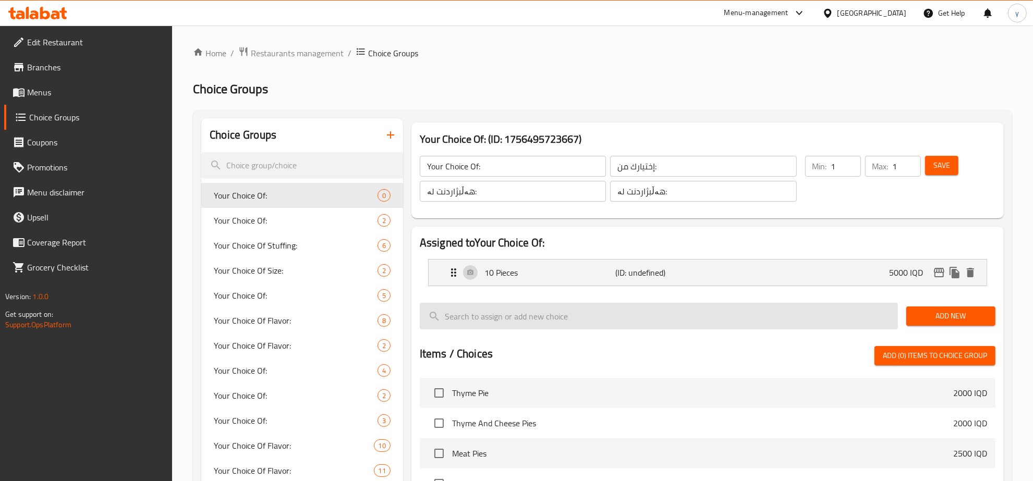
click at [890, 316] on input "search" at bounding box center [659, 316] width 478 height 27
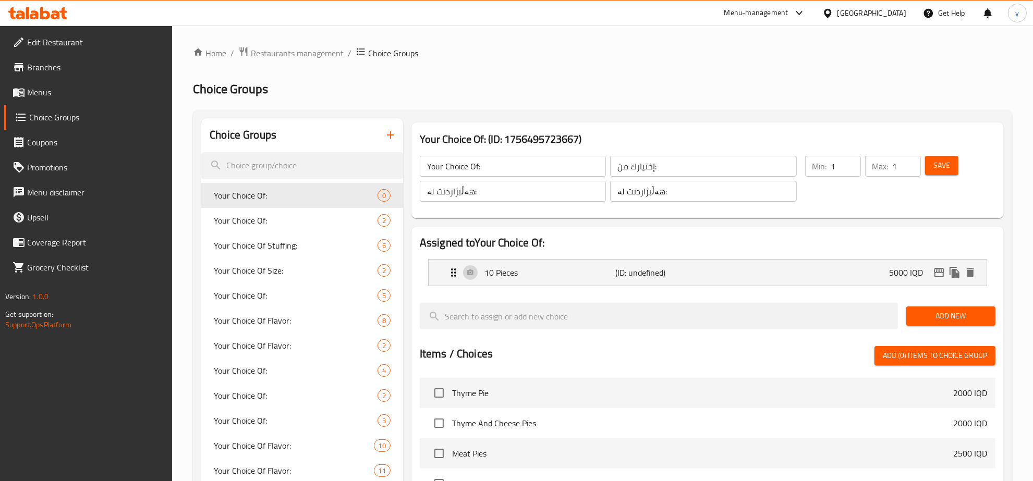
click at [926, 319] on span "Add New" at bounding box center [951, 316] width 72 height 13
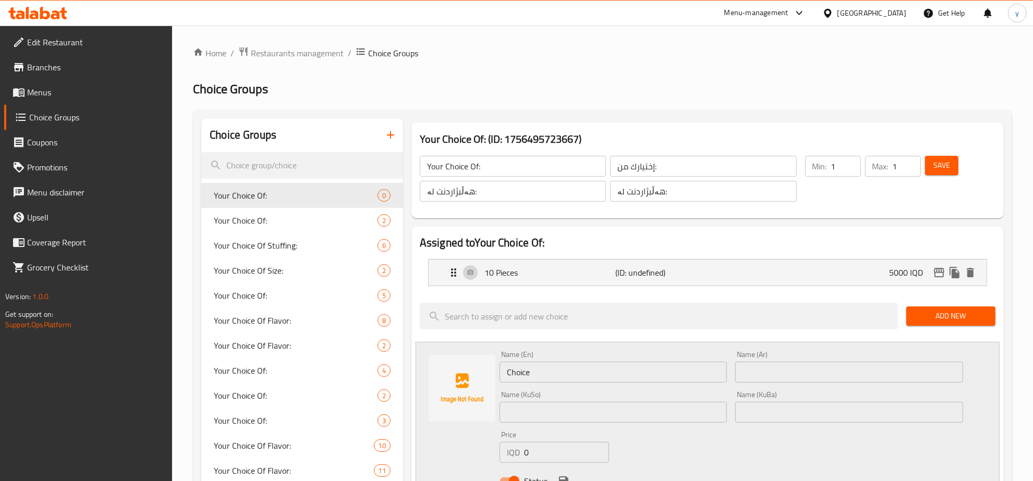
click at [596, 371] on input "Choice" at bounding box center [614, 372] width 228 height 21
click at [806, 366] on input "text" at bounding box center [849, 372] width 228 height 21
paste input "25"
type input "25 قطعة"
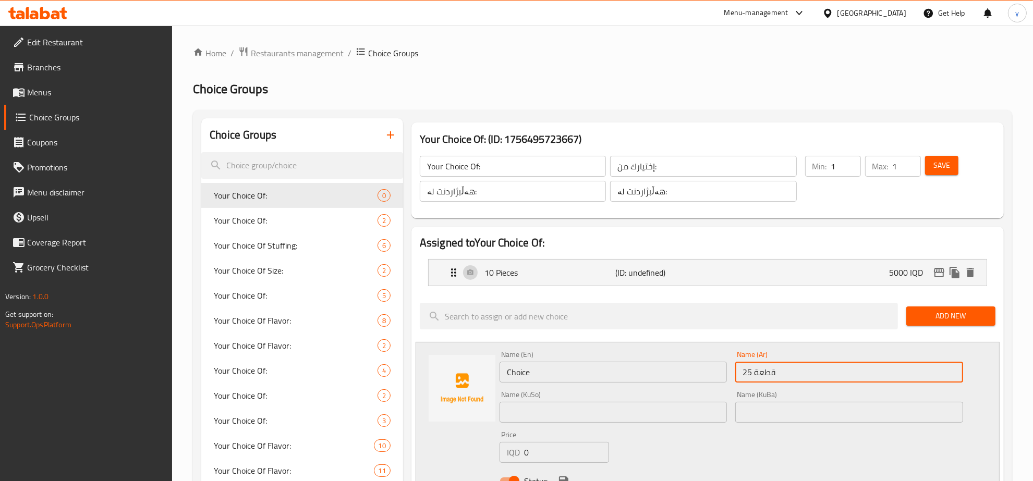
click at [686, 371] on input "Choice" at bounding box center [614, 372] width 228 height 21
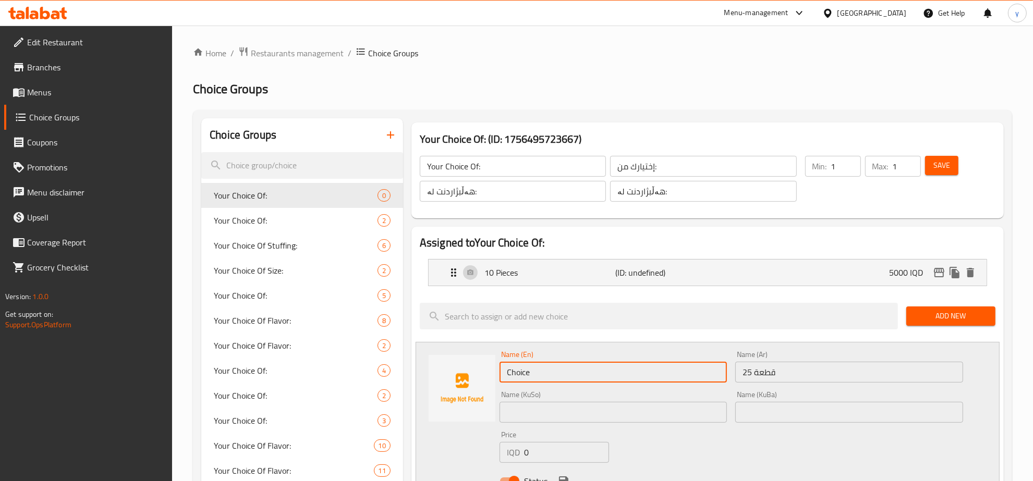
click at [686, 371] on input "Choice" at bounding box center [614, 372] width 228 height 21
type input "25 Piece"
click at [663, 412] on input "text" at bounding box center [614, 412] width 228 height 21
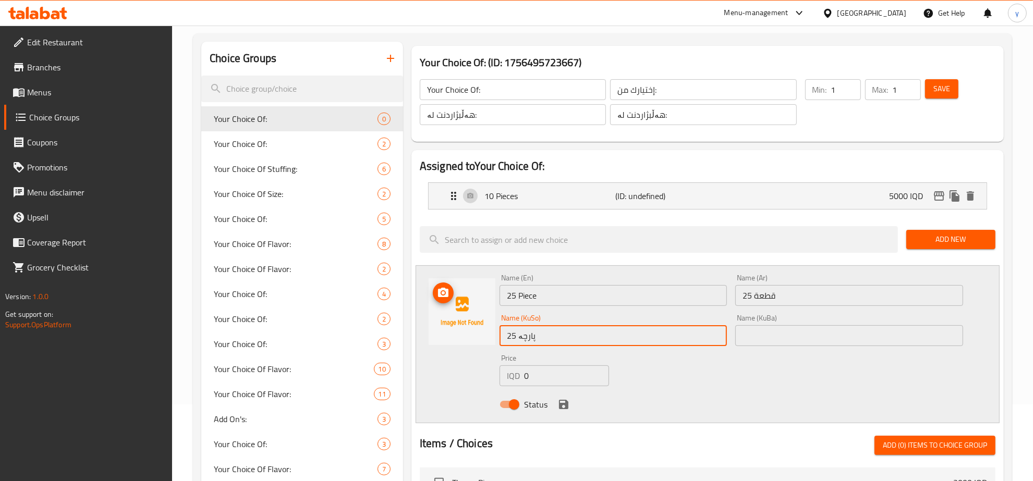
scroll to position [108, 0]
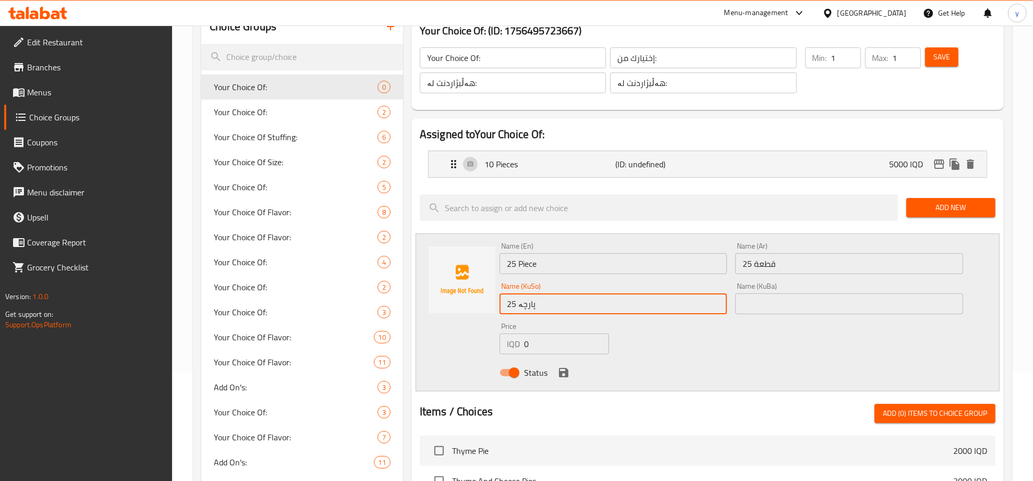
type input "25 پارچە"
click at [535, 337] on input "0" at bounding box center [566, 344] width 85 height 21
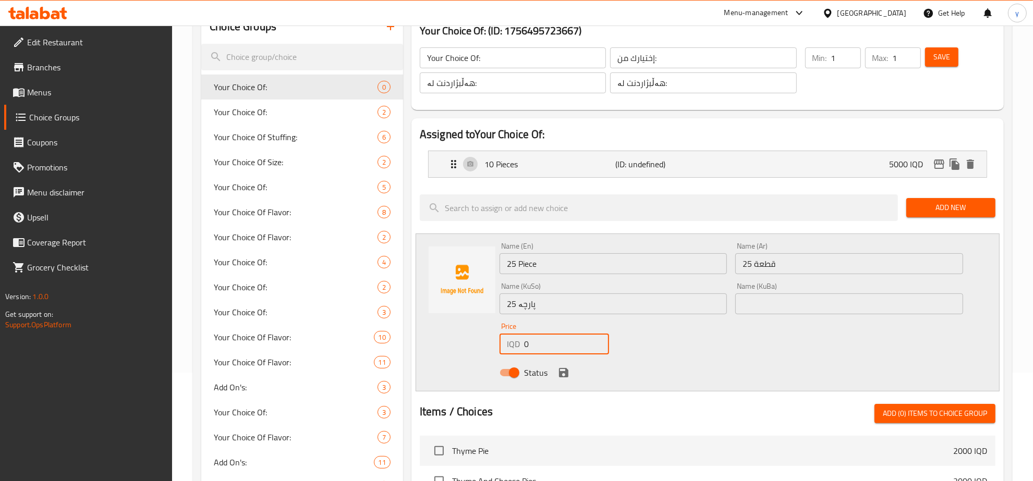
click at [535, 337] on input "0" at bounding box center [566, 344] width 85 height 21
paste input "1000"
type input "10000"
click at [562, 368] on icon "save" at bounding box center [563, 372] width 9 height 9
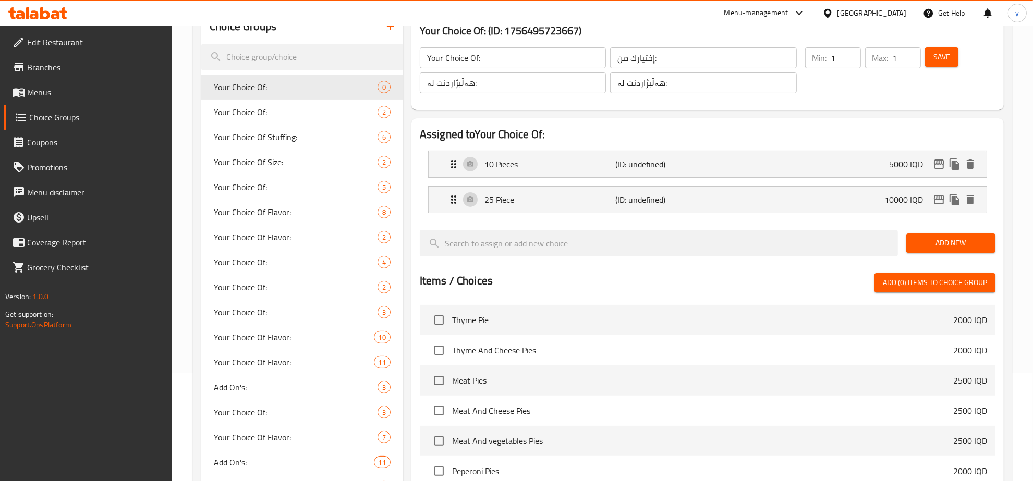
click at [942, 56] on span "Save" at bounding box center [941, 57] width 17 height 13
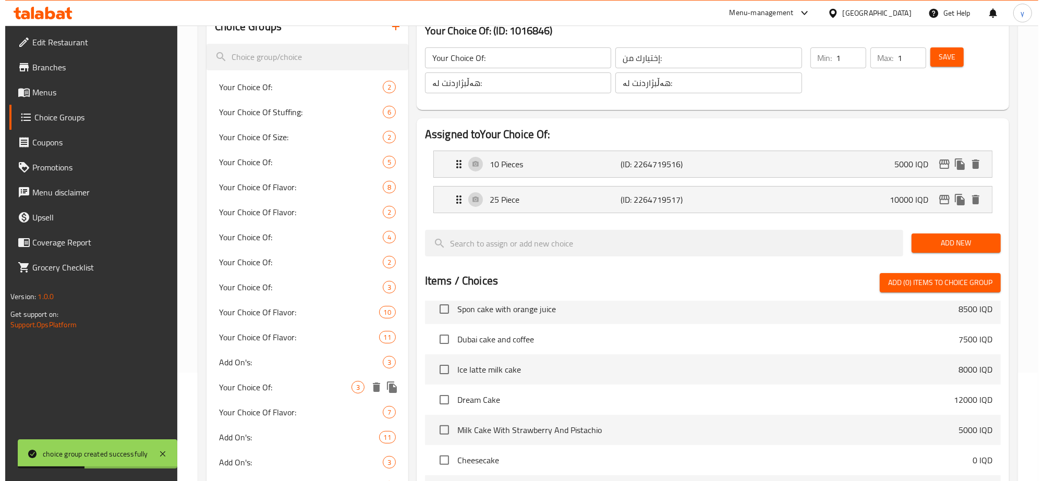
scroll to position [543, 0]
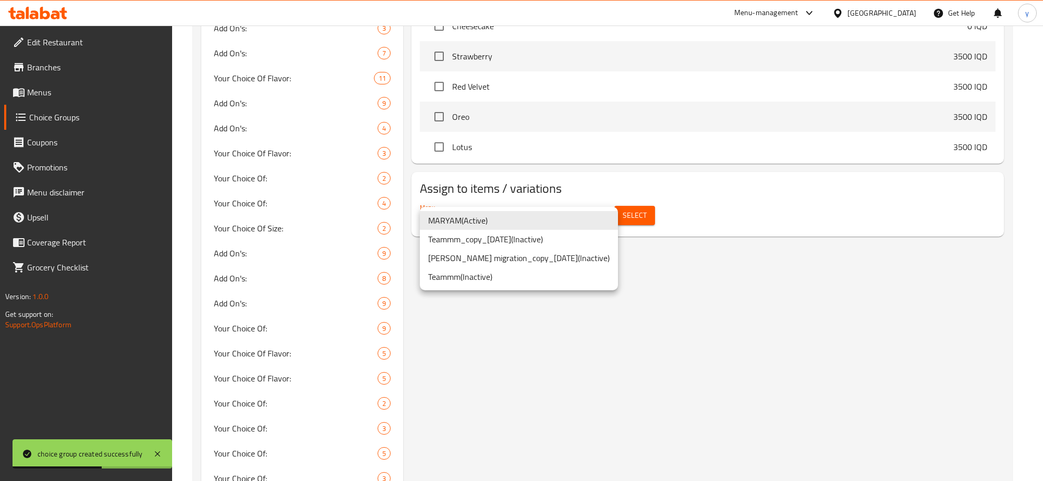
click at [673, 207] on div at bounding box center [521, 240] width 1043 height 481
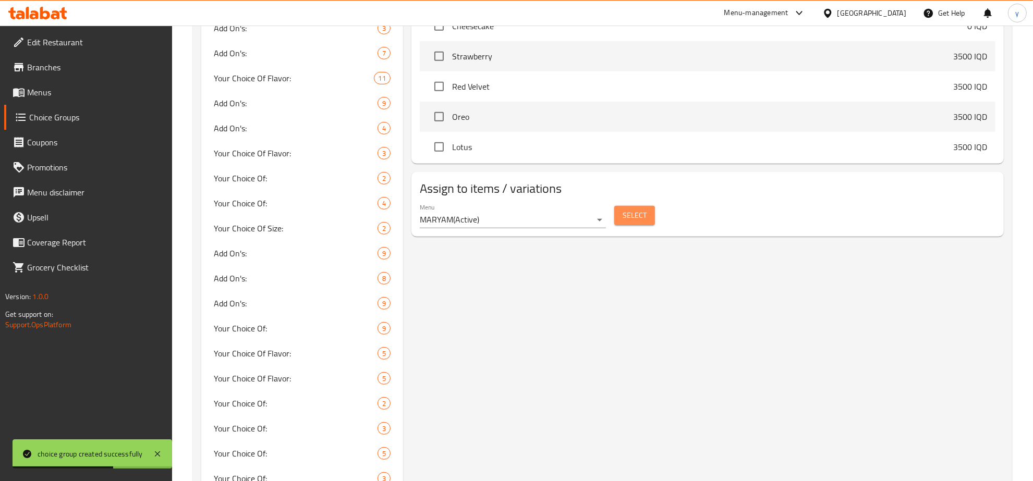
click at [639, 215] on span "Select" at bounding box center [635, 215] width 24 height 13
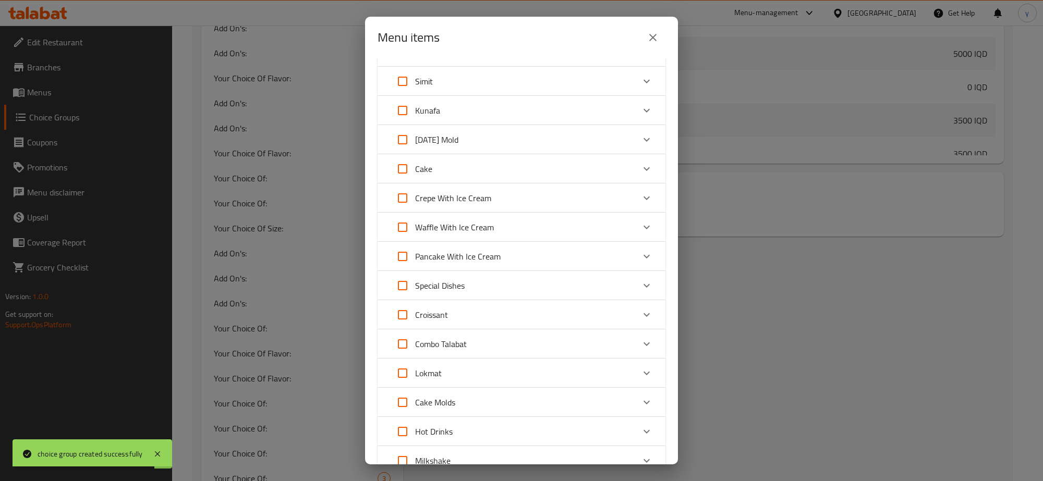
scroll to position [217, 0]
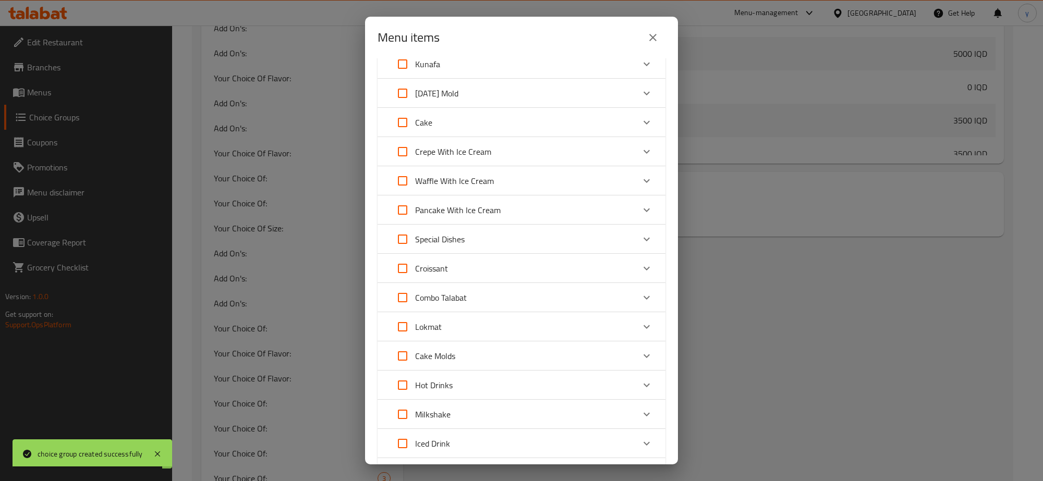
click at [489, 326] on div "Lokmat" at bounding box center [512, 326] width 244 height 25
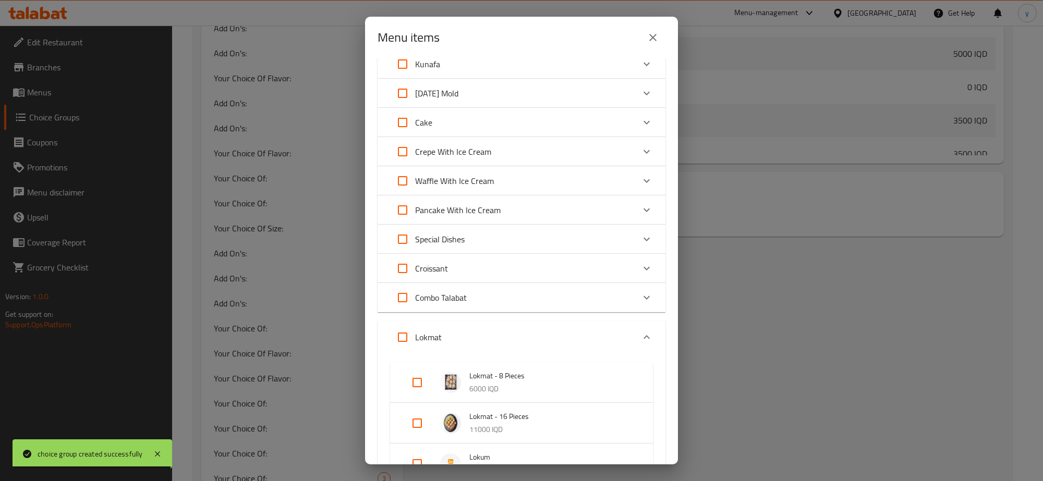
scroll to position [326, 0]
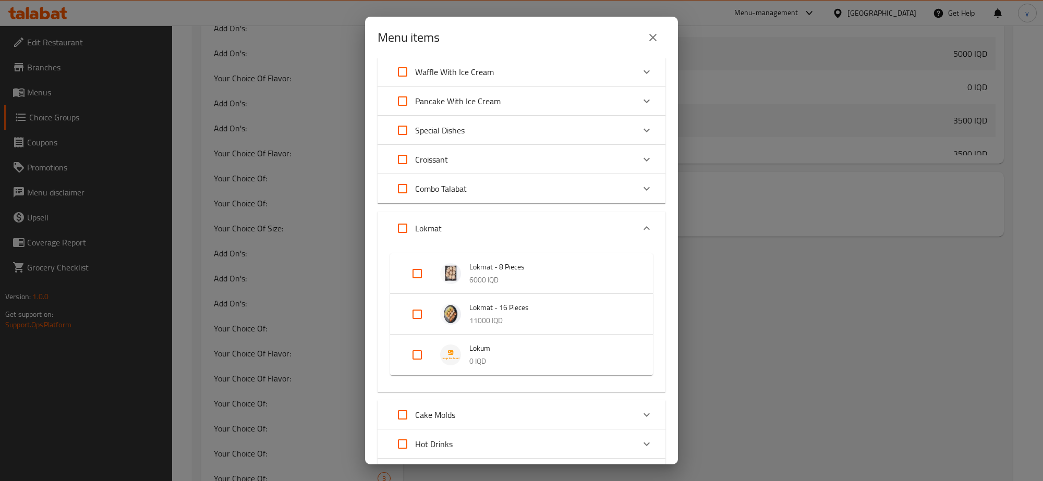
click at [426, 359] on input "Expand" at bounding box center [417, 355] width 25 height 25
checkbox input "true"
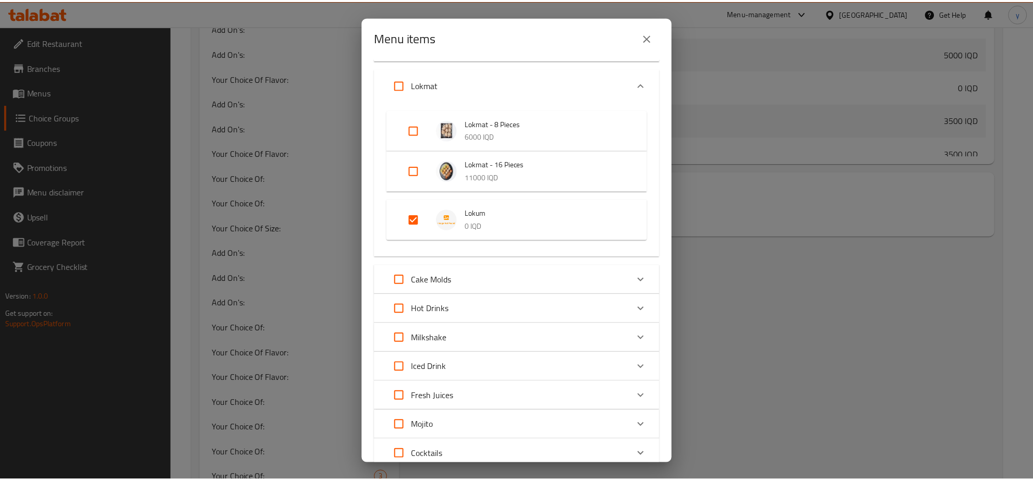
scroll to position [575, 0]
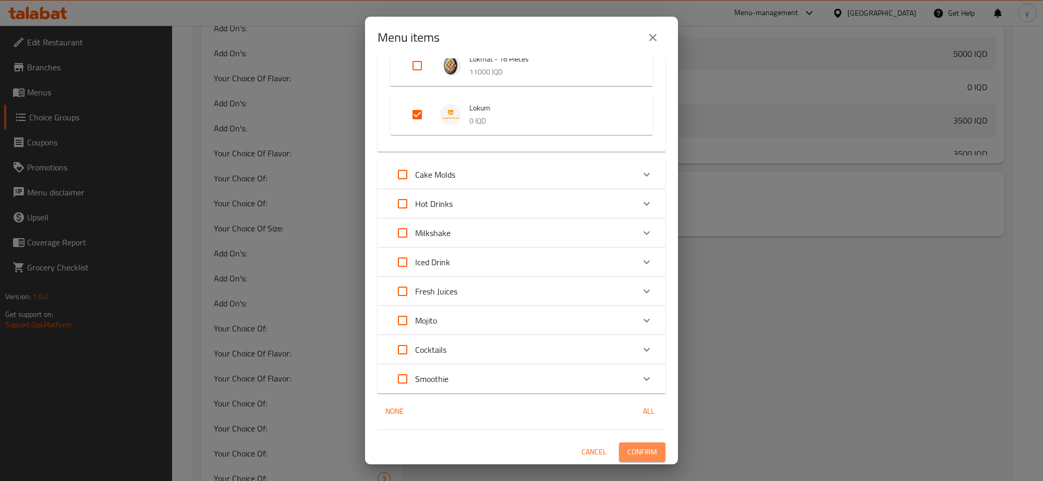
click at [629, 454] on span "Confirm" at bounding box center [642, 452] width 30 height 13
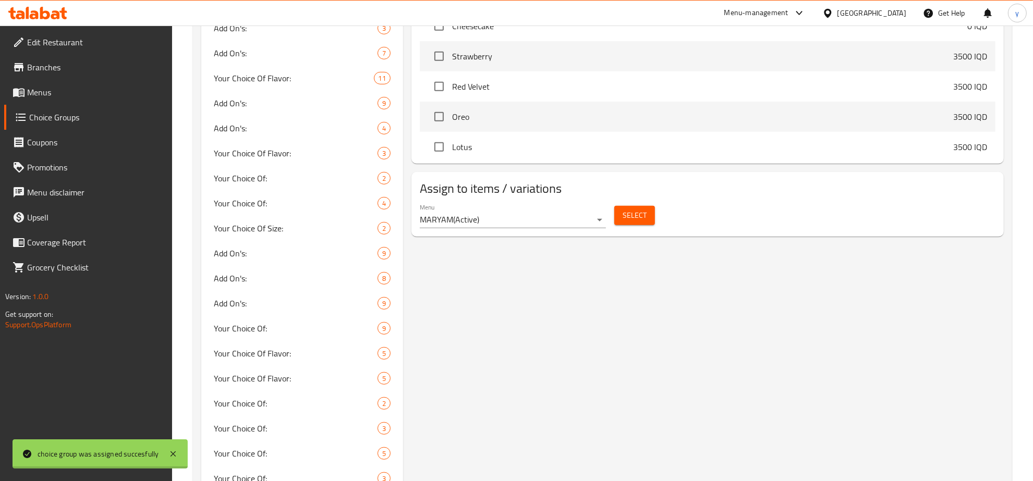
scroll to position [397, 0]
